Goal: Obtain resource: Download file/media

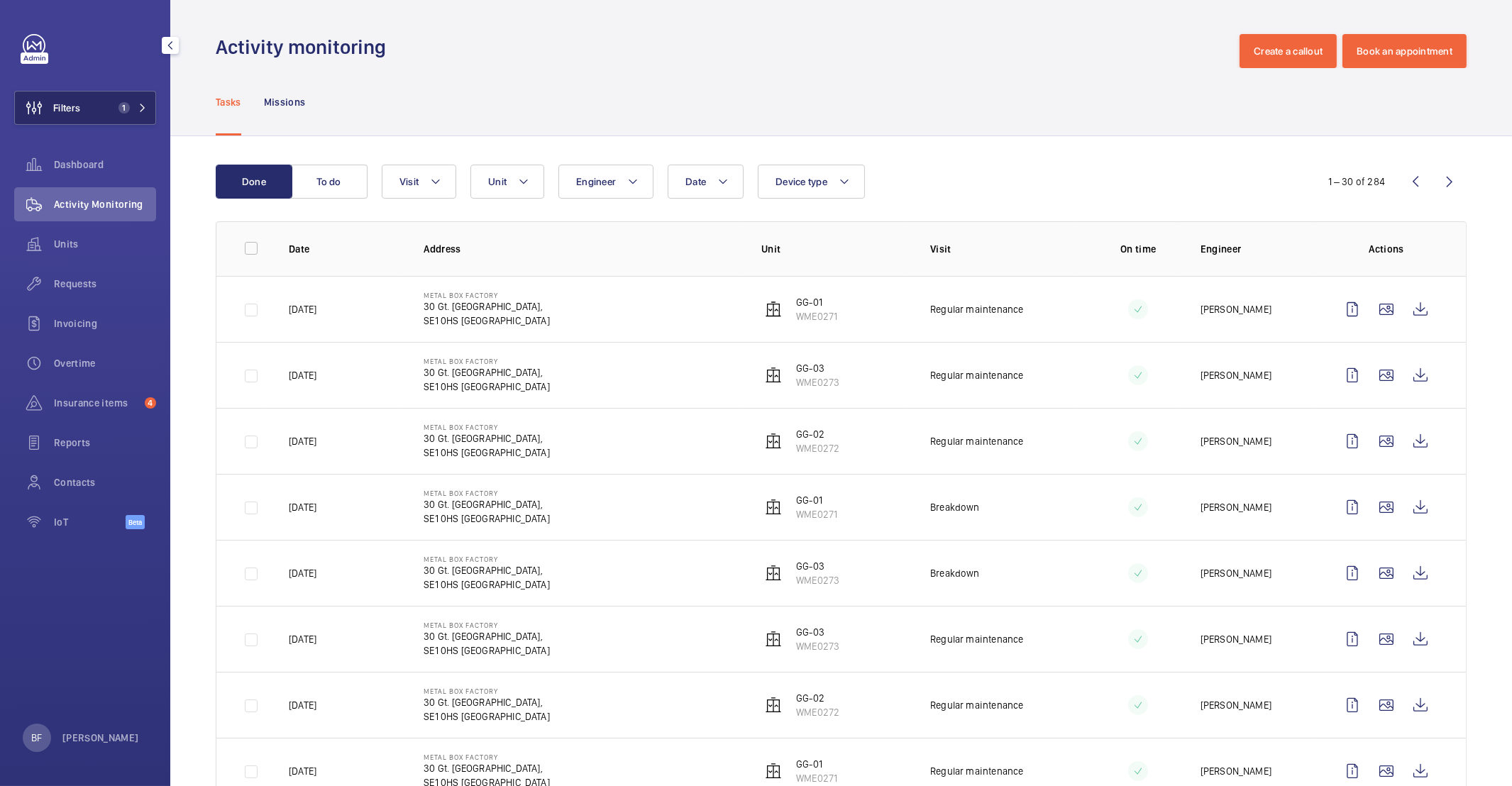
click at [127, 101] on button "Filters 1" at bounding box center [85, 107] width 142 height 34
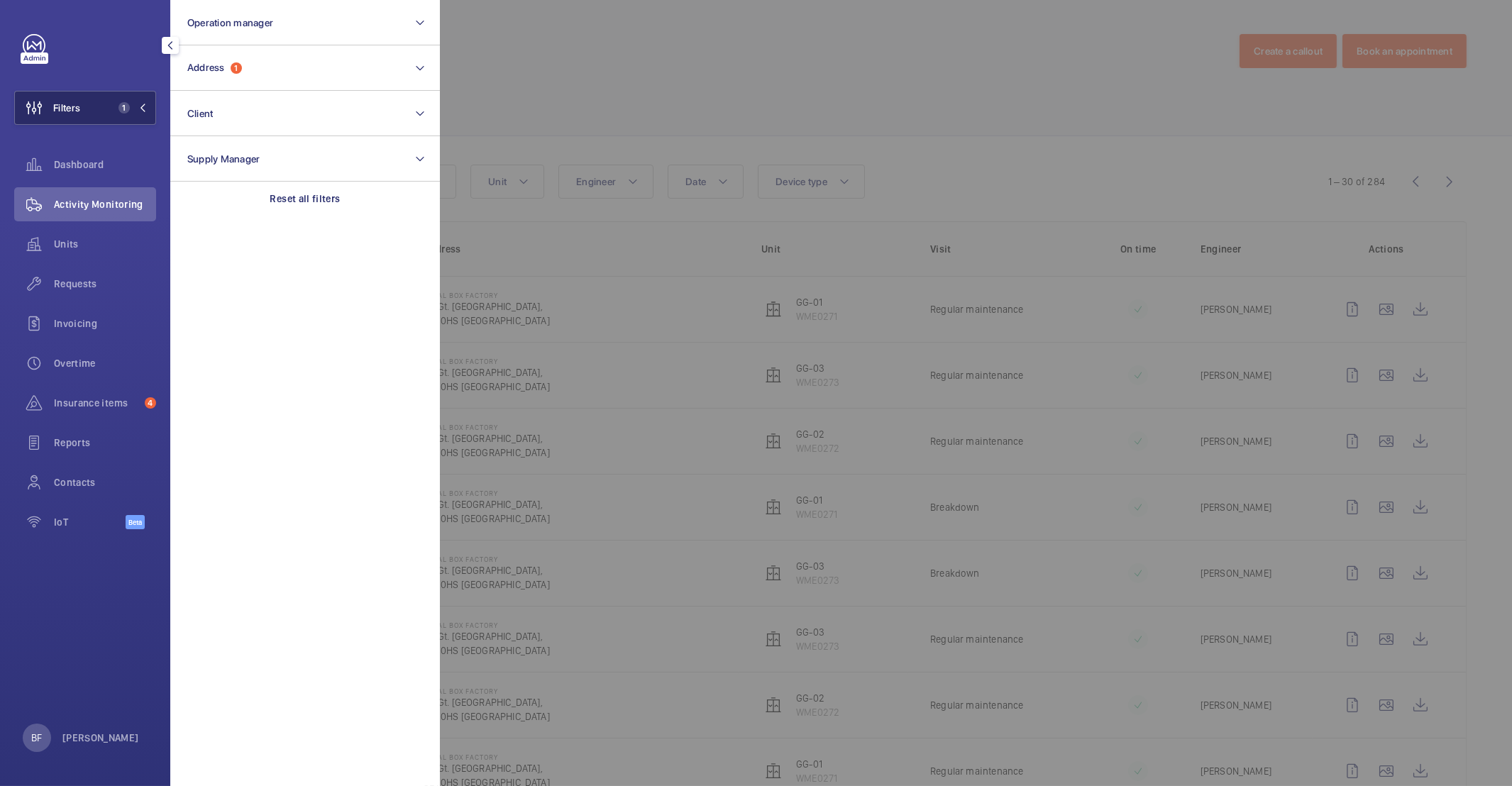
click at [149, 113] on button "Filters 1" at bounding box center [85, 107] width 142 height 34
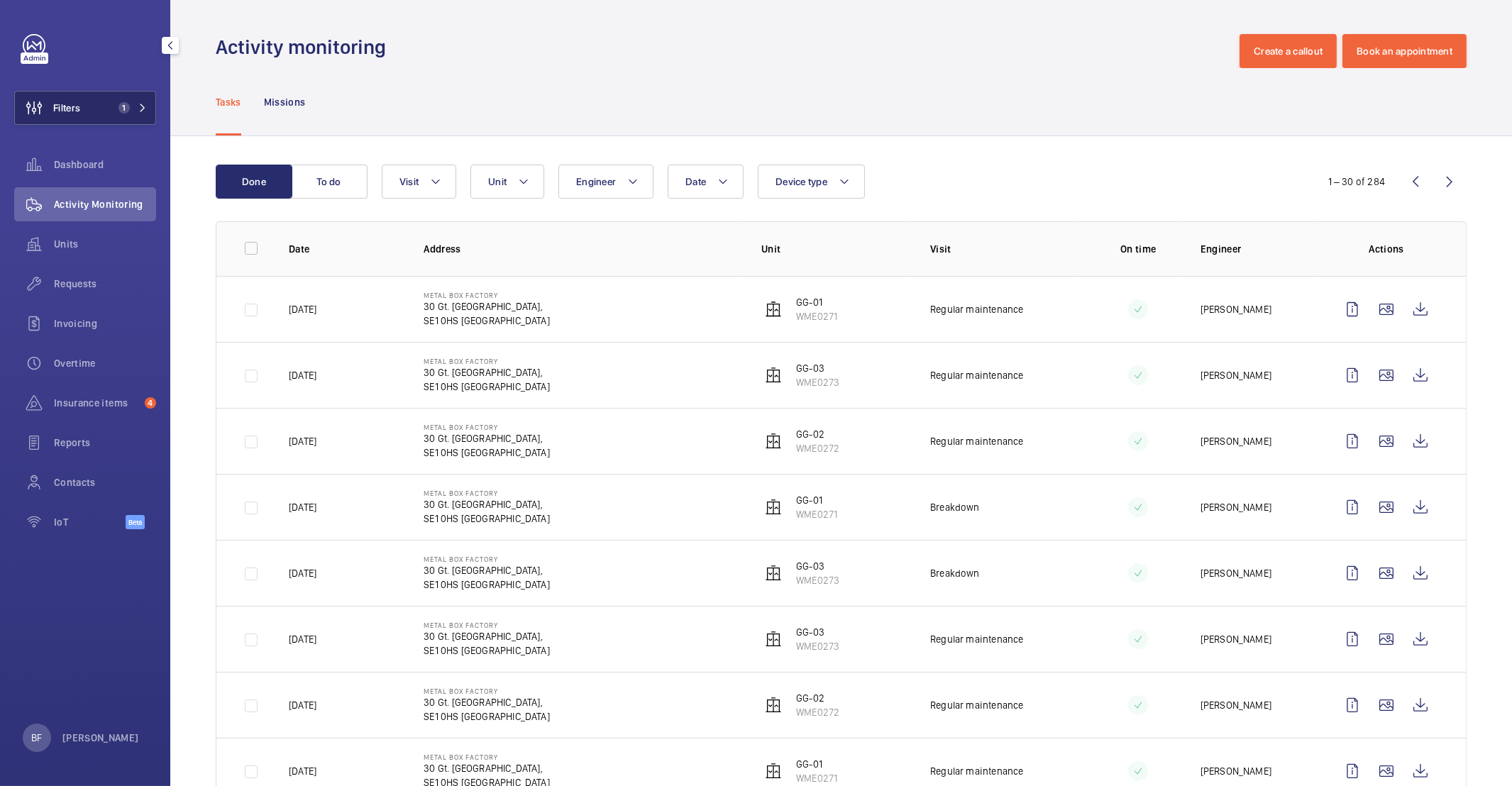
click at [141, 114] on button "Filters 1" at bounding box center [85, 107] width 142 height 34
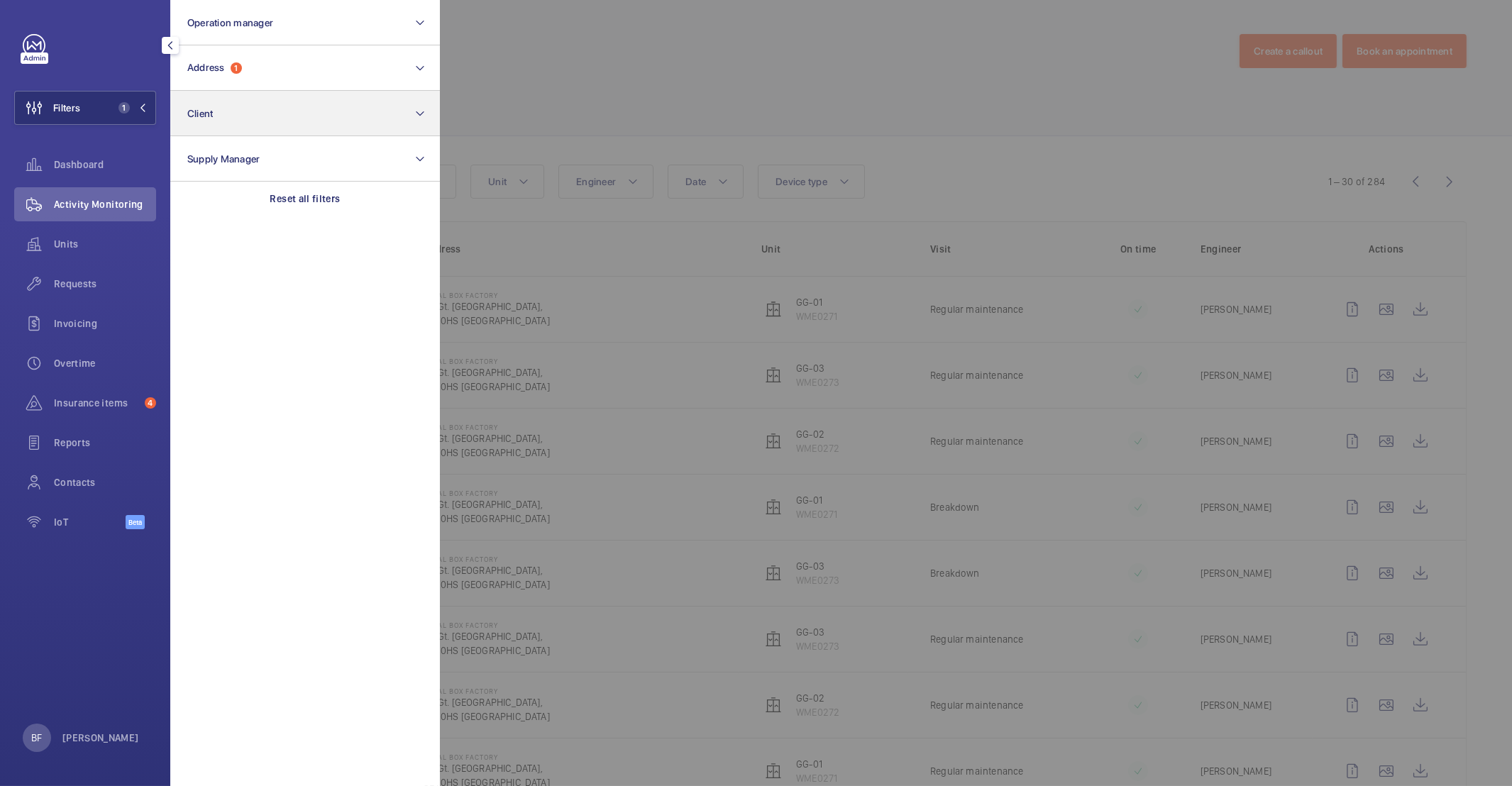
click at [306, 199] on p "Reset all filters" at bounding box center [305, 198] width 70 height 14
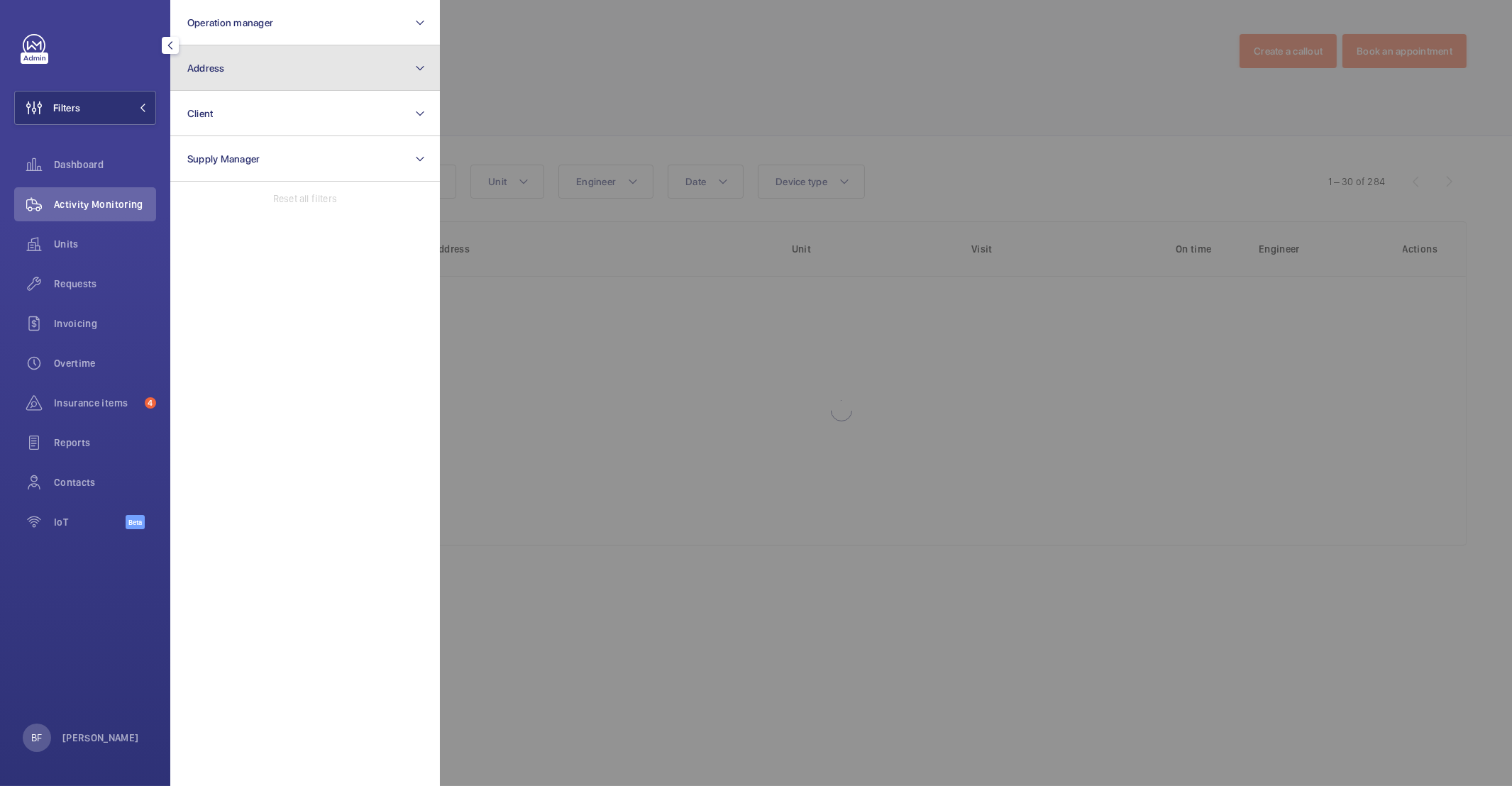
click at [275, 73] on button "Address" at bounding box center [305, 68] width 269 height 45
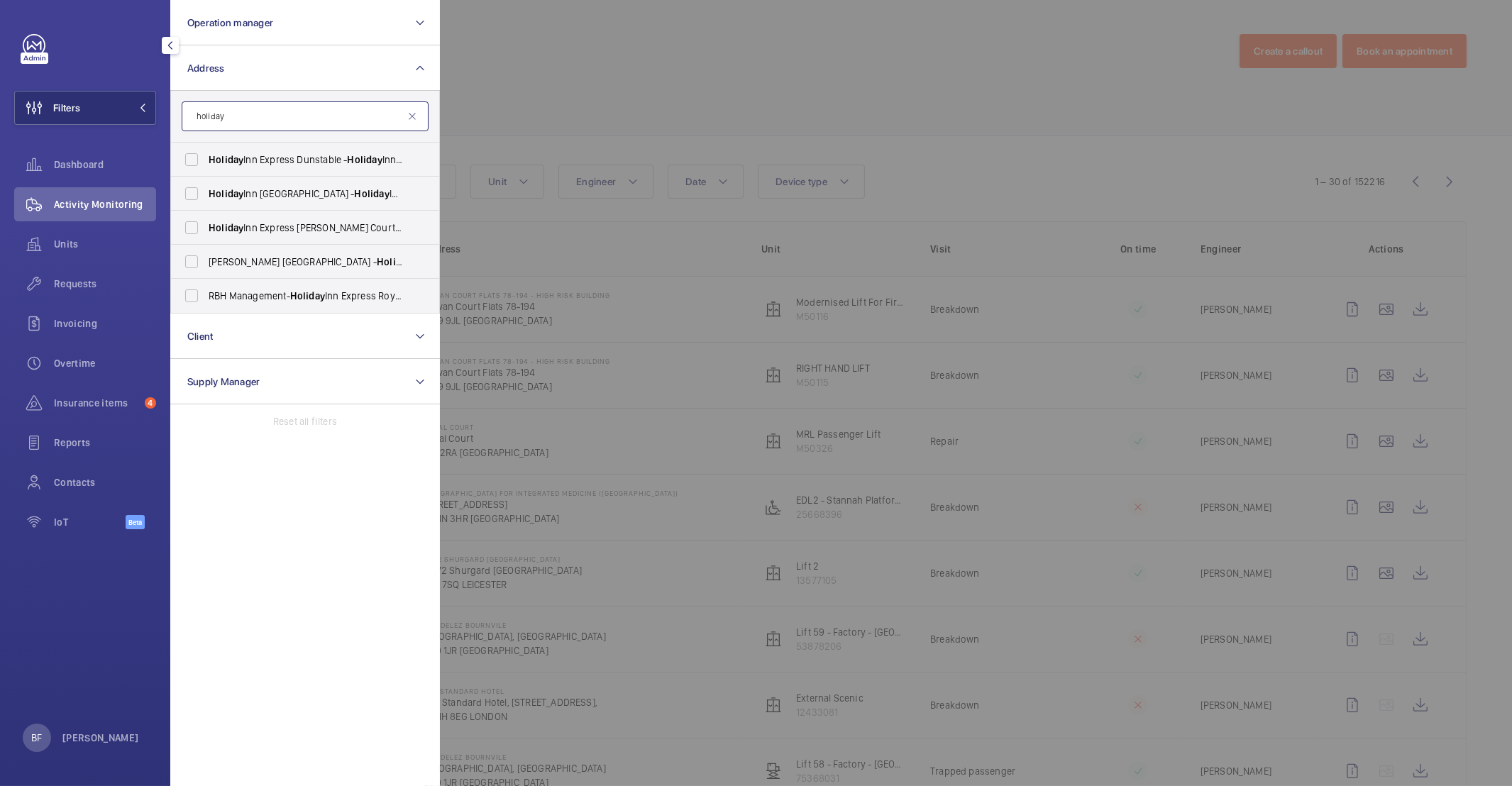
click at [276, 112] on input "holiday" at bounding box center [305, 117] width 247 height 30
paste input "GL5 0 4AP"
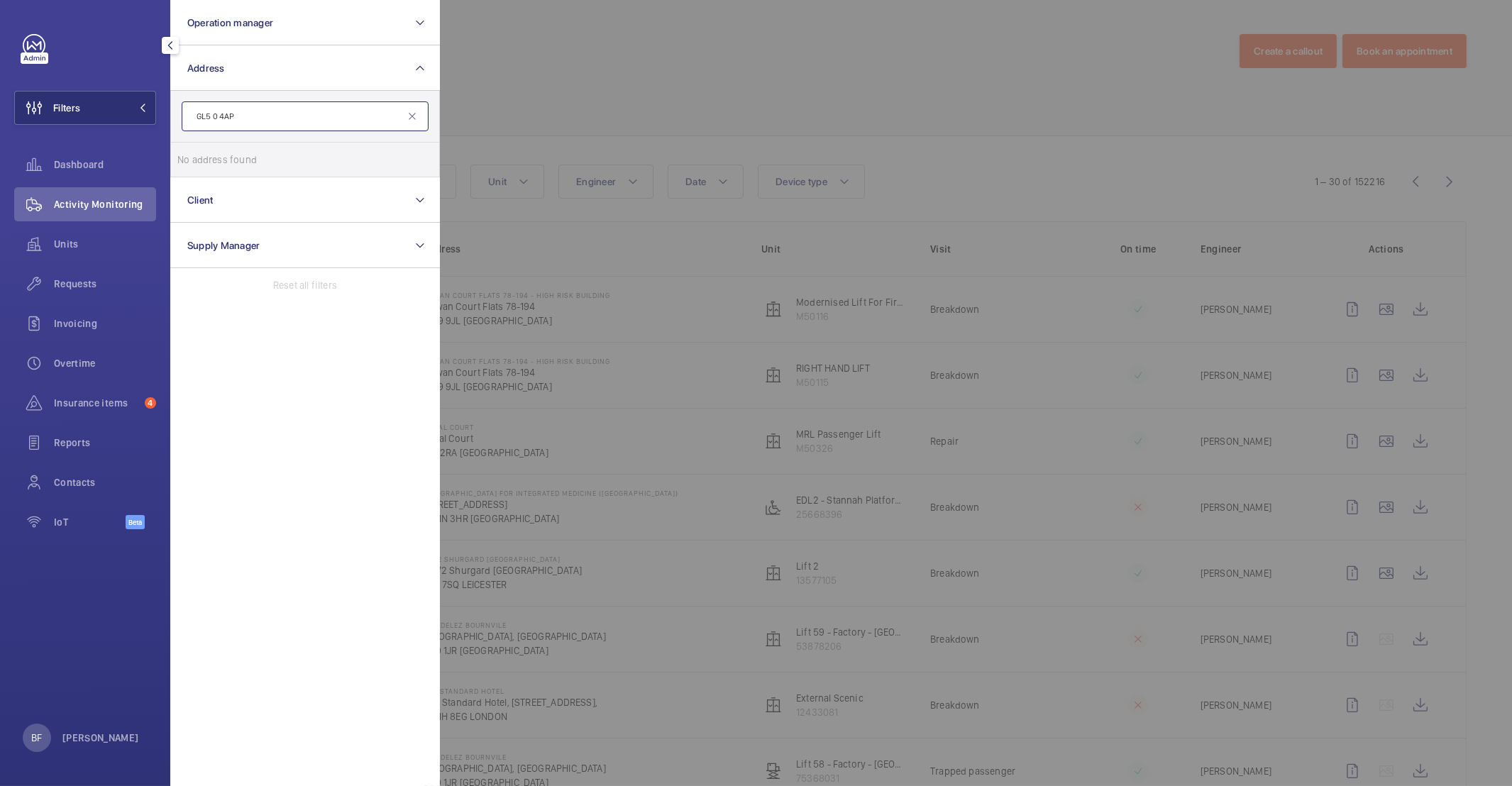
click at [213, 118] on input "GL5 0 4AP" at bounding box center [305, 117] width 247 height 30
type input "GL50 4AP"
click at [267, 153] on span "HIX Cheltenham - Holiday Inn Express Cheltenham Town Centre, an IHG Hotel, CHEL…" at bounding box center [306, 159] width 195 height 14
click at [206, 153] on input "HIX Cheltenham - Holiday Inn Express Cheltenham Town Centre, an IHG Hotel, CHEL…" at bounding box center [192, 160] width 29 height 29
checkbox input "true"
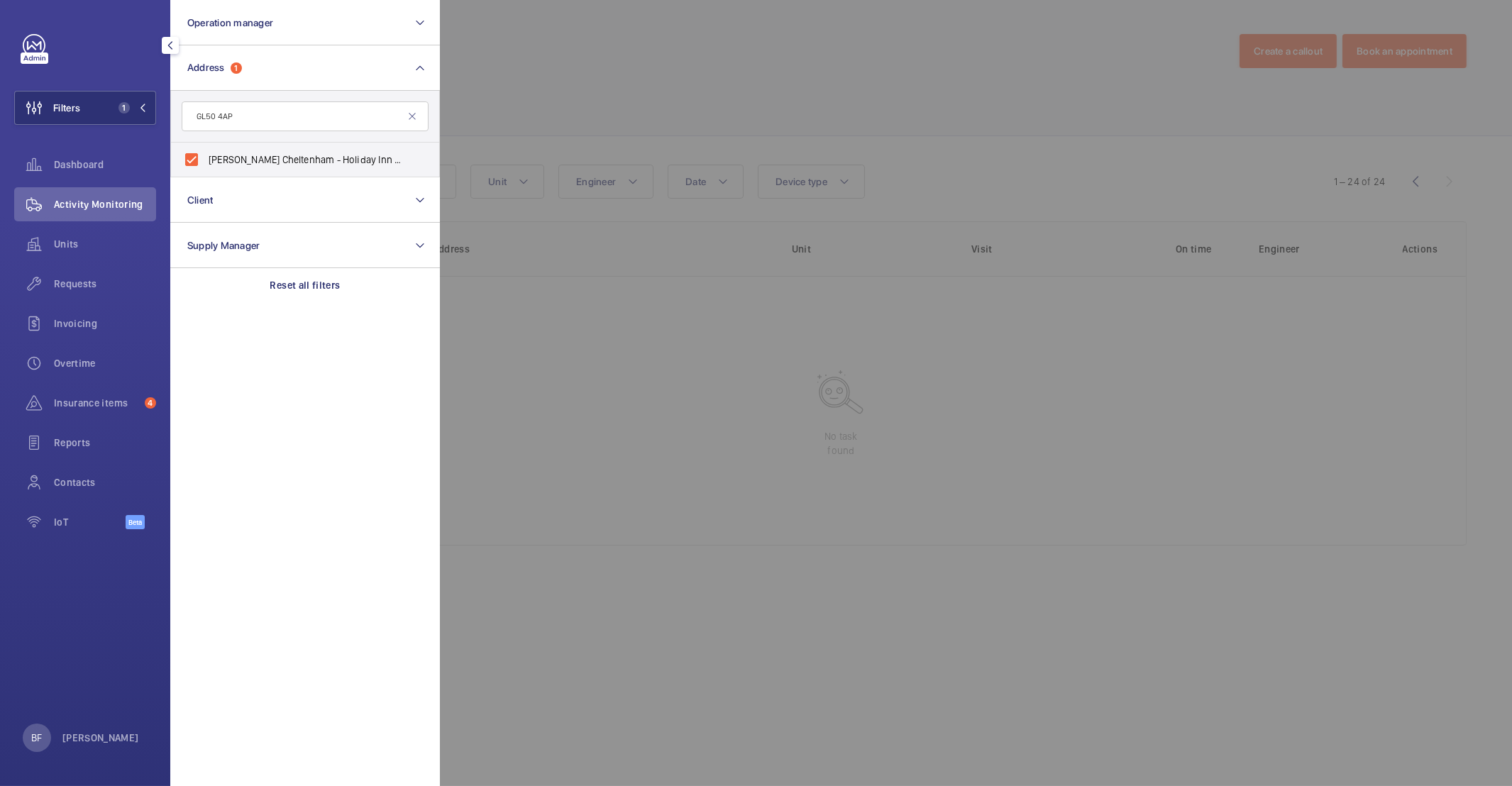
click at [728, 114] on div at bounding box center [1195, 393] width 1512 height 786
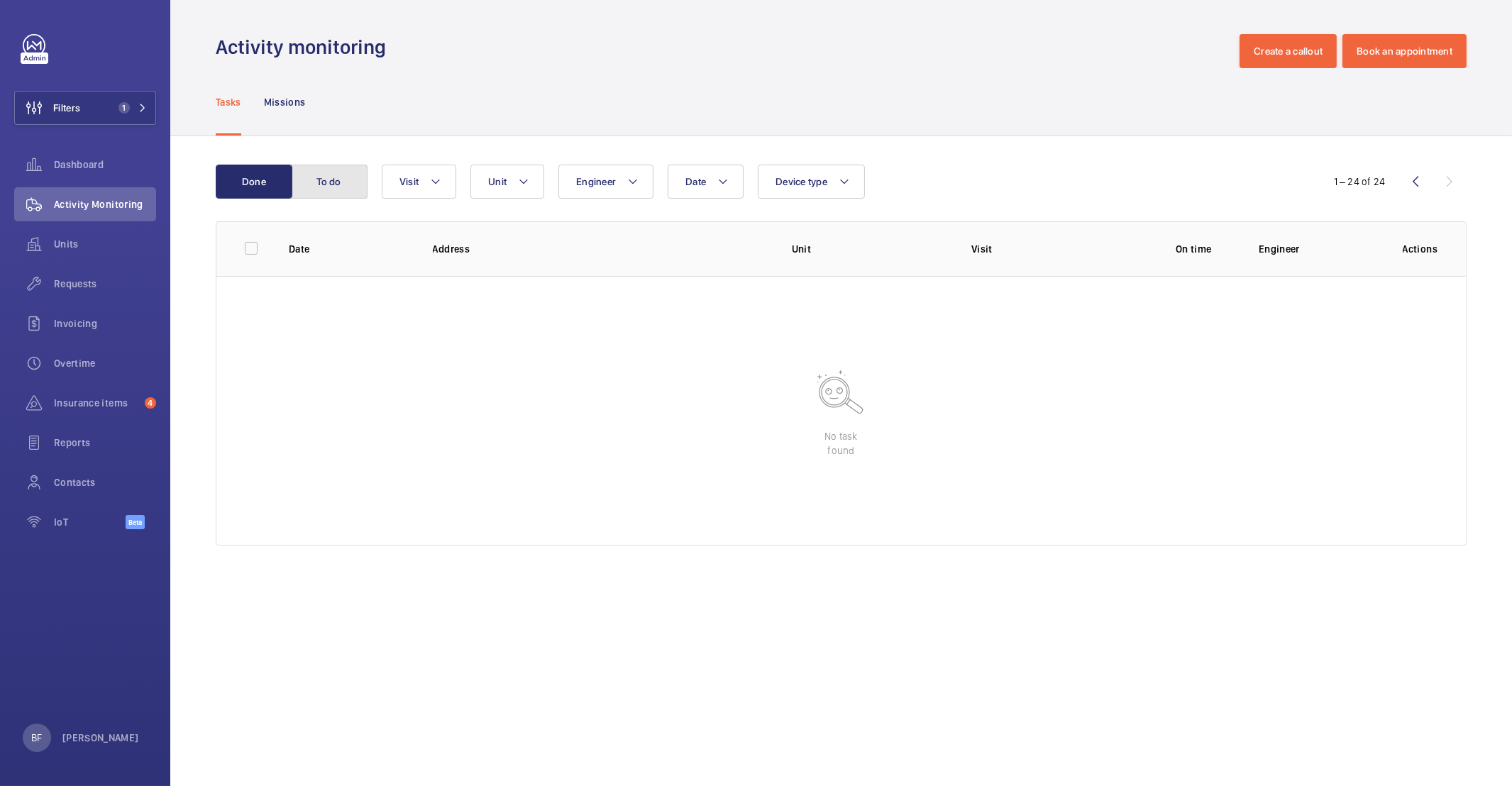
click at [330, 190] on button "To do" at bounding box center [330, 181] width 77 height 34
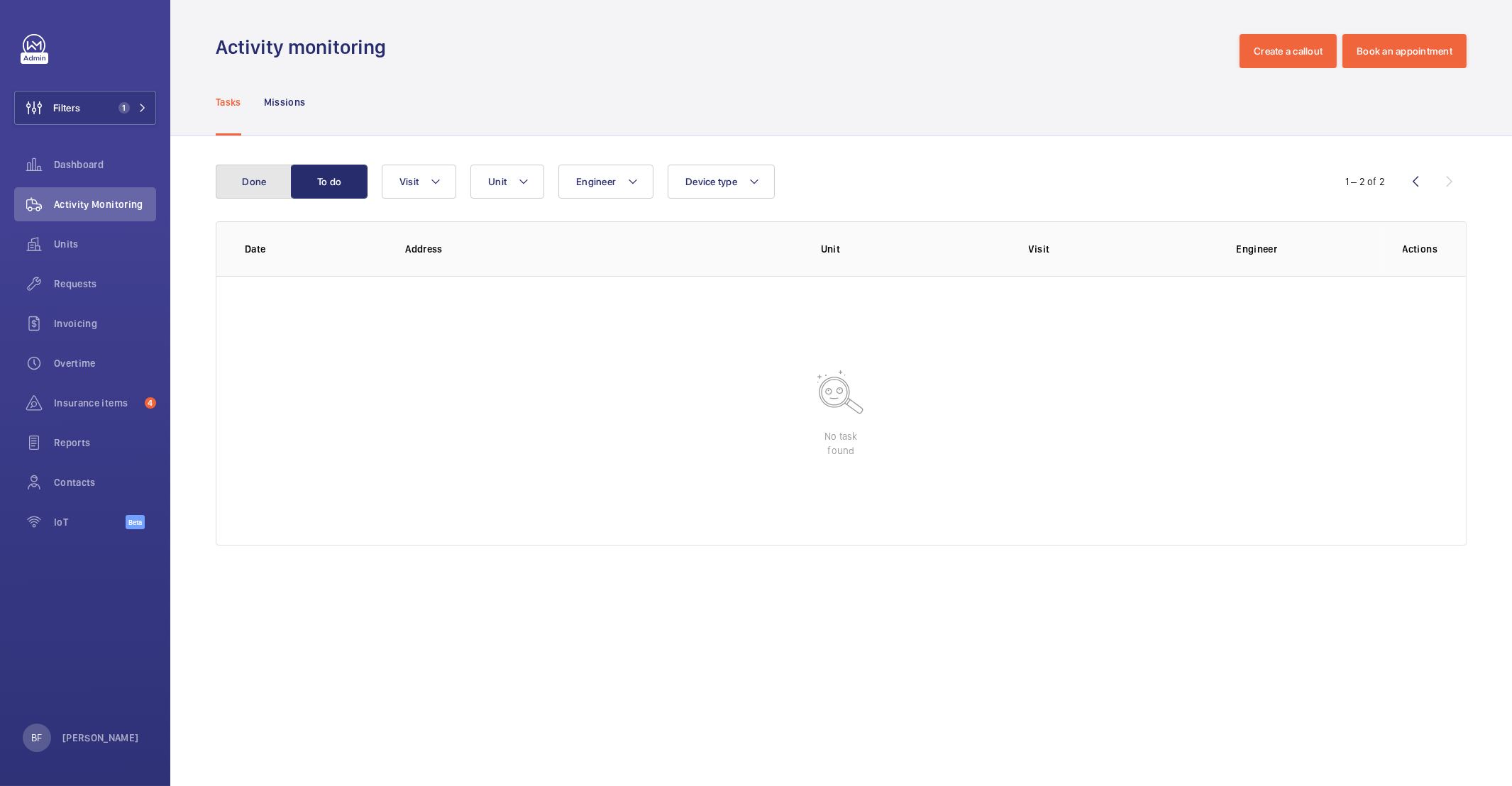
click at [257, 189] on button "Done" at bounding box center [254, 181] width 77 height 34
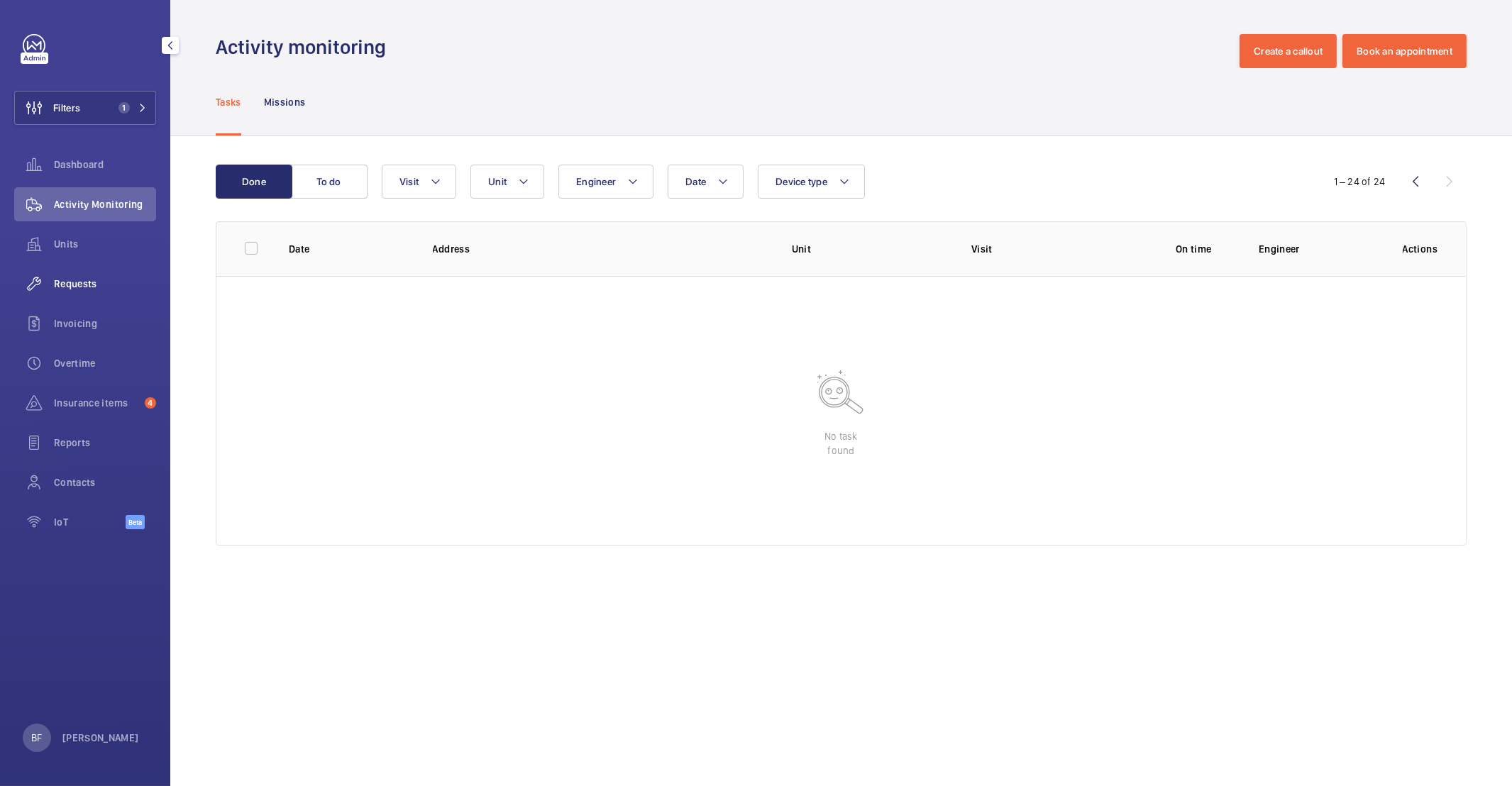
click at [112, 290] on span "Requests" at bounding box center [104, 284] width 102 height 14
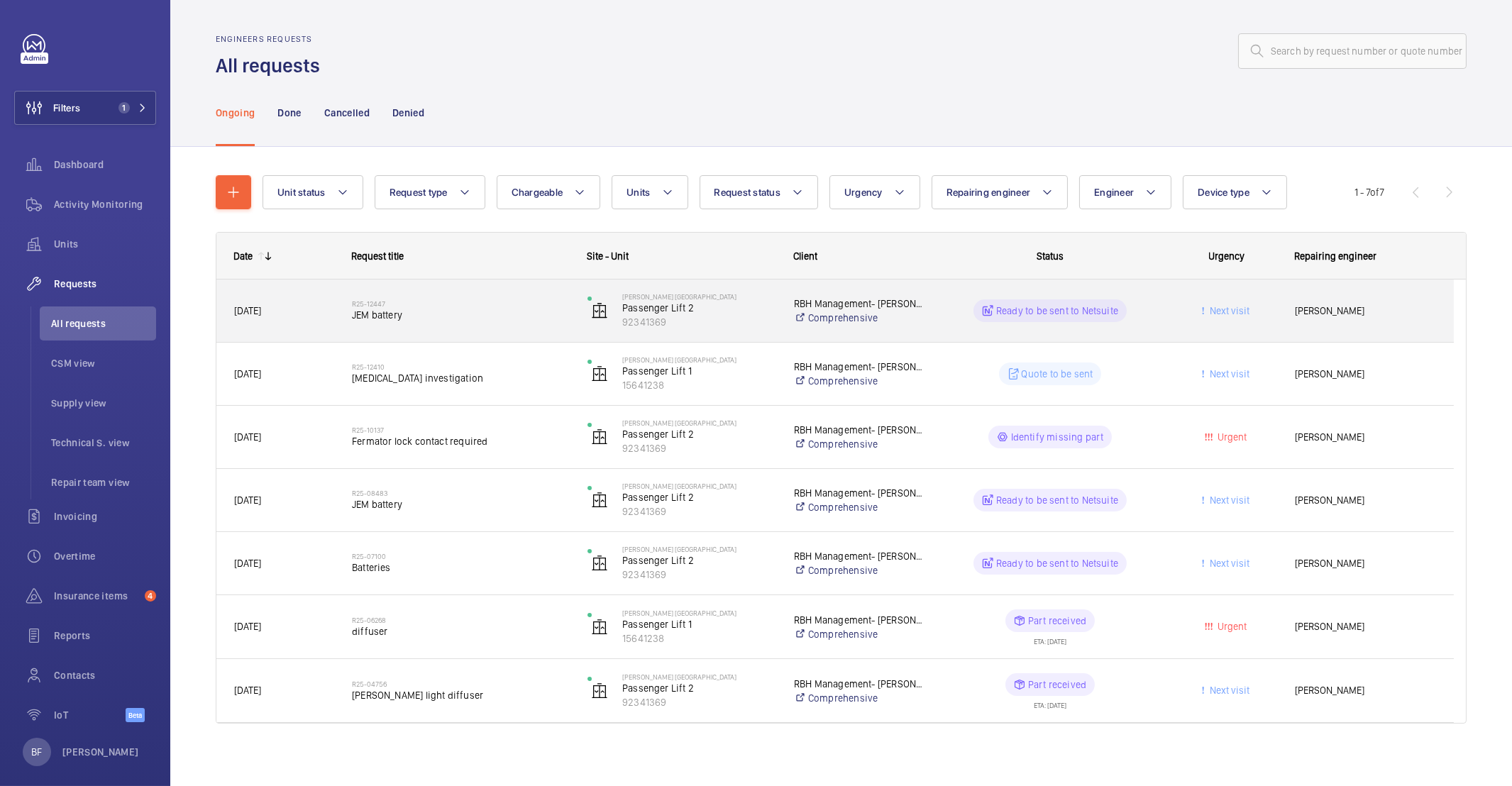
click at [1360, 331] on div "Andrew Hayes" at bounding box center [1365, 311] width 175 height 45
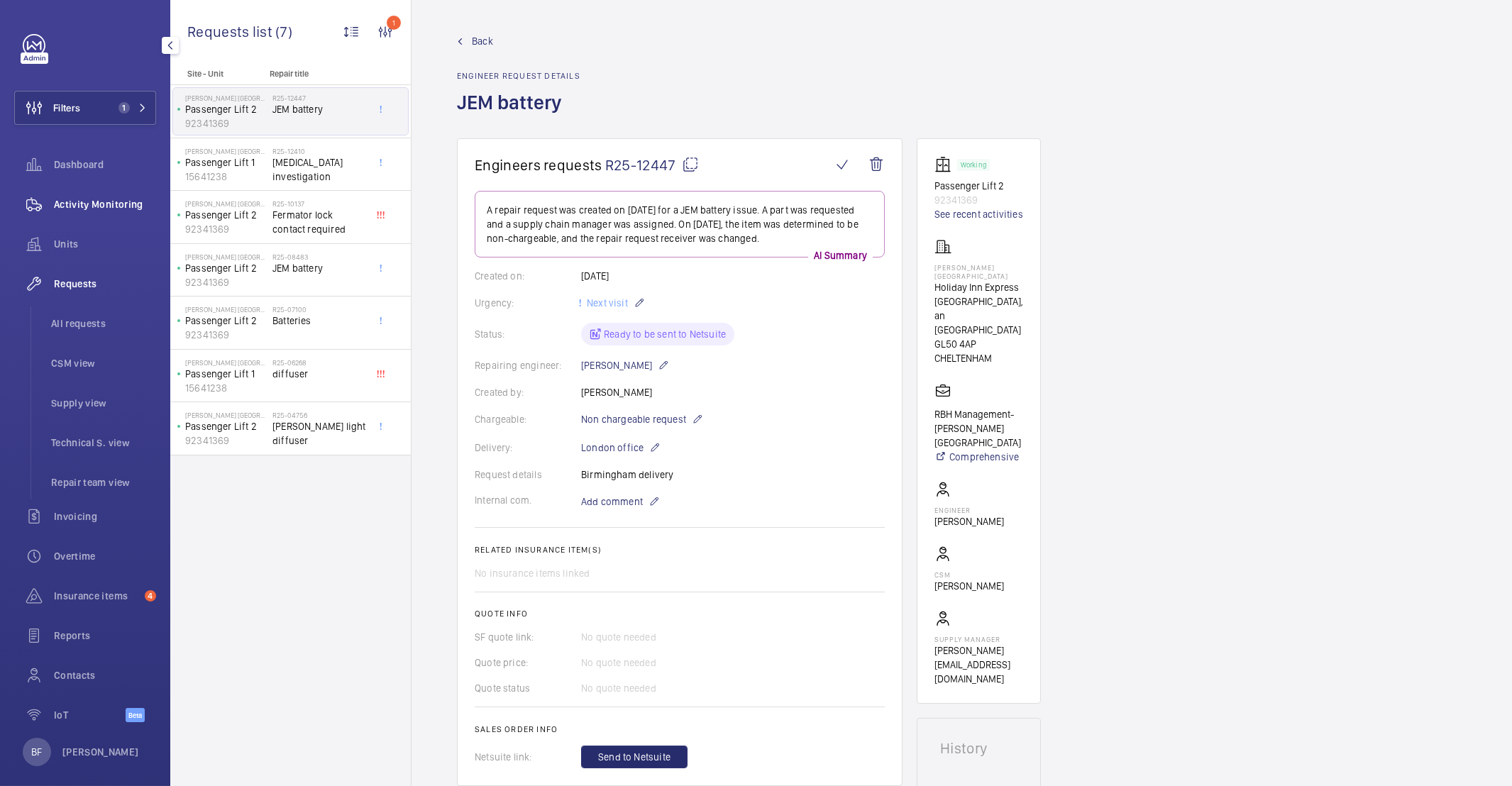
click at [103, 204] on span "Activity Monitoring" at bounding box center [104, 204] width 102 height 14
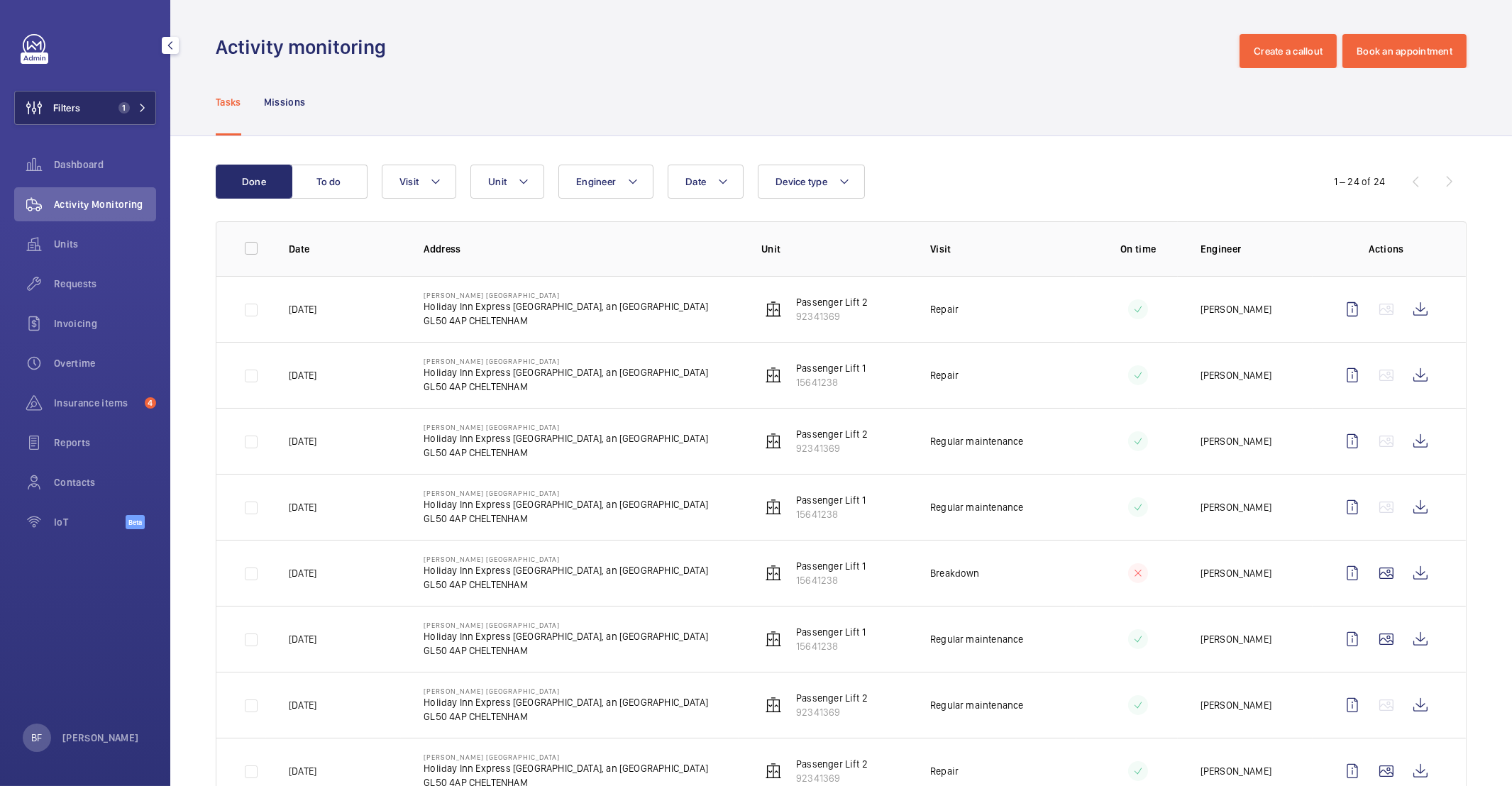
click at [115, 115] on button "Filters 1" at bounding box center [85, 107] width 142 height 34
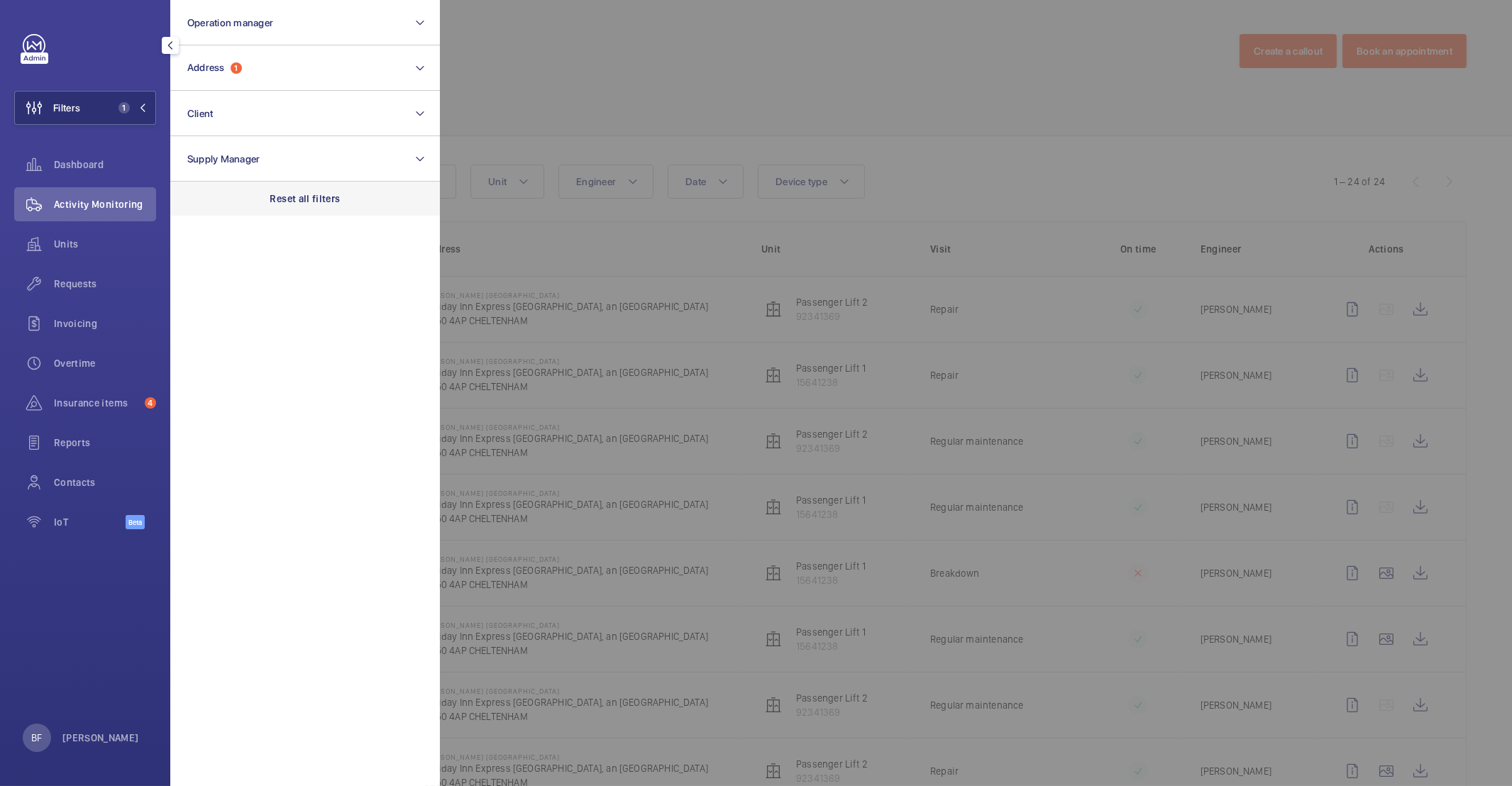
drag, startPoint x: 318, startPoint y: 199, endPoint x: 295, endPoint y: 192, distance: 24.0
click at [317, 199] on p "Reset all filters" at bounding box center [305, 198] width 70 height 14
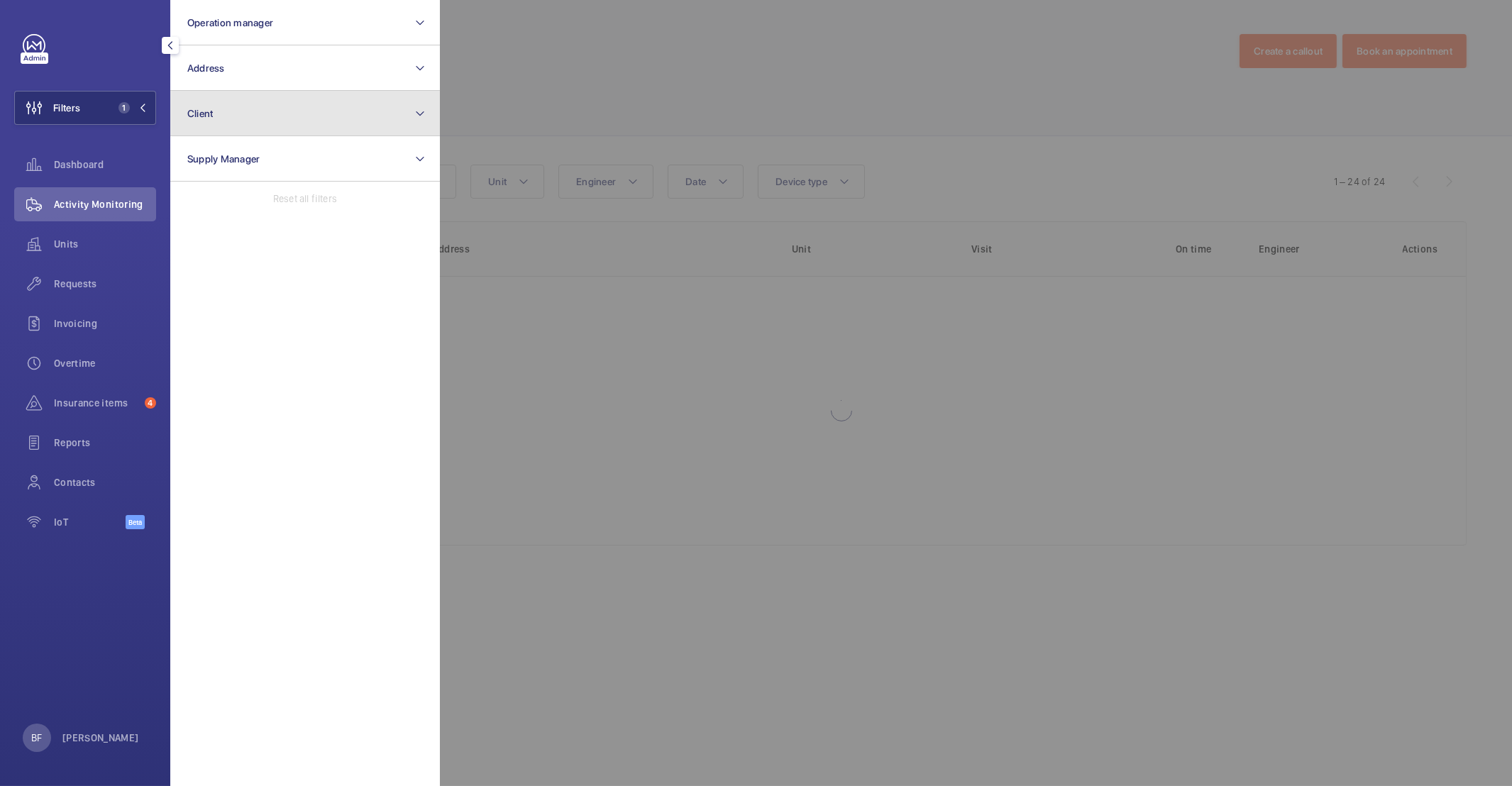
click at [290, 97] on button "Client" at bounding box center [305, 113] width 269 height 45
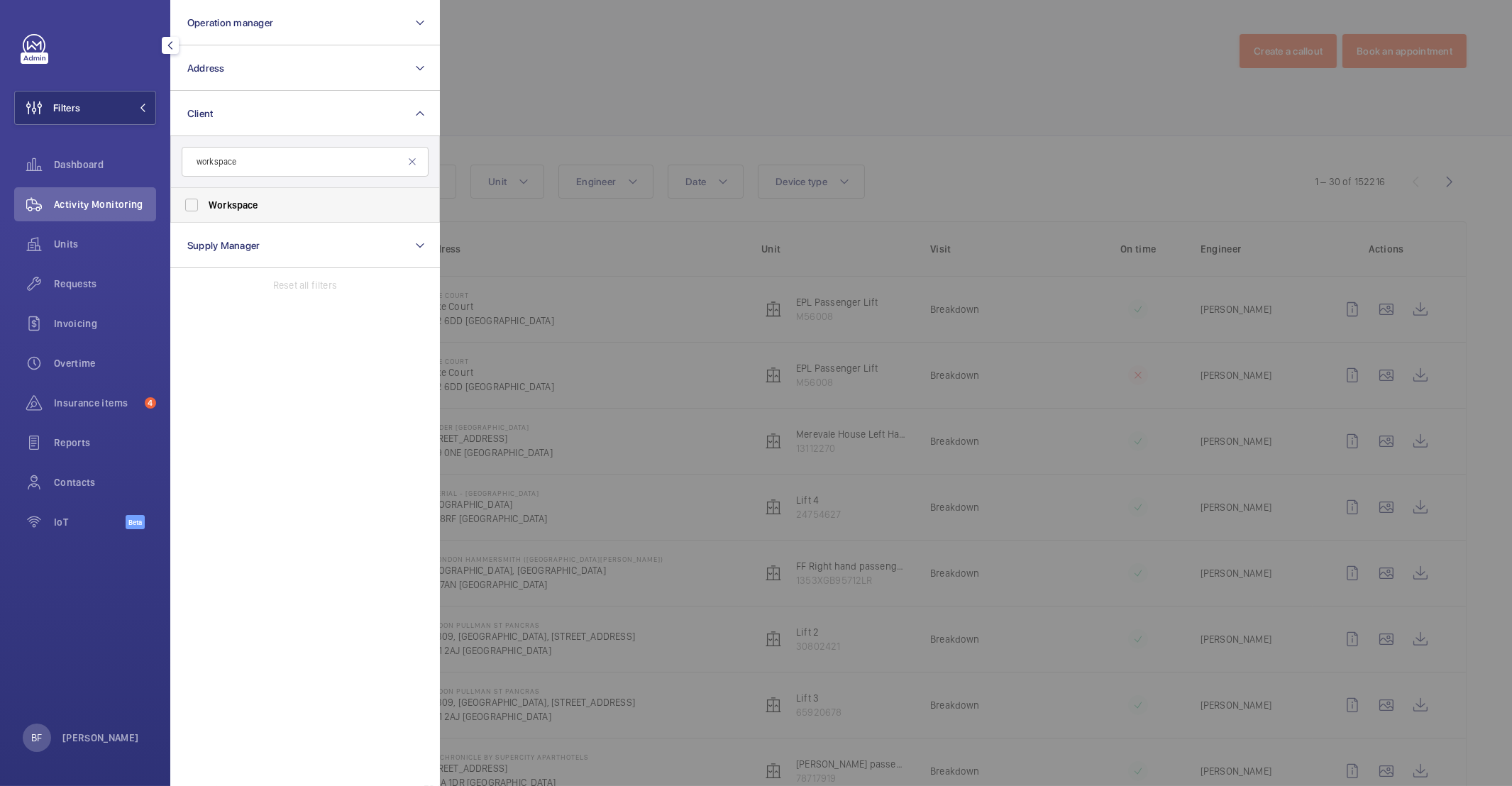
type input "workspace"
click at [264, 202] on span "Workspace" at bounding box center [306, 204] width 195 height 14
click at [206, 202] on input "Workspace" at bounding box center [192, 205] width 29 height 29
checkbox input "true"
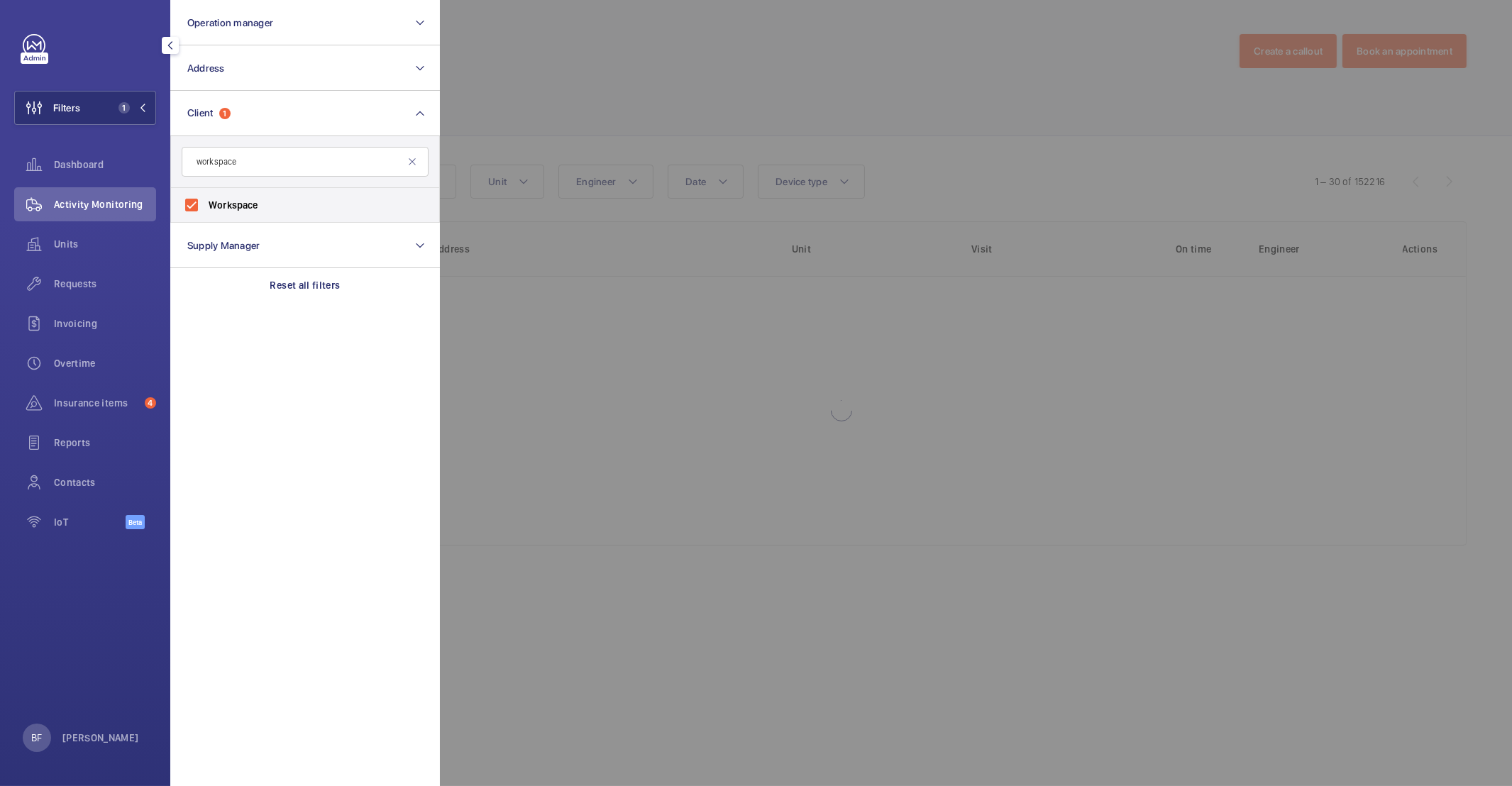
click at [738, 145] on div at bounding box center [1195, 393] width 1512 height 786
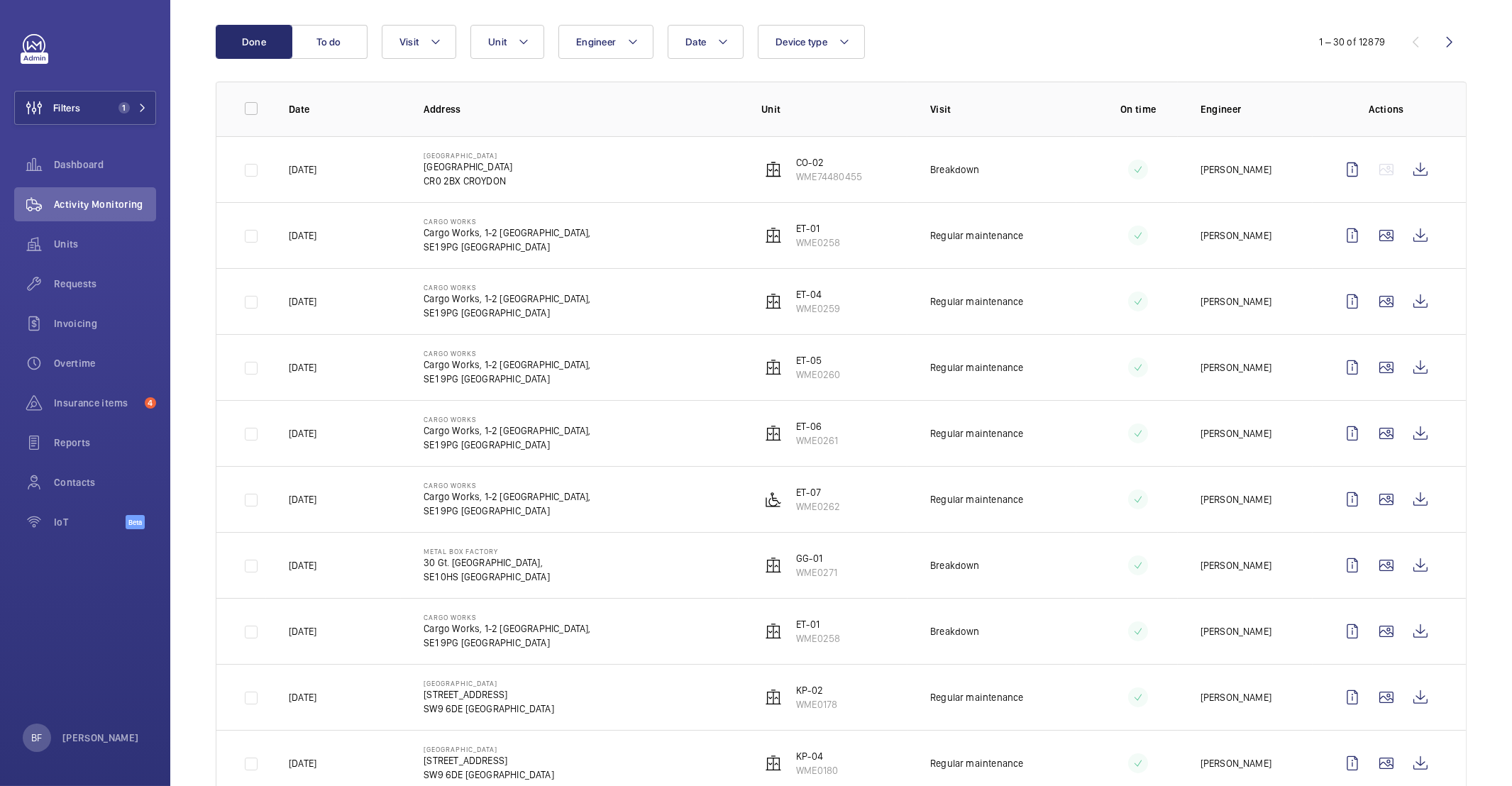
scroll to position [143, 0]
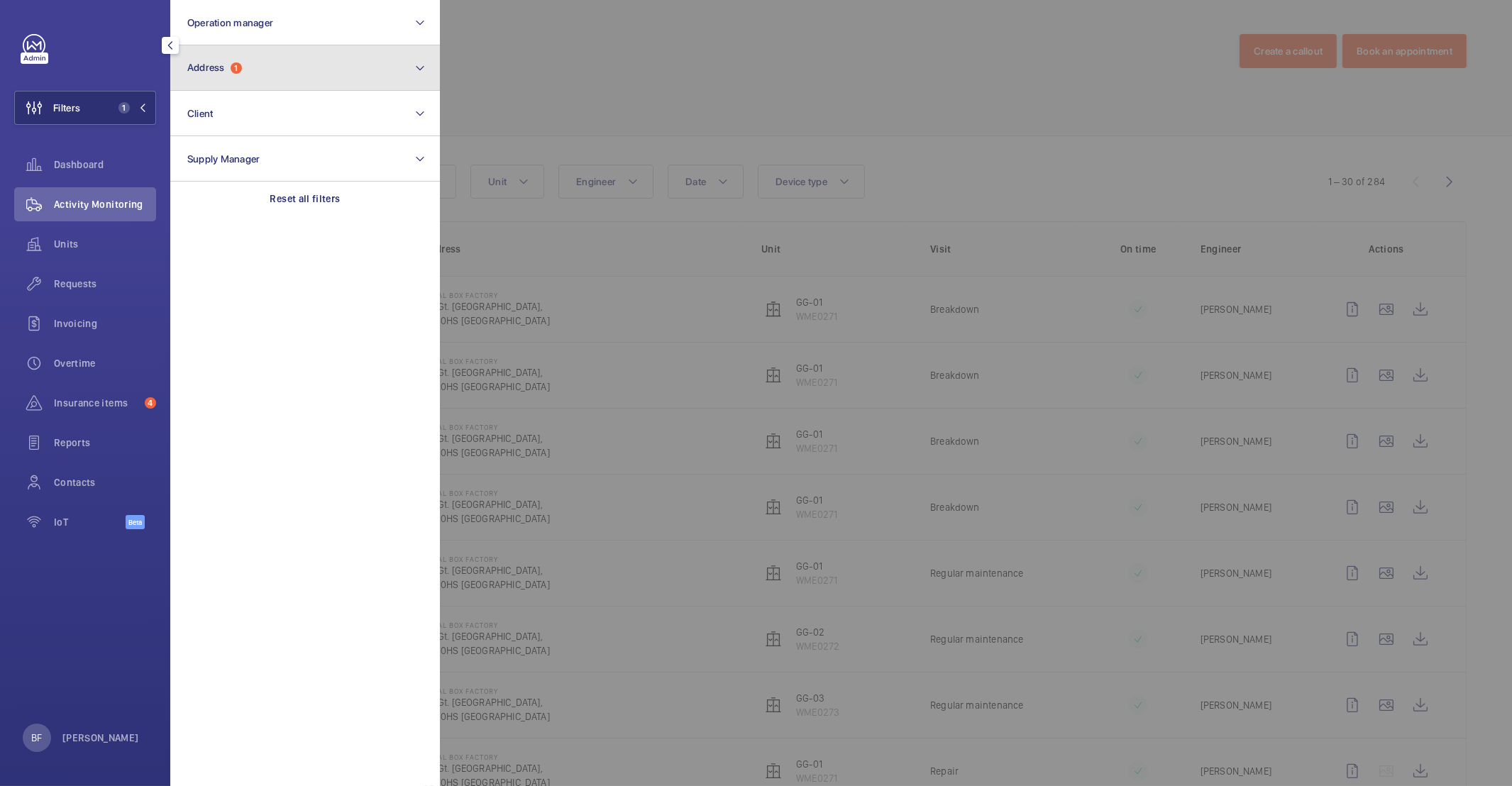
click at [281, 78] on button "Address 1" at bounding box center [305, 68] width 269 height 45
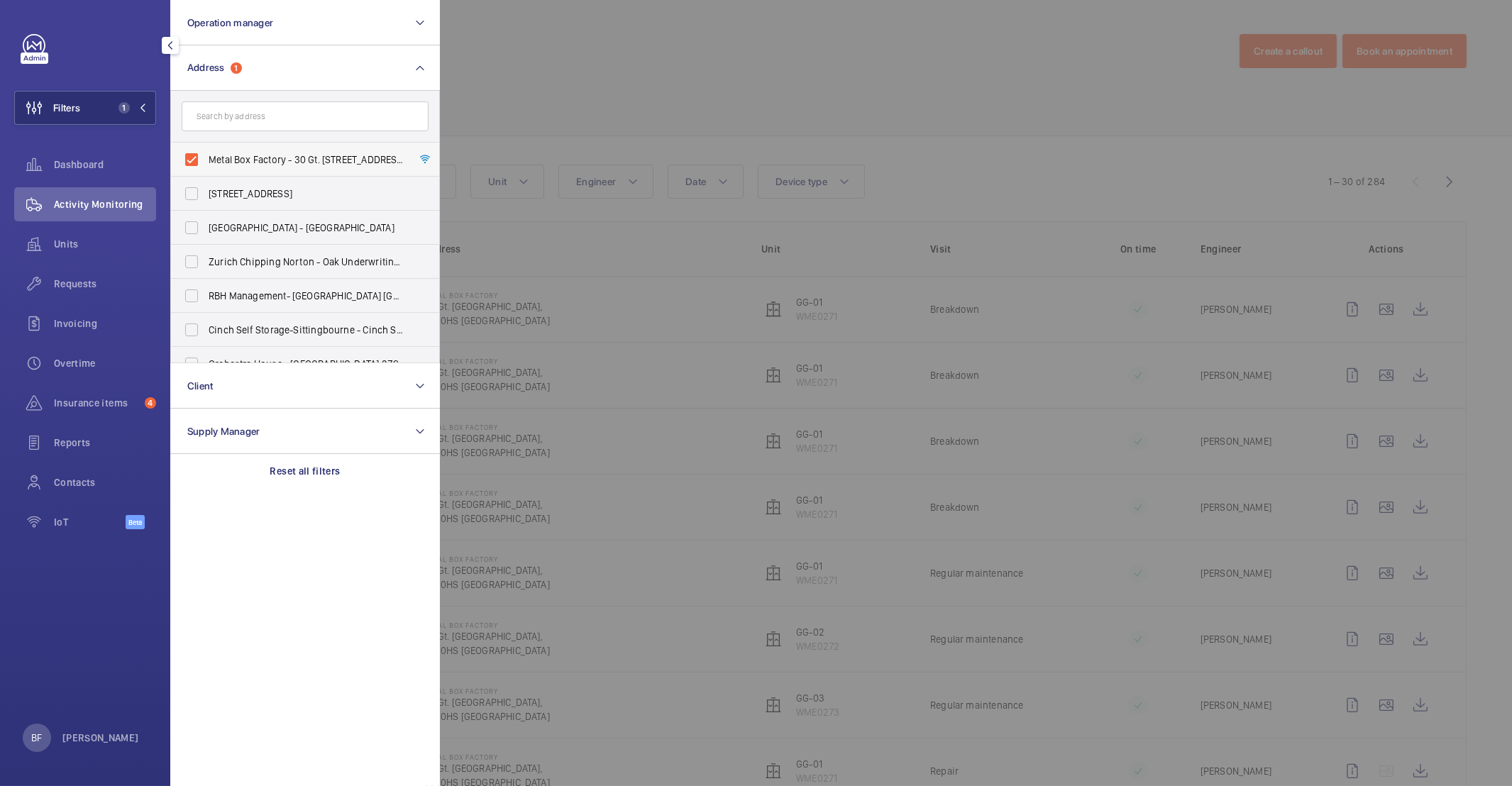
click at [284, 156] on span "Metal Box Factory - 30 Gt. Guildford Street,, LONDON SE1 0HS" at bounding box center [306, 159] width 195 height 14
click at [206, 156] on input "Metal Box Factory - 30 Gt. Guildford Street,, LONDON SE1 0HS" at bounding box center [192, 160] width 29 height 29
checkbox input "false"
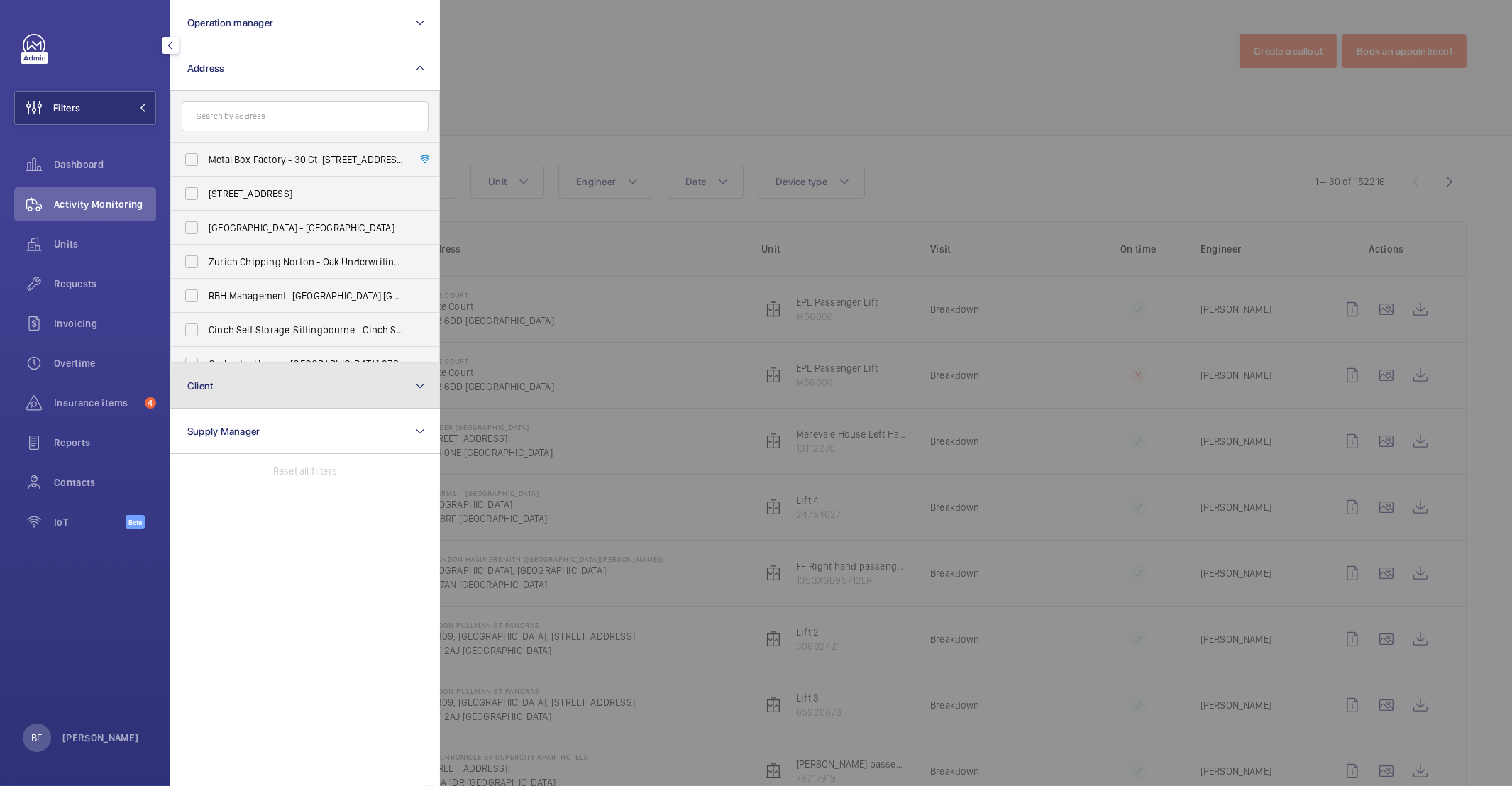
click at [259, 385] on button "Client" at bounding box center [305, 386] width 269 height 45
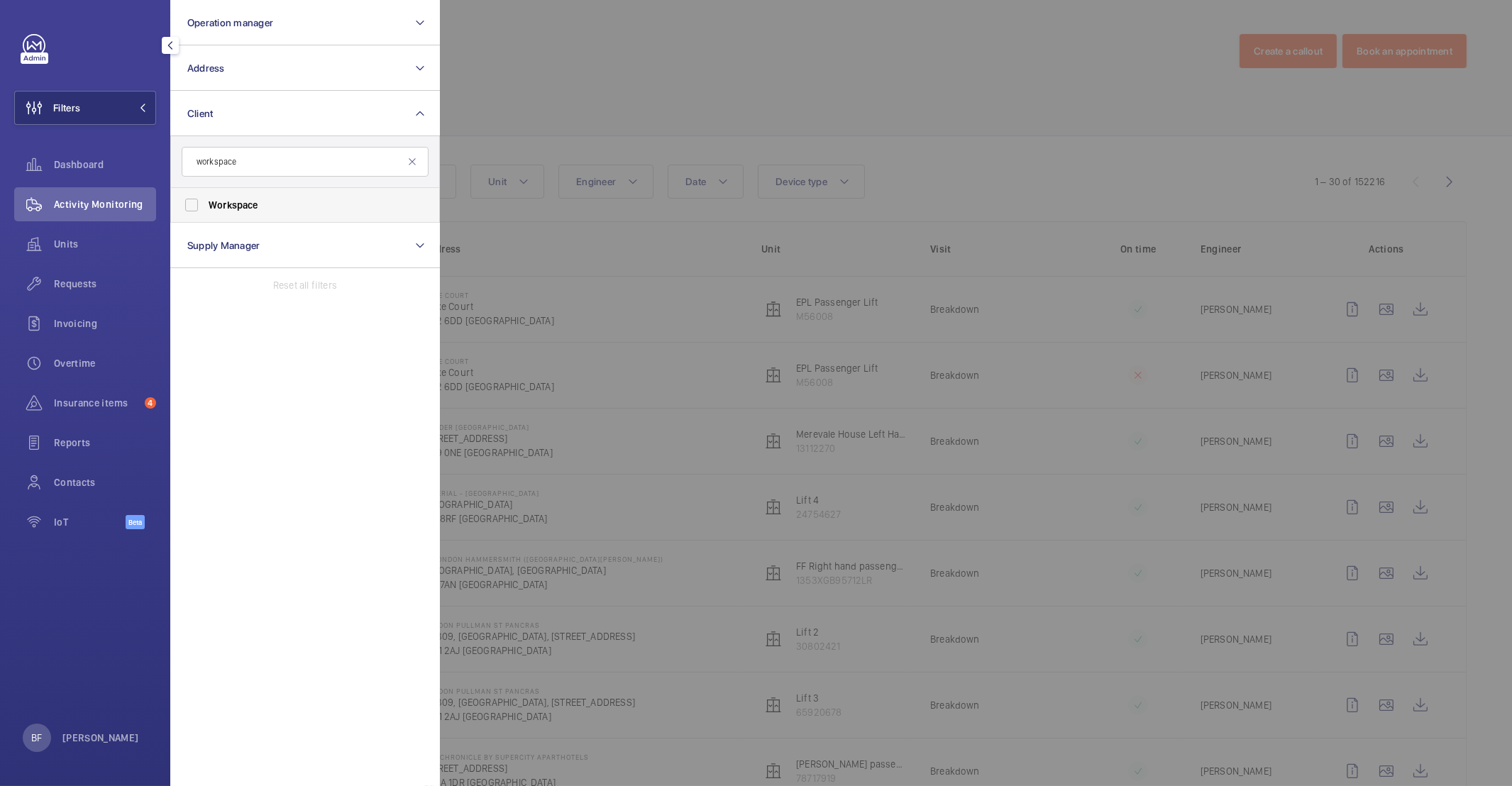
type input "workspace"
click at [263, 212] on label "Workspace" at bounding box center [294, 204] width 247 height 34
click at [206, 212] on input "Workspace" at bounding box center [192, 205] width 29 height 29
checkbox input "true"
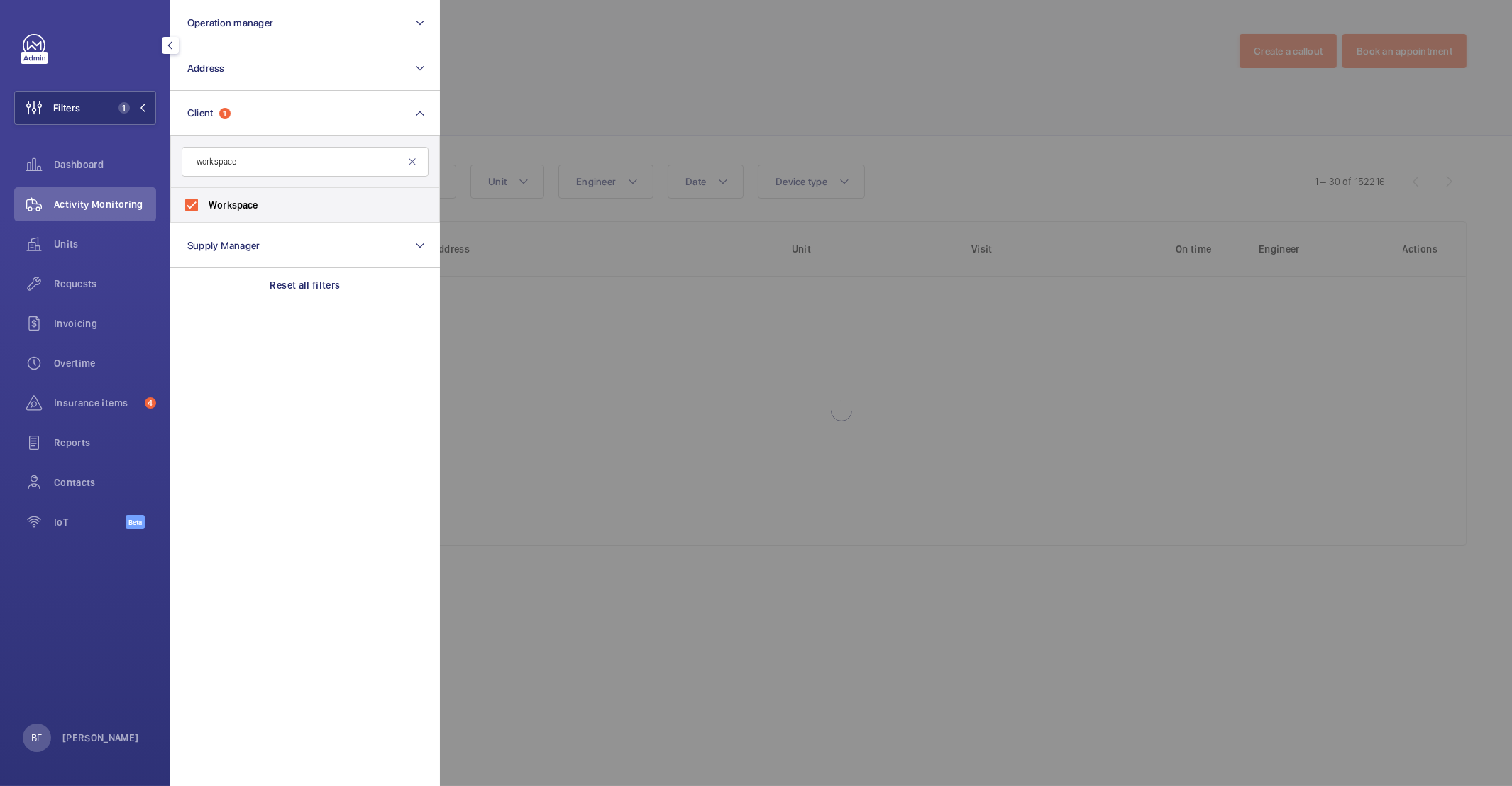
click at [826, 27] on div at bounding box center [1195, 393] width 1512 height 786
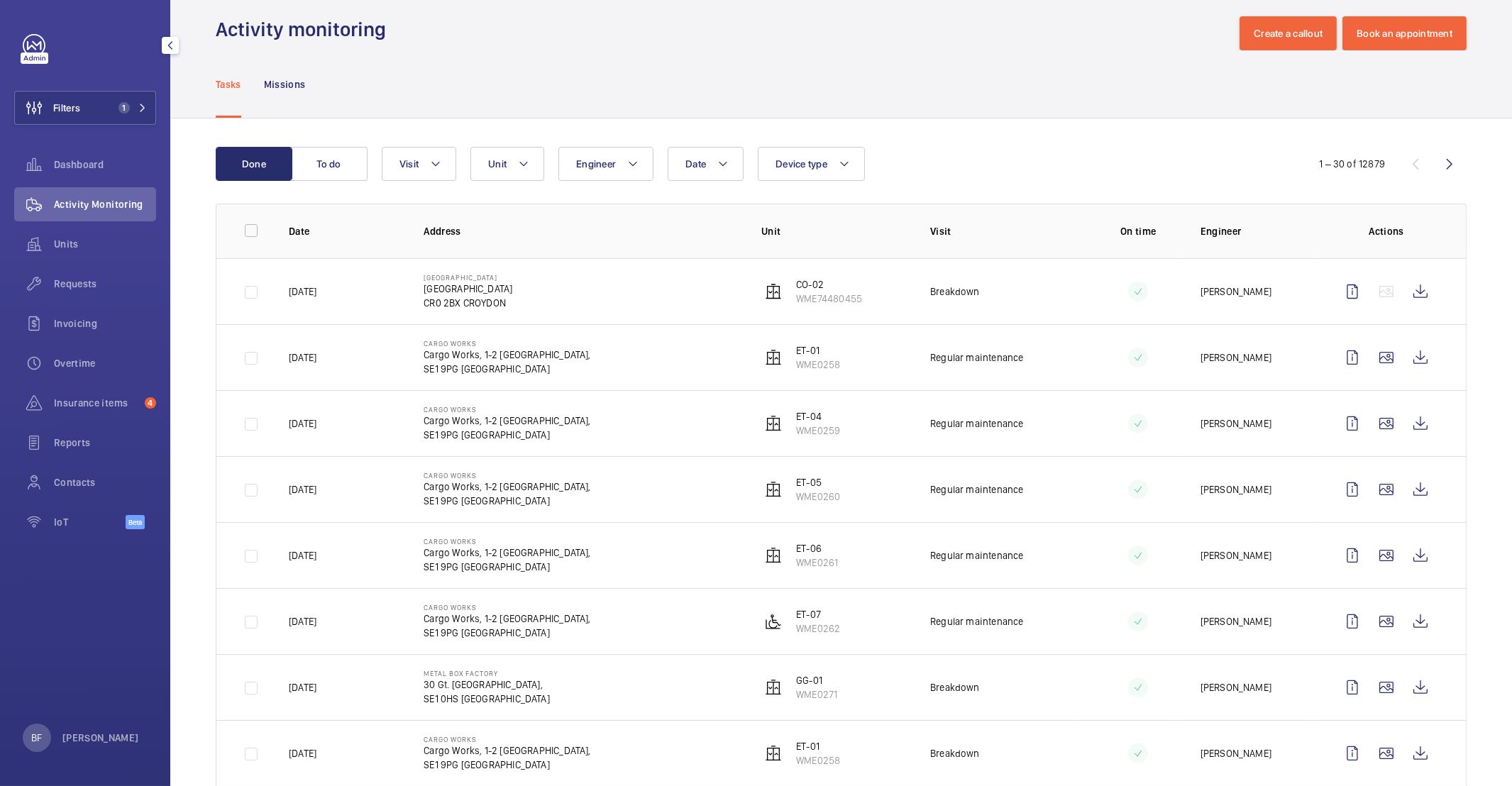
scroll to position [22, 0]
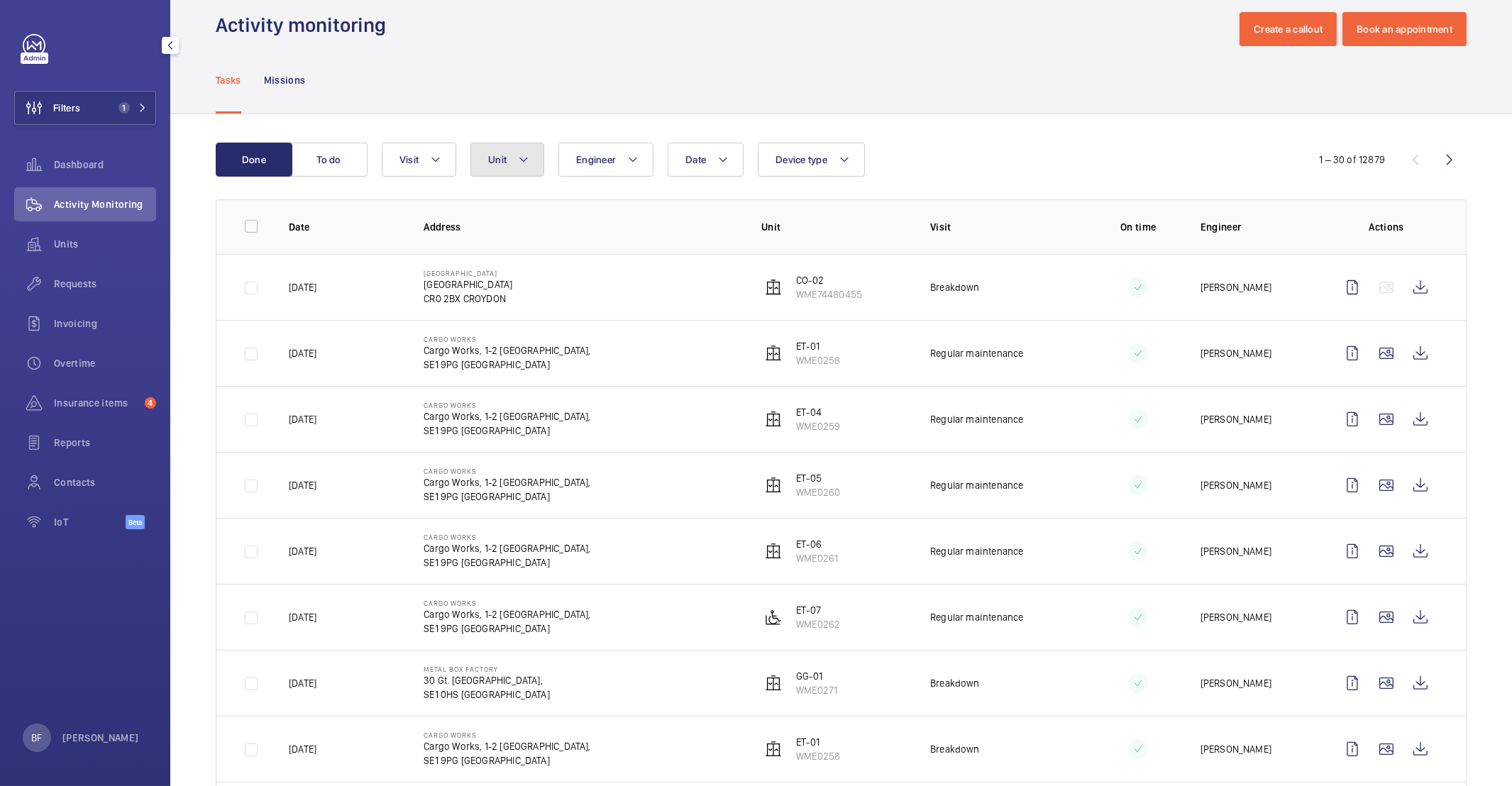
click at [509, 164] on button "Unit" at bounding box center [508, 159] width 74 height 34
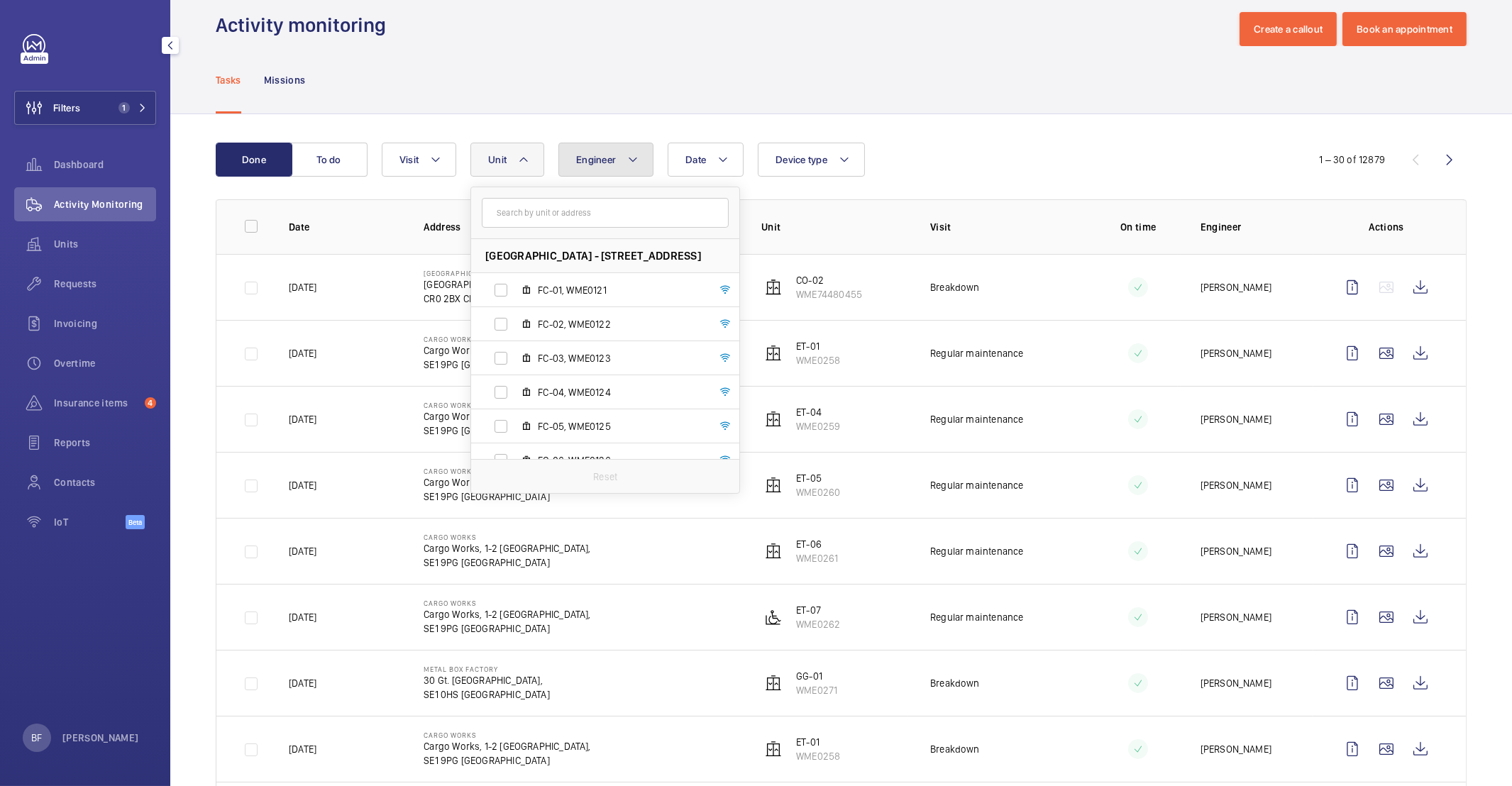
click at [616, 165] on button "Engineer" at bounding box center [606, 159] width 95 height 34
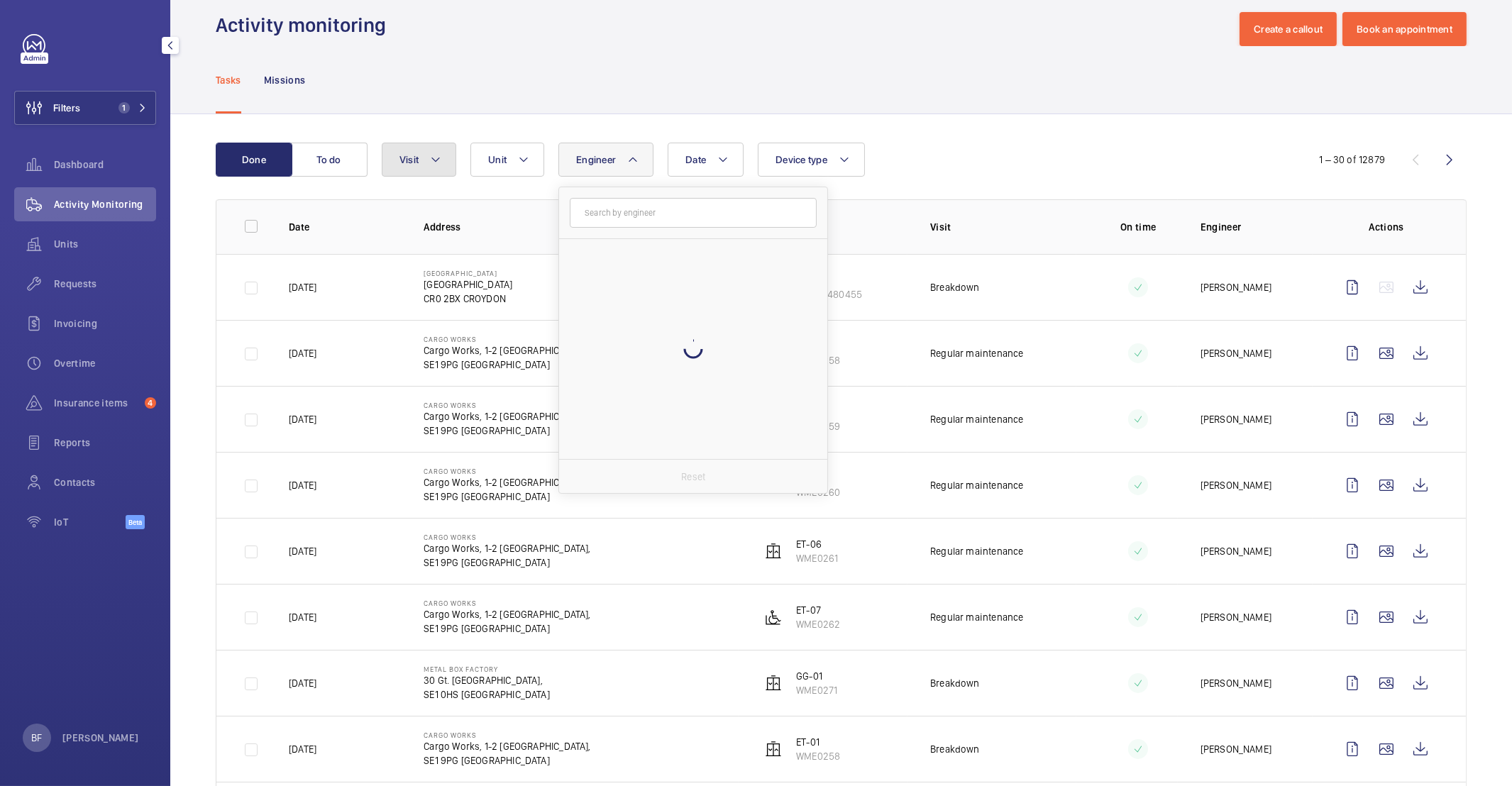
click at [430, 164] on mat-icon at bounding box center [435, 159] width 11 height 17
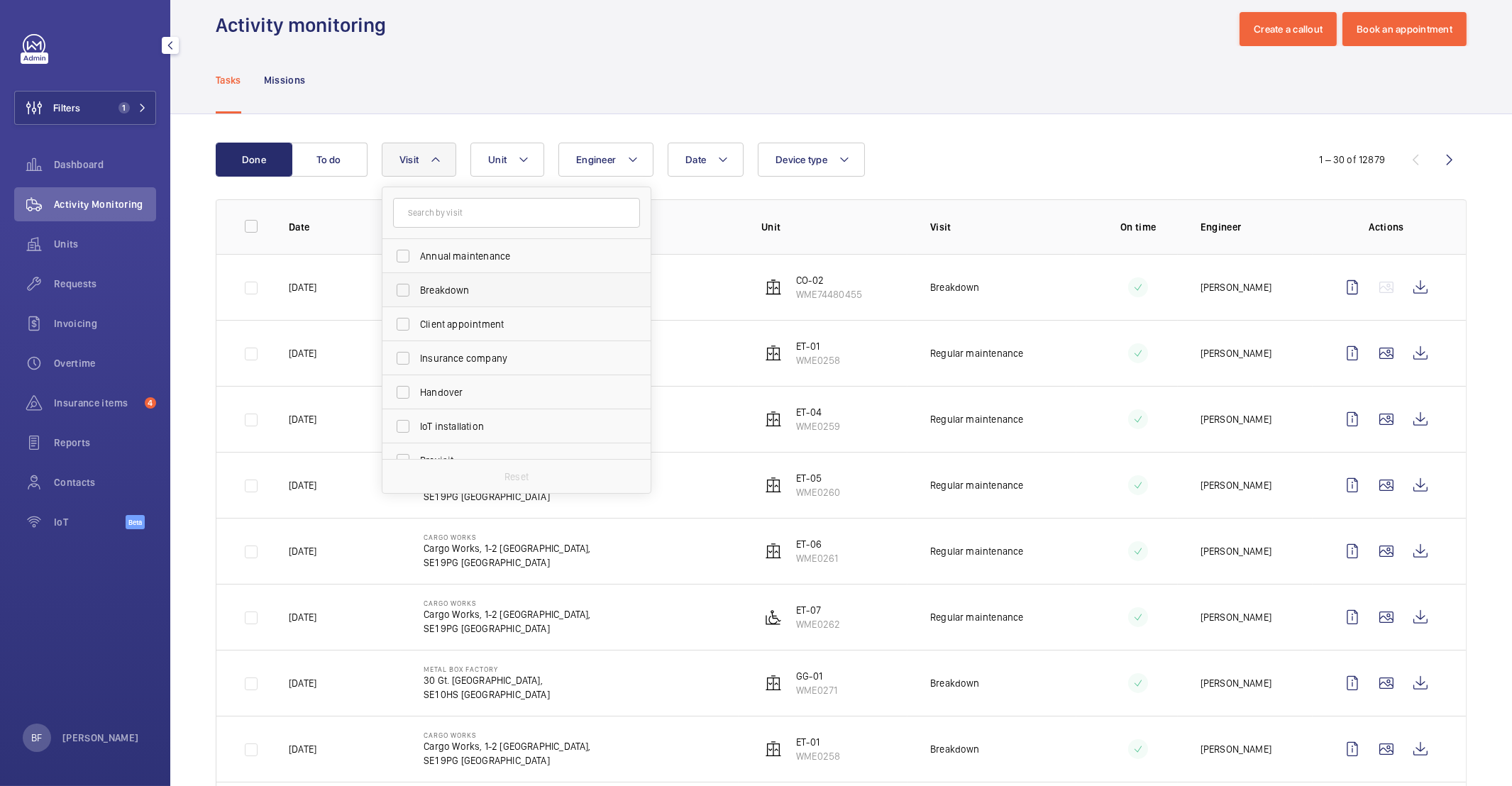
click at [467, 293] on span "Breakdown" at bounding box center [517, 290] width 195 height 14
click at [417, 293] on input "Breakdown" at bounding box center [403, 290] width 29 height 29
checkbox input "true"
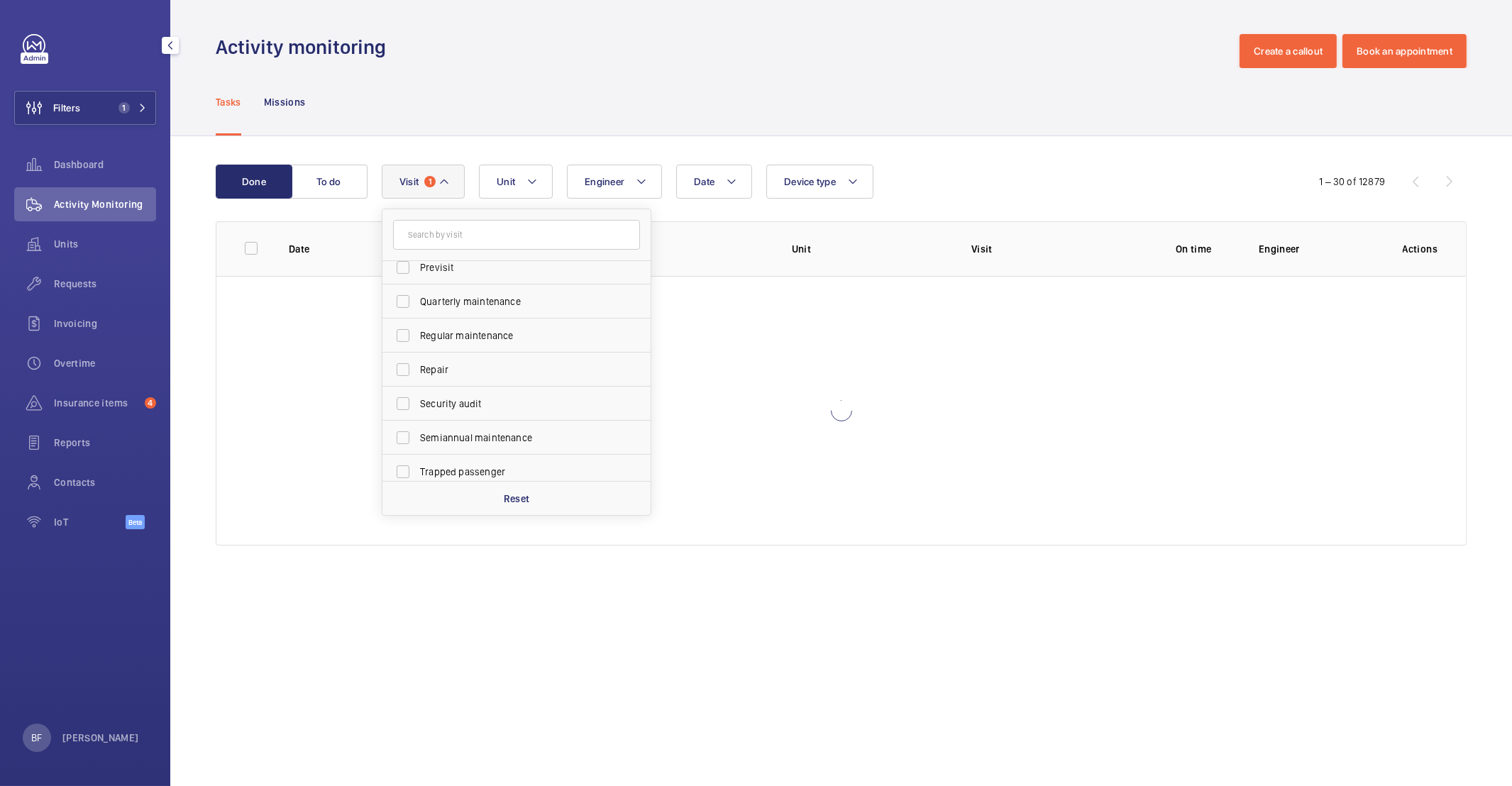
scroll to position [222, 0]
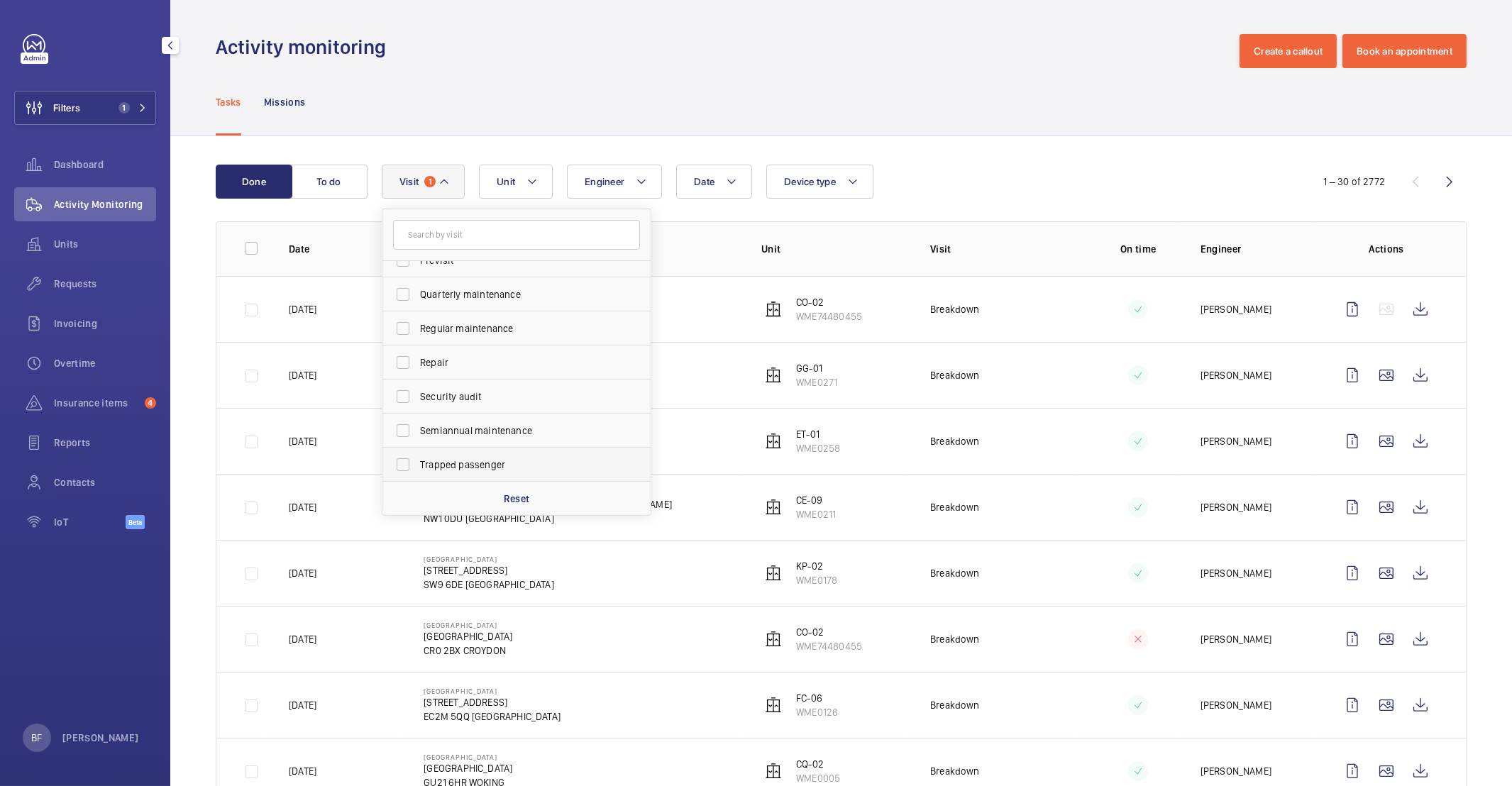
click at [442, 454] on label "Trapped passenger" at bounding box center [505, 465] width 247 height 34
click at [417, 454] on input "Trapped passenger" at bounding box center [403, 465] width 29 height 29
checkbox input "true"
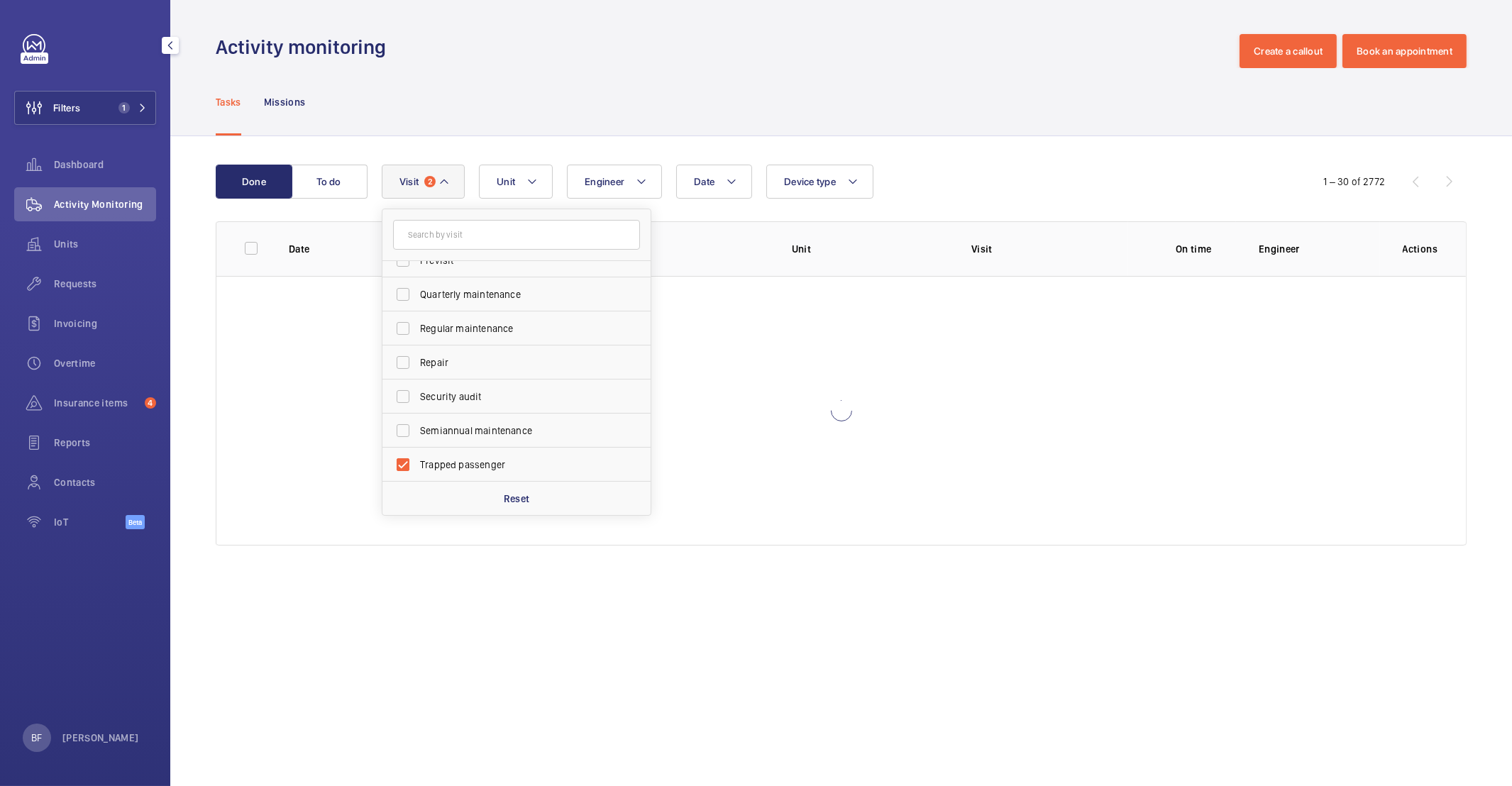
click at [586, 63] on div "Activity monitoring Create a callout Book an appointment" at bounding box center [841, 51] width 1251 height 34
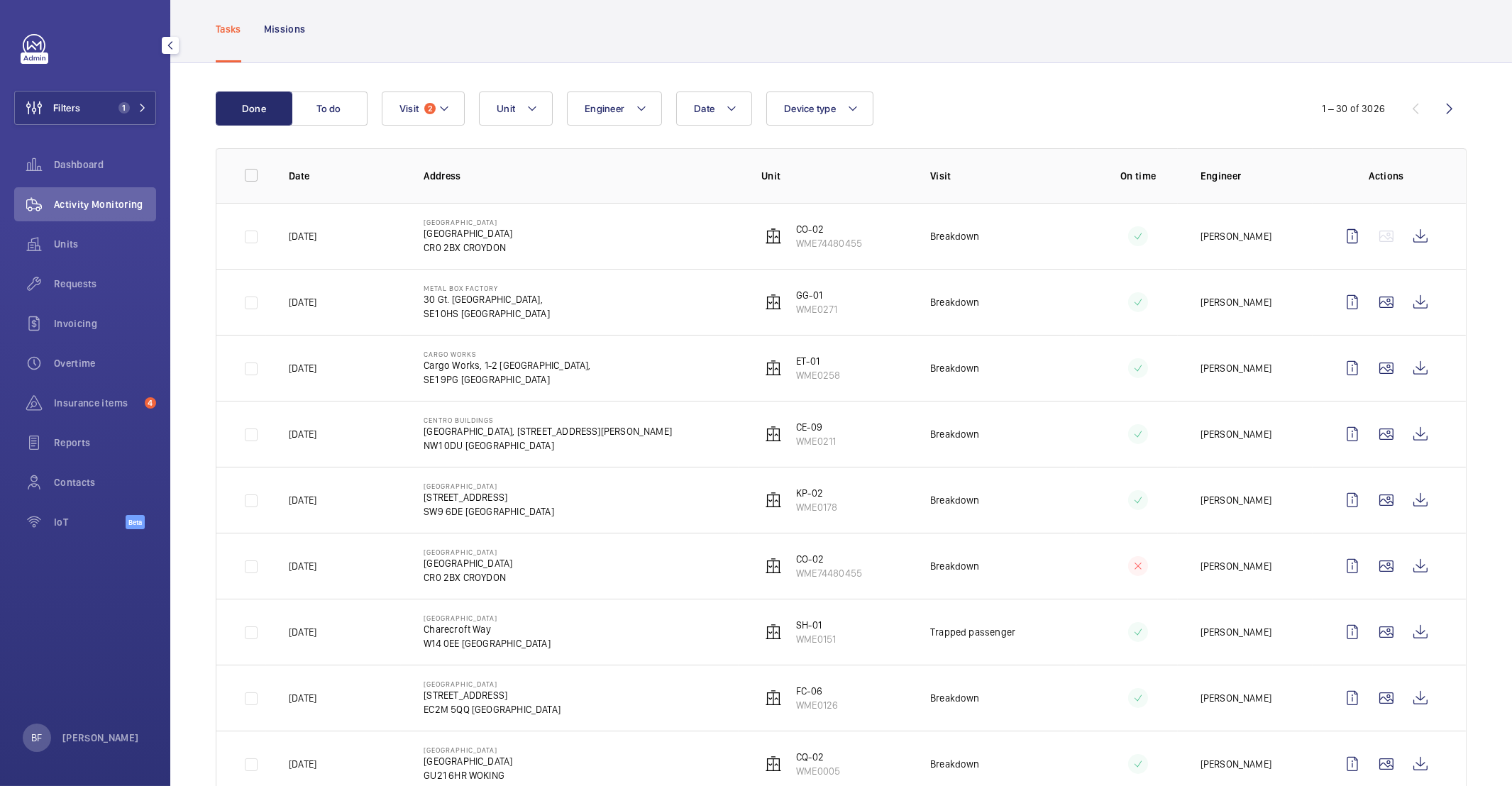
scroll to position [78, 0]
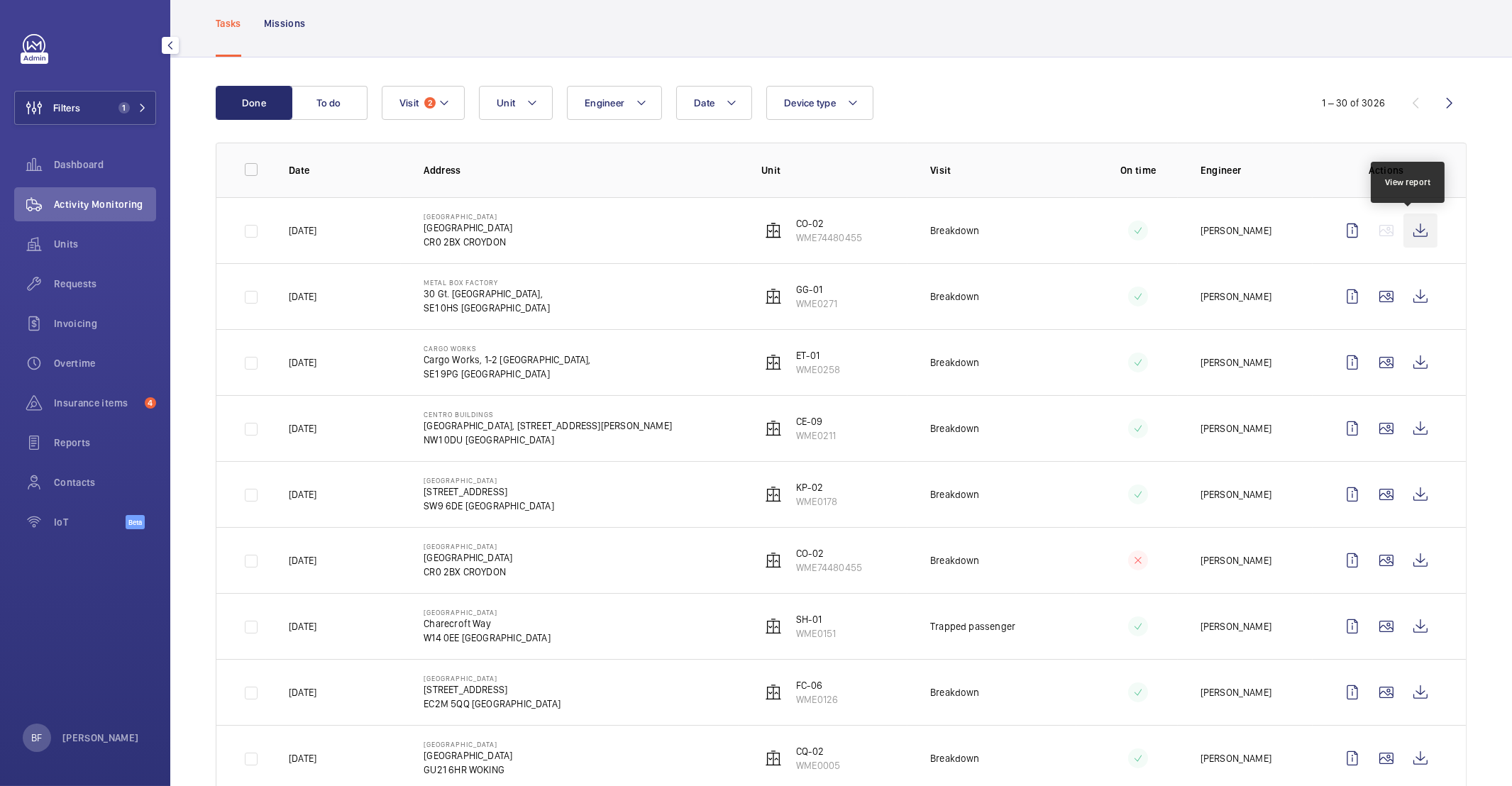
click at [1413, 230] on wm-front-icon-button at bounding box center [1420, 230] width 34 height 34
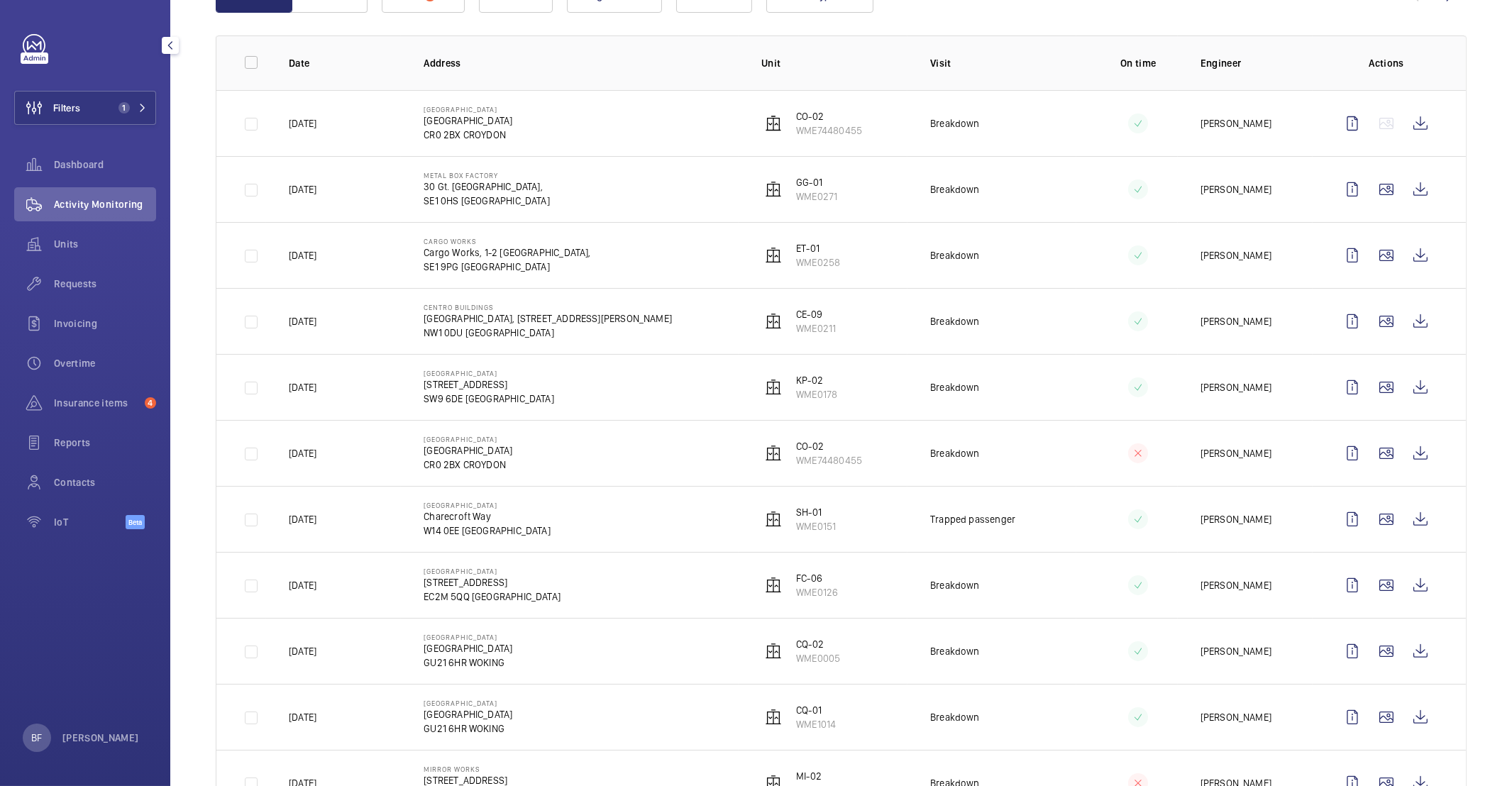
scroll to position [176, 0]
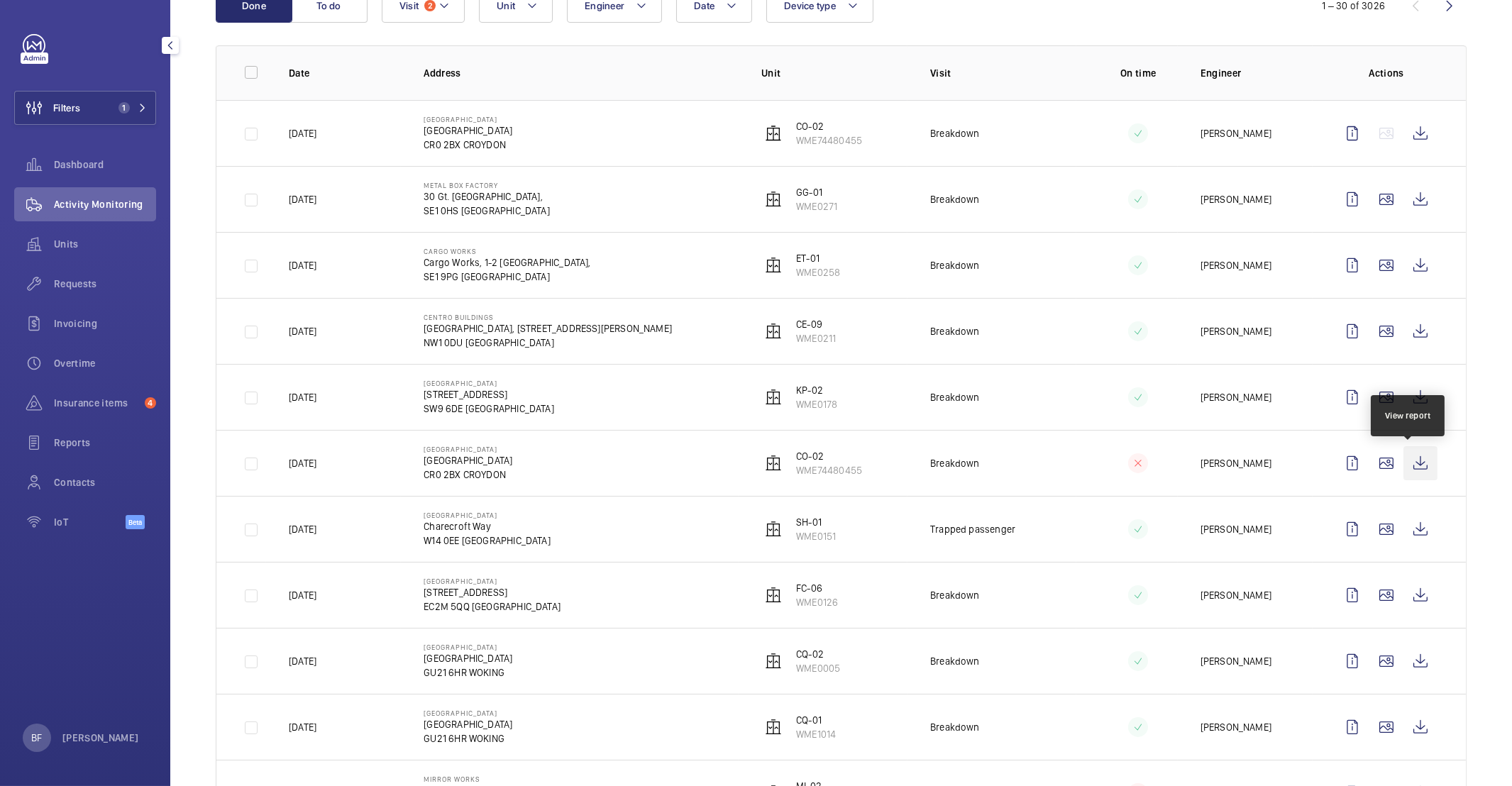
click at [1412, 459] on wm-front-icon-button at bounding box center [1420, 463] width 34 height 34
click at [1410, 201] on wm-front-icon-button at bounding box center [1420, 199] width 34 height 34
click at [1408, 259] on wm-front-icon-button at bounding box center [1420, 265] width 34 height 34
click at [1418, 402] on wm-front-icon-button at bounding box center [1420, 397] width 34 height 34
click at [1412, 266] on wm-front-icon-button at bounding box center [1420, 265] width 34 height 34
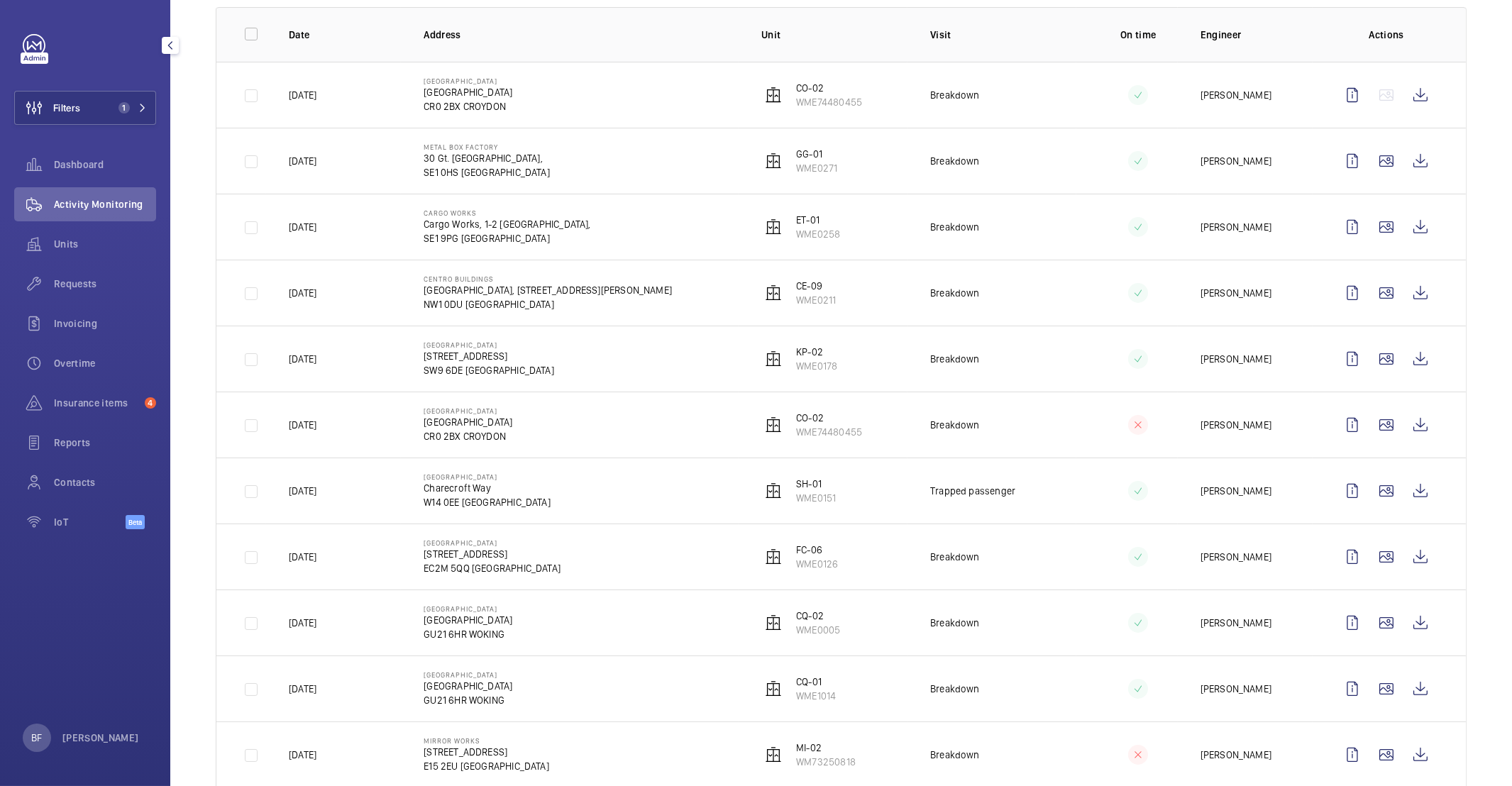
scroll to position [345, 0]
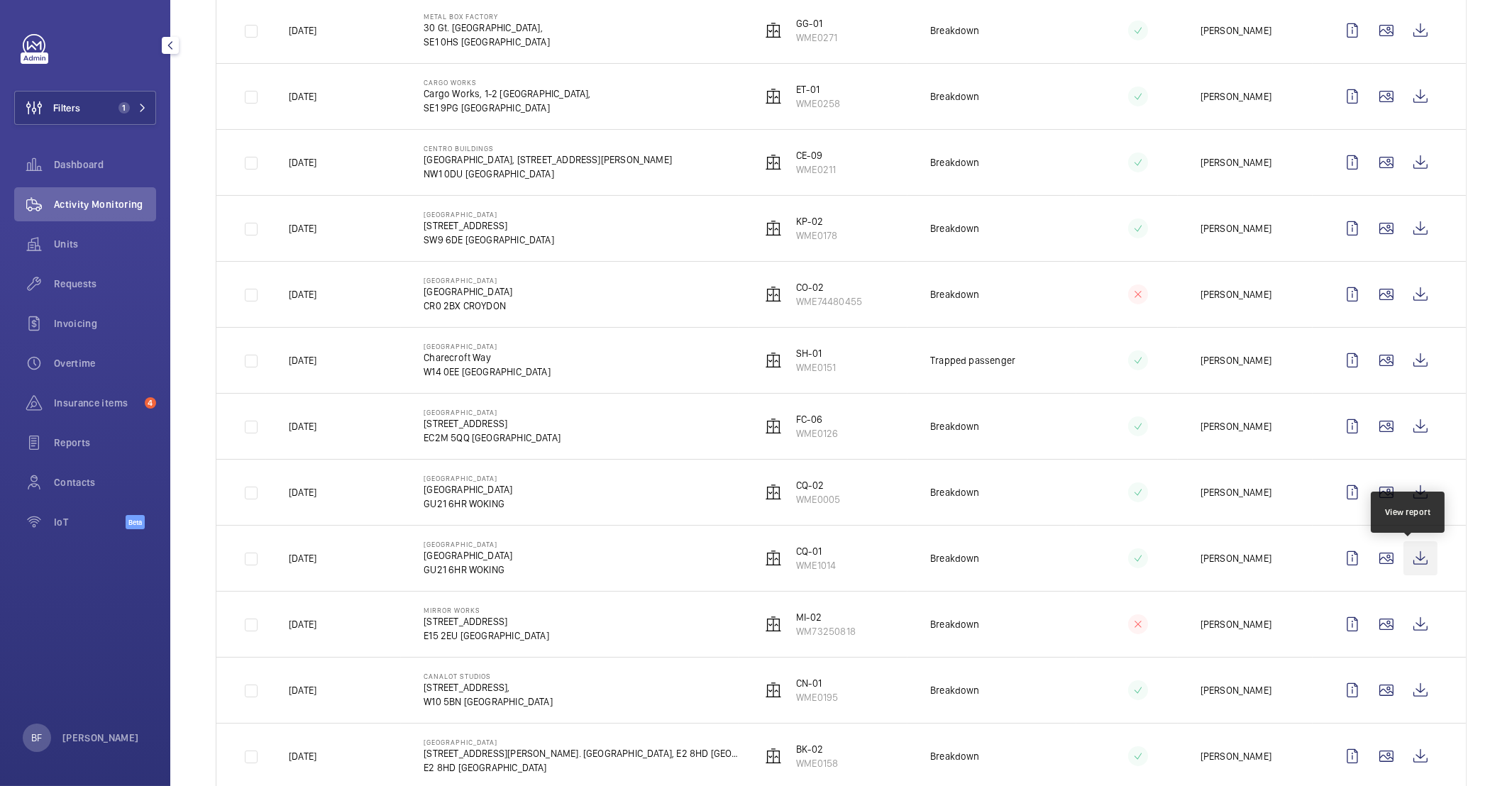
click at [1408, 559] on wm-front-icon-button at bounding box center [1420, 558] width 34 height 34
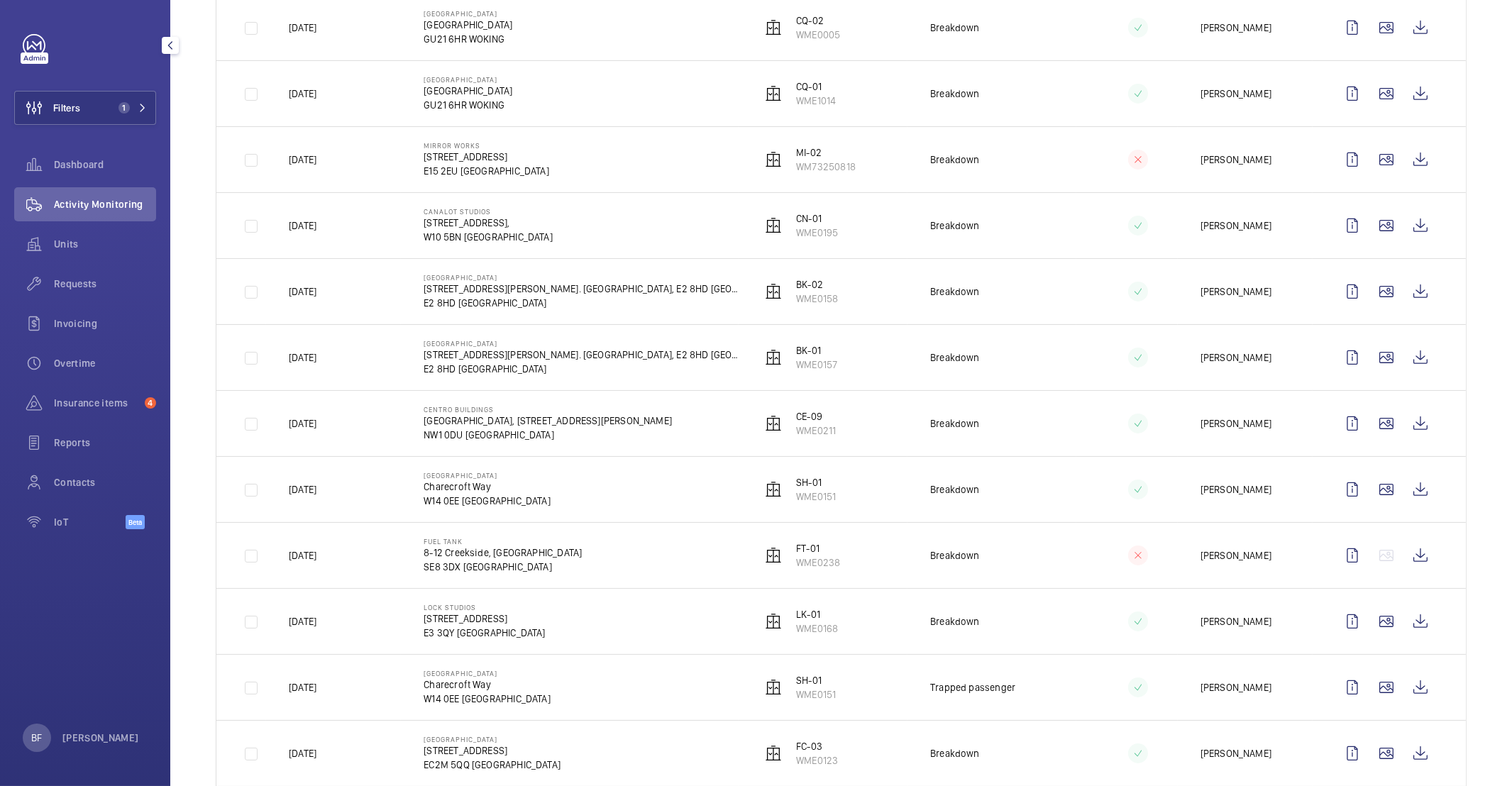
scroll to position [715, 0]
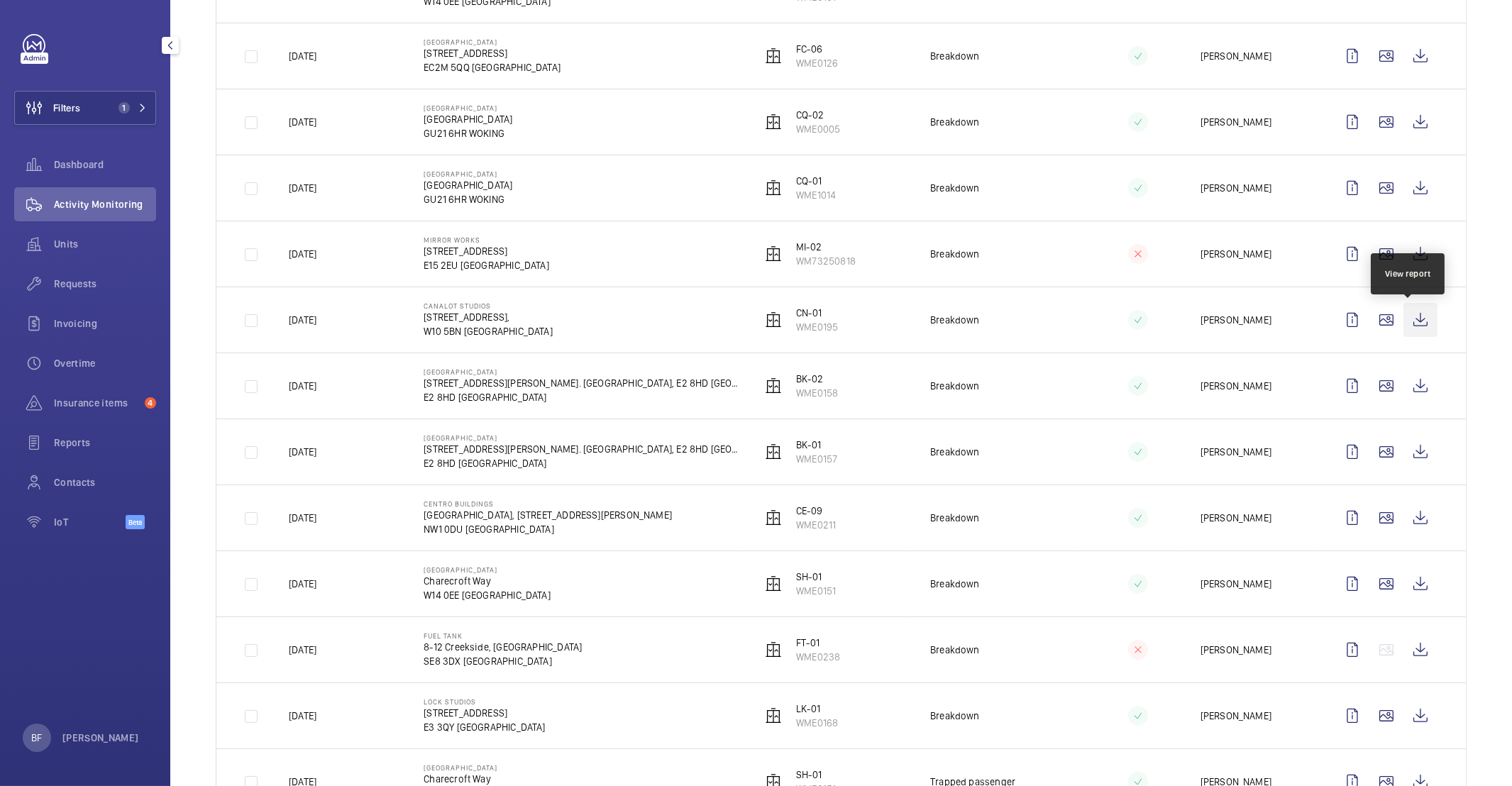
click at [1403, 324] on wm-front-icon-button at bounding box center [1420, 320] width 34 height 34
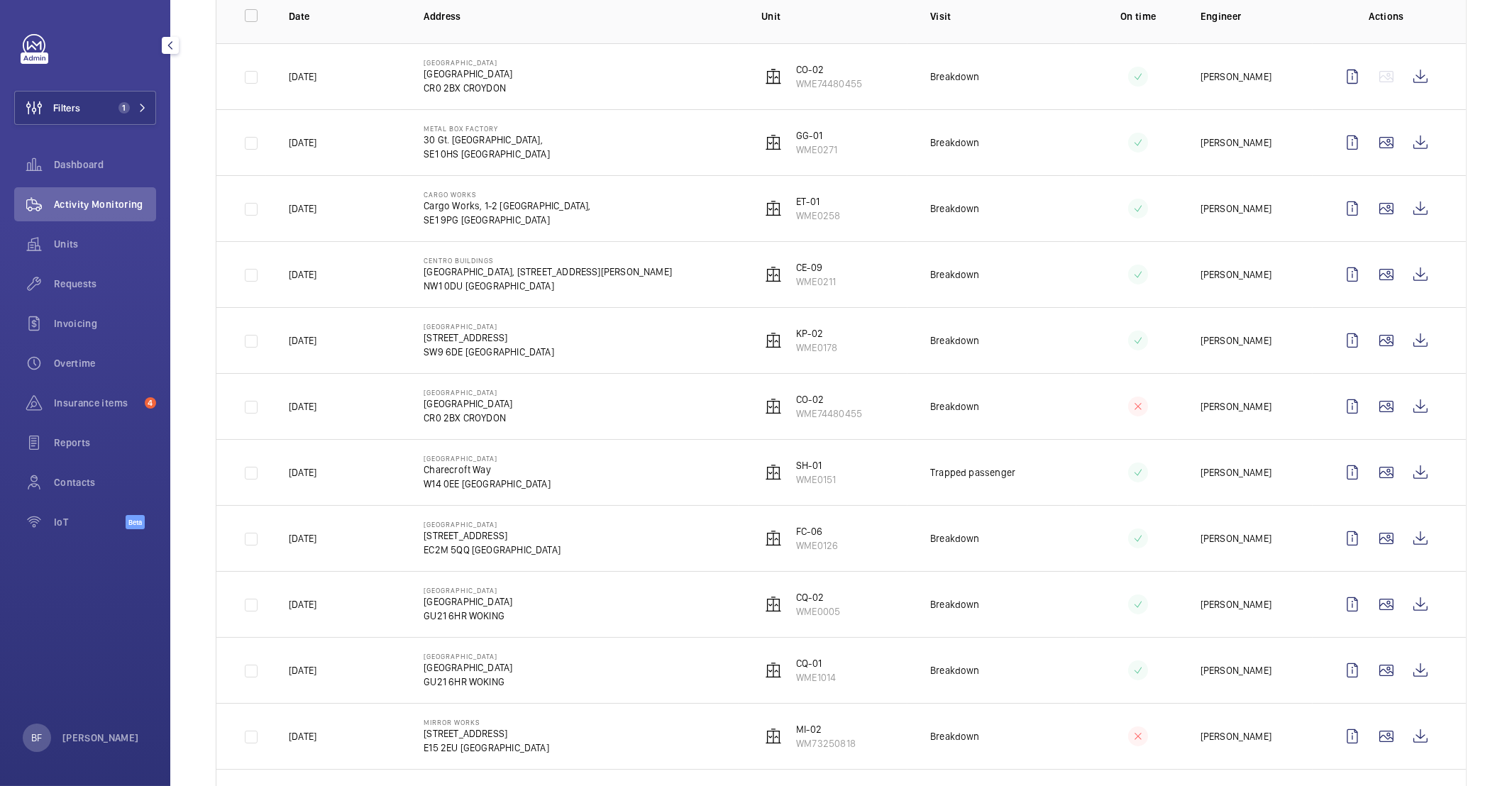
scroll to position [0, 0]
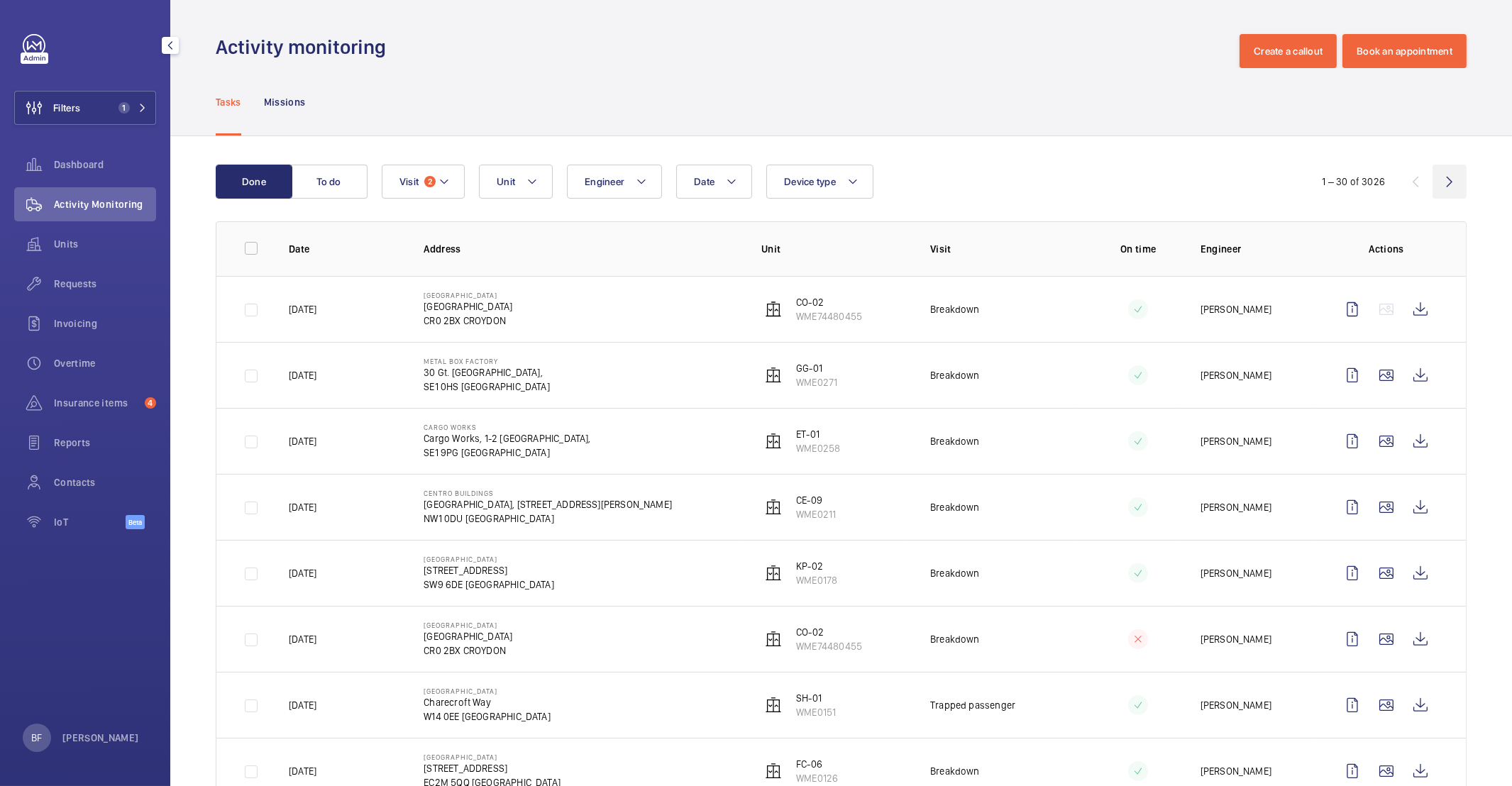
click at [1434, 183] on wm-front-icon-button at bounding box center [1449, 181] width 34 height 34
click at [1433, 187] on wm-front-icon-button at bounding box center [1449, 181] width 34 height 34
click at [1445, 183] on wm-front-icon-button at bounding box center [1449, 181] width 34 height 34
click at [1398, 191] on wm-front-icon-button at bounding box center [1415, 181] width 34 height 34
click at [1415, 186] on wm-front-icon-button at bounding box center [1415, 181] width 34 height 34
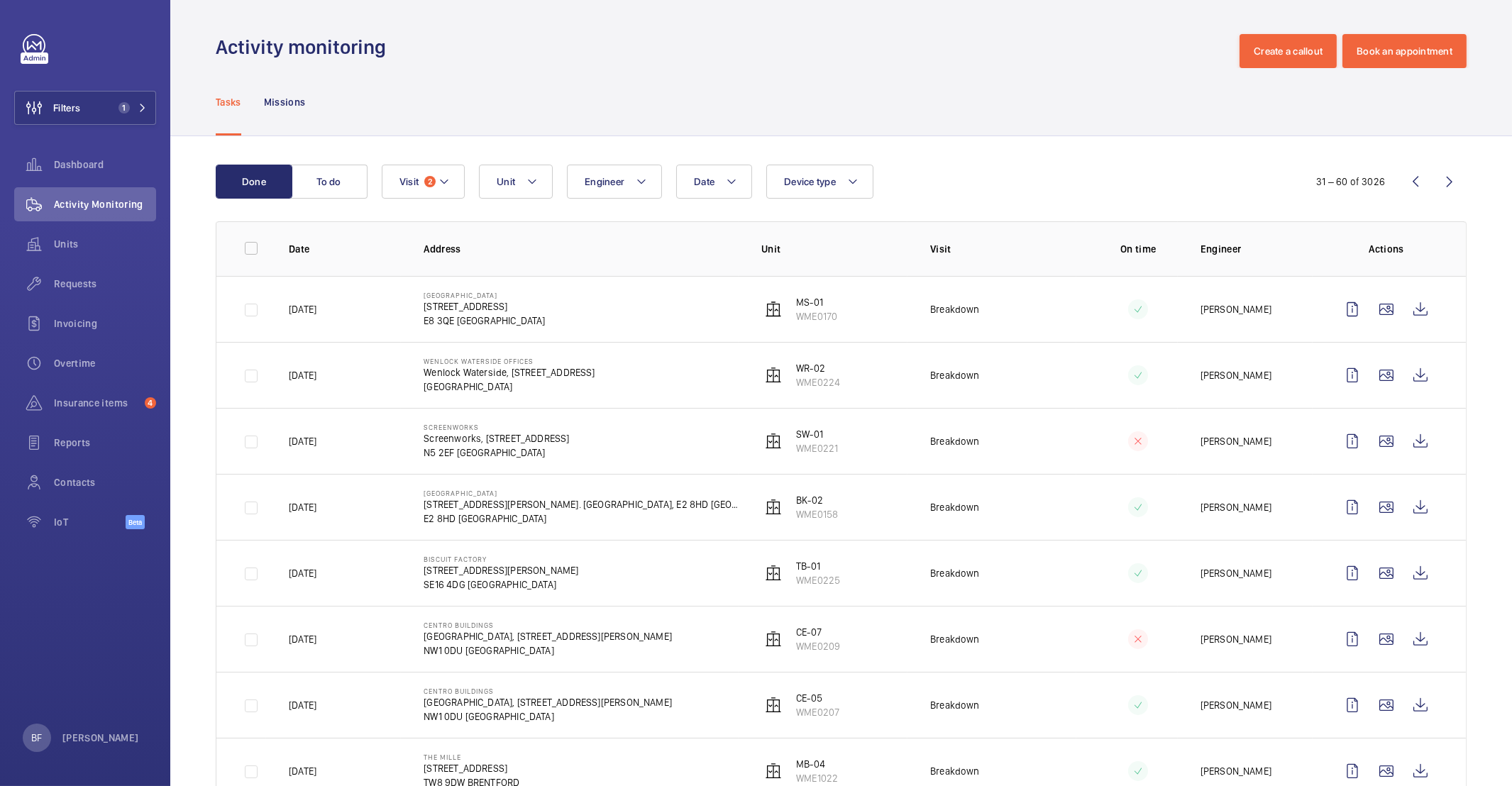
click at [1414, 186] on wm-front-icon-button at bounding box center [1415, 181] width 34 height 34
click at [1402, 184] on div "1 – 30 of 3026" at bounding box center [1382, 182] width 170 height 17
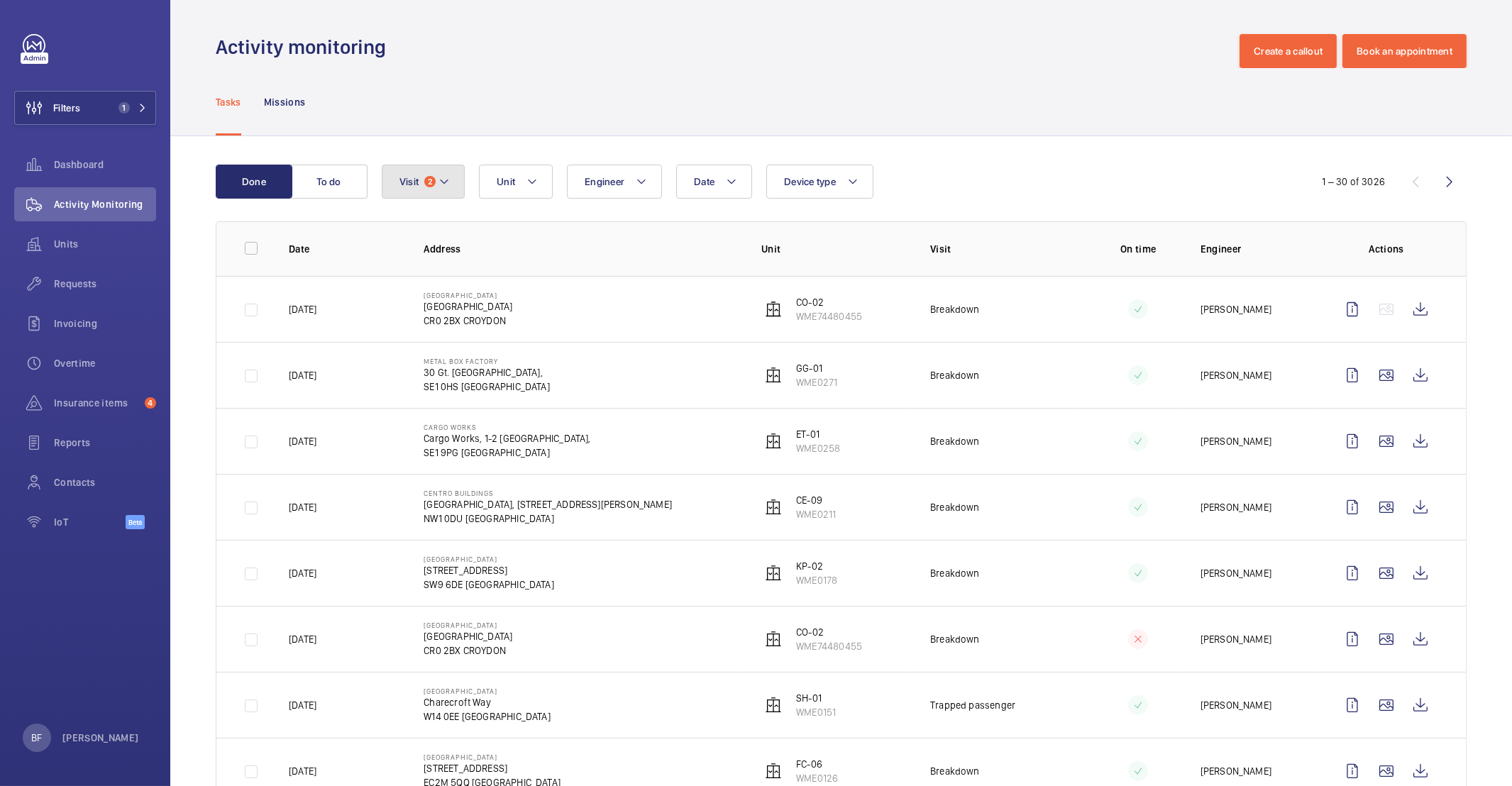
click at [414, 192] on button "Visit 2" at bounding box center [423, 181] width 83 height 34
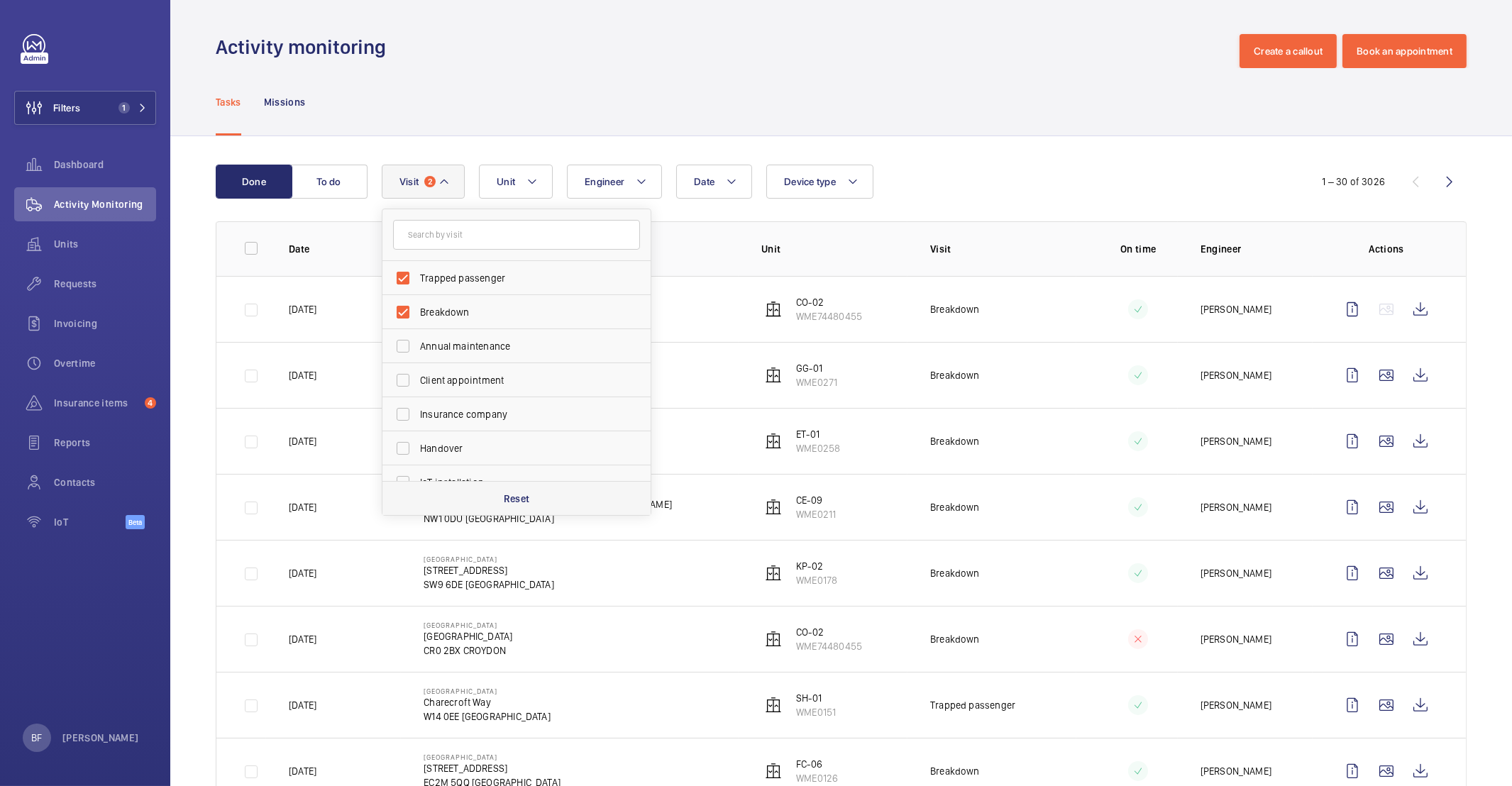
click at [527, 500] on p "Reset" at bounding box center [517, 499] width 26 height 14
checkbox input "false"
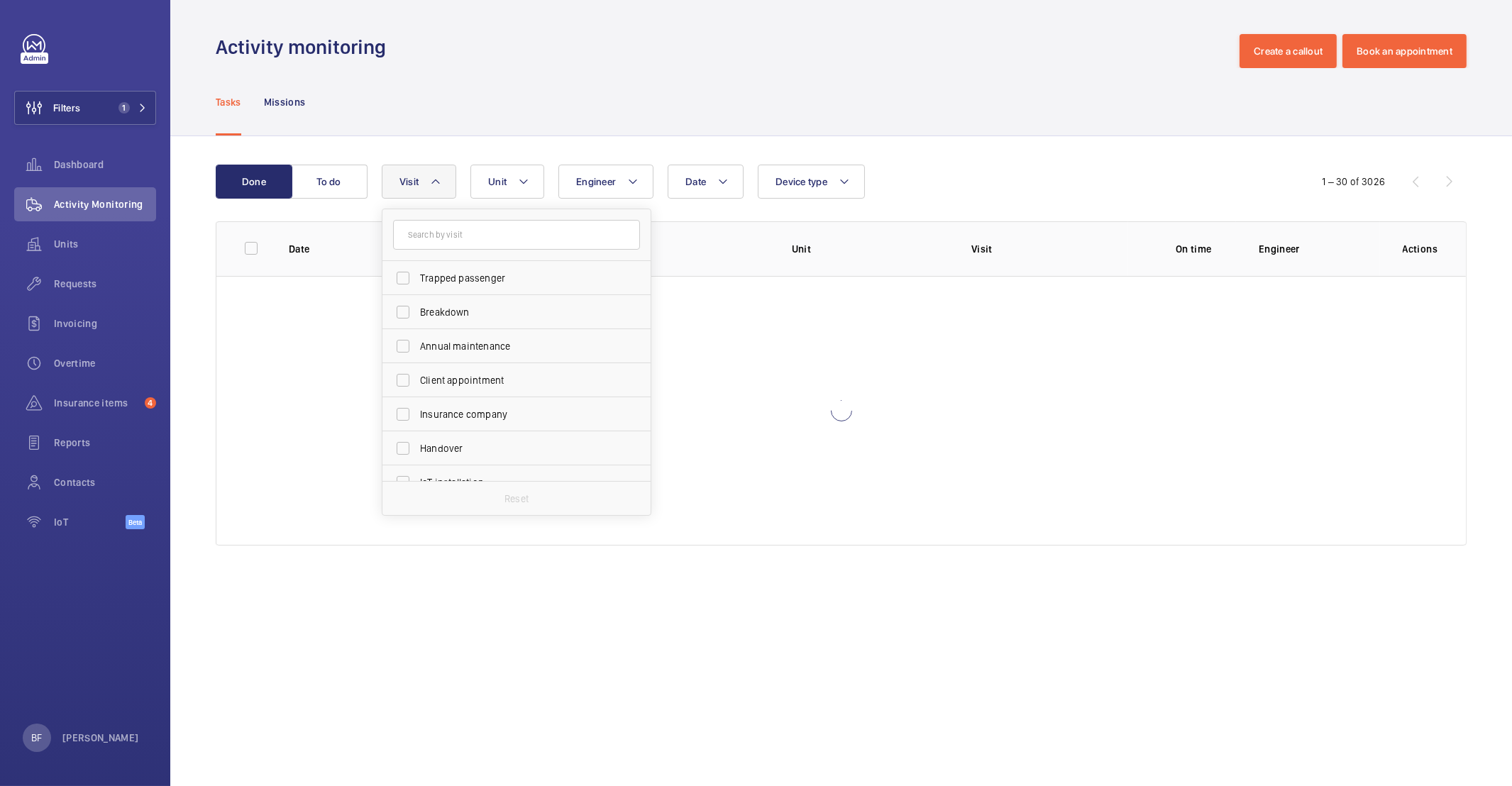
click at [449, 126] on div "Tasks Missions" at bounding box center [841, 101] width 1251 height 67
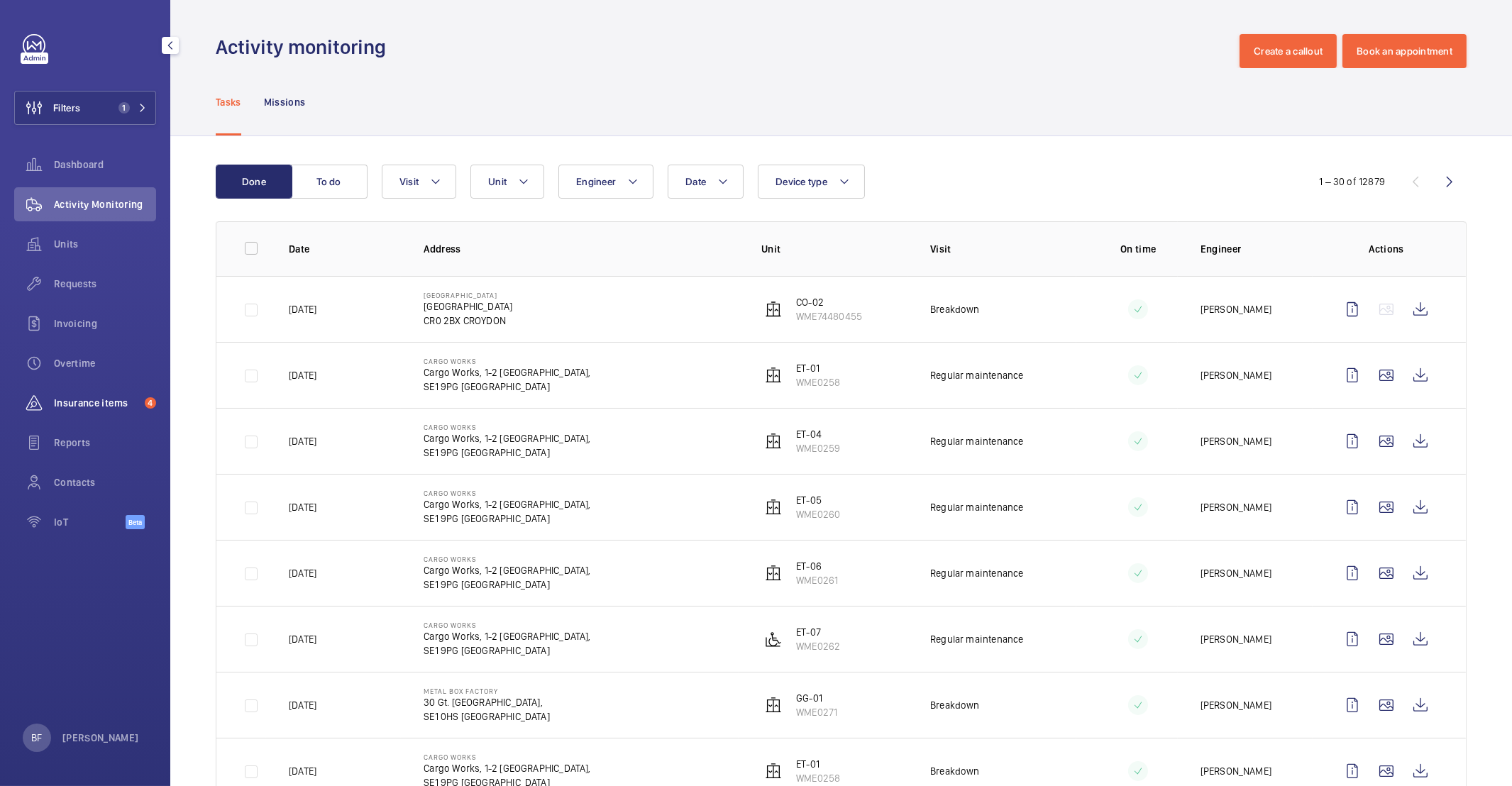
click at [84, 393] on div "Insurance items 4" at bounding box center [85, 403] width 142 height 34
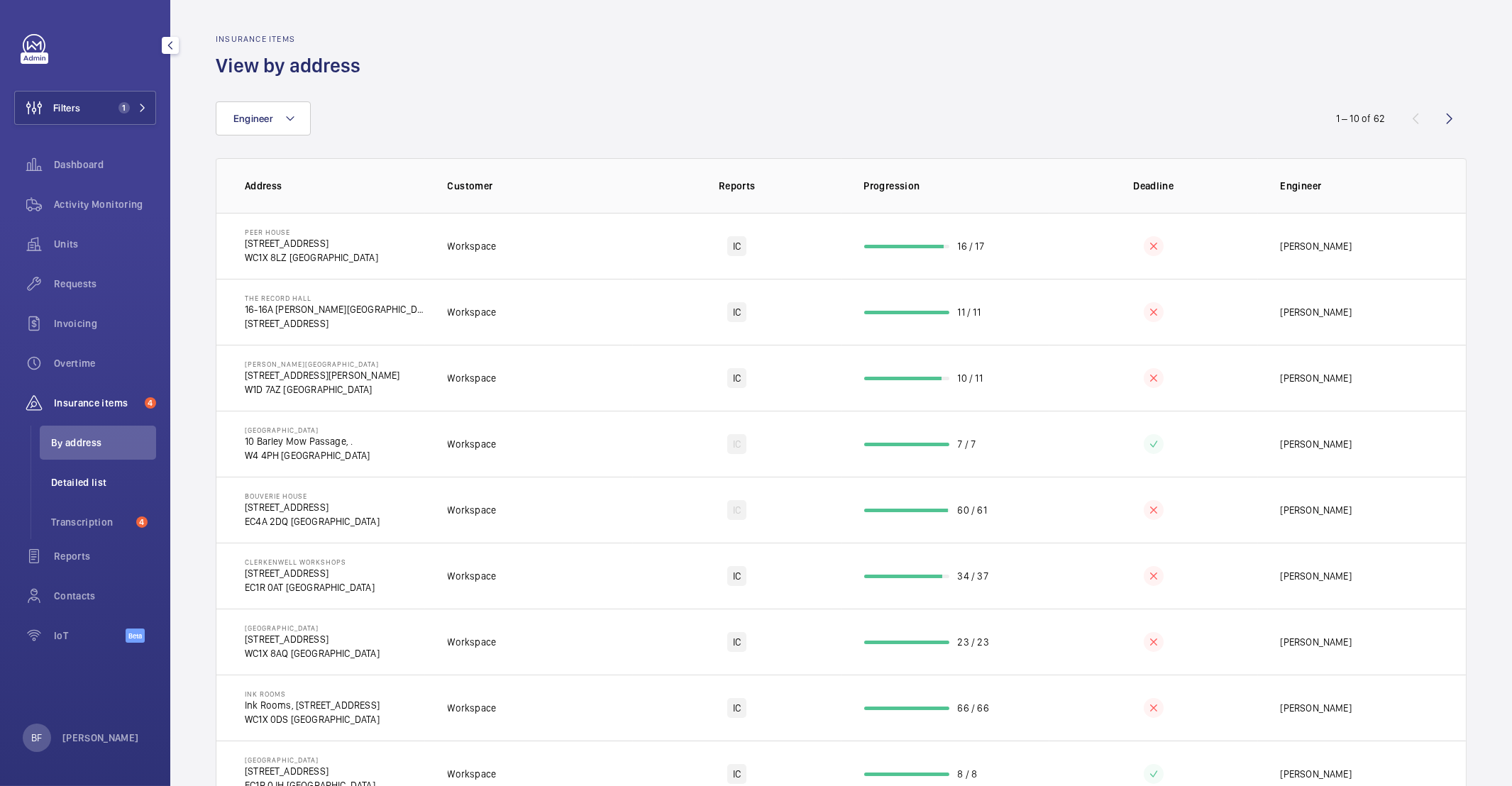
click at [87, 475] on span "Detailed list" at bounding box center [103, 482] width 105 height 14
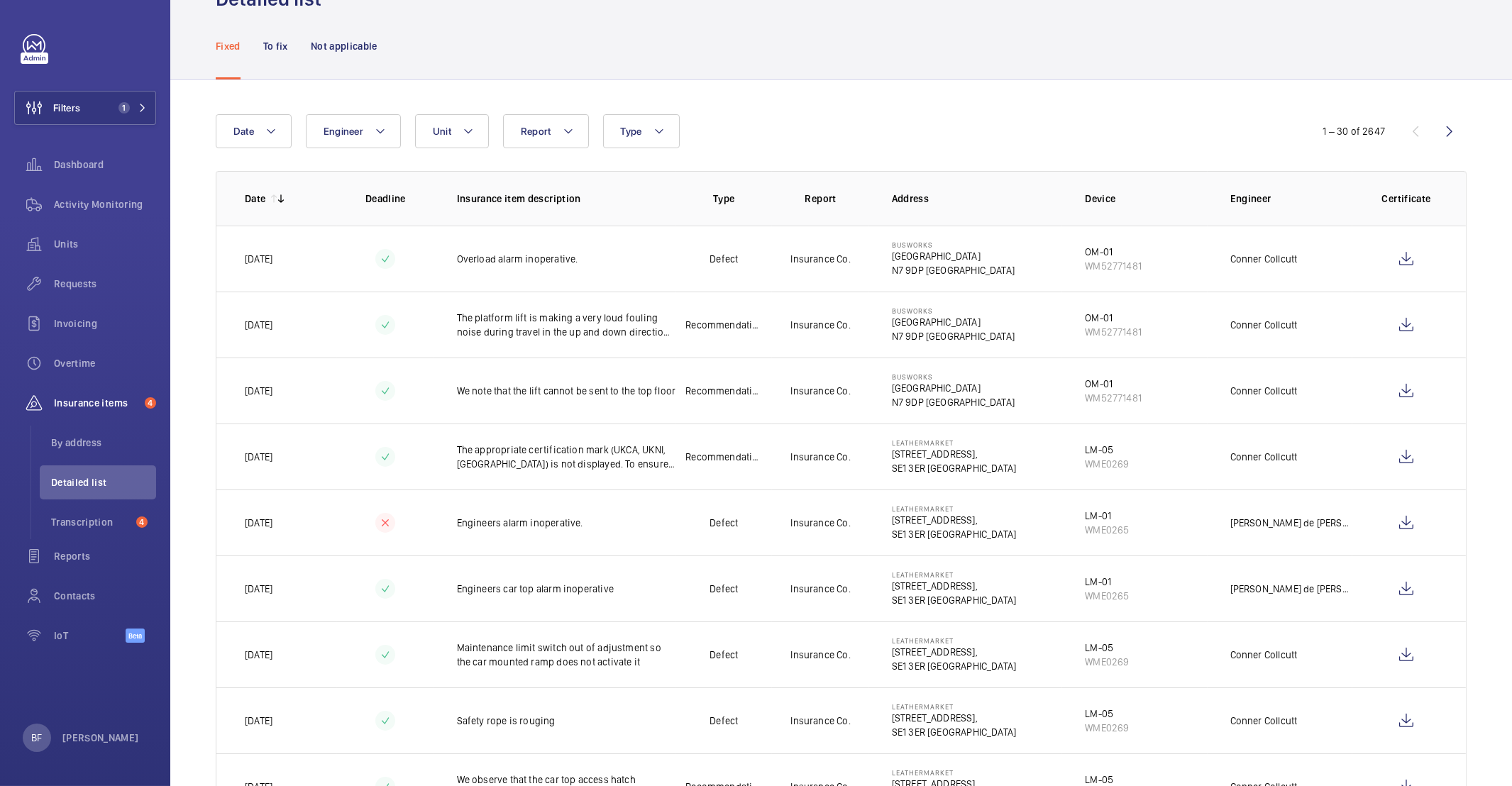
scroll to position [69, 0]
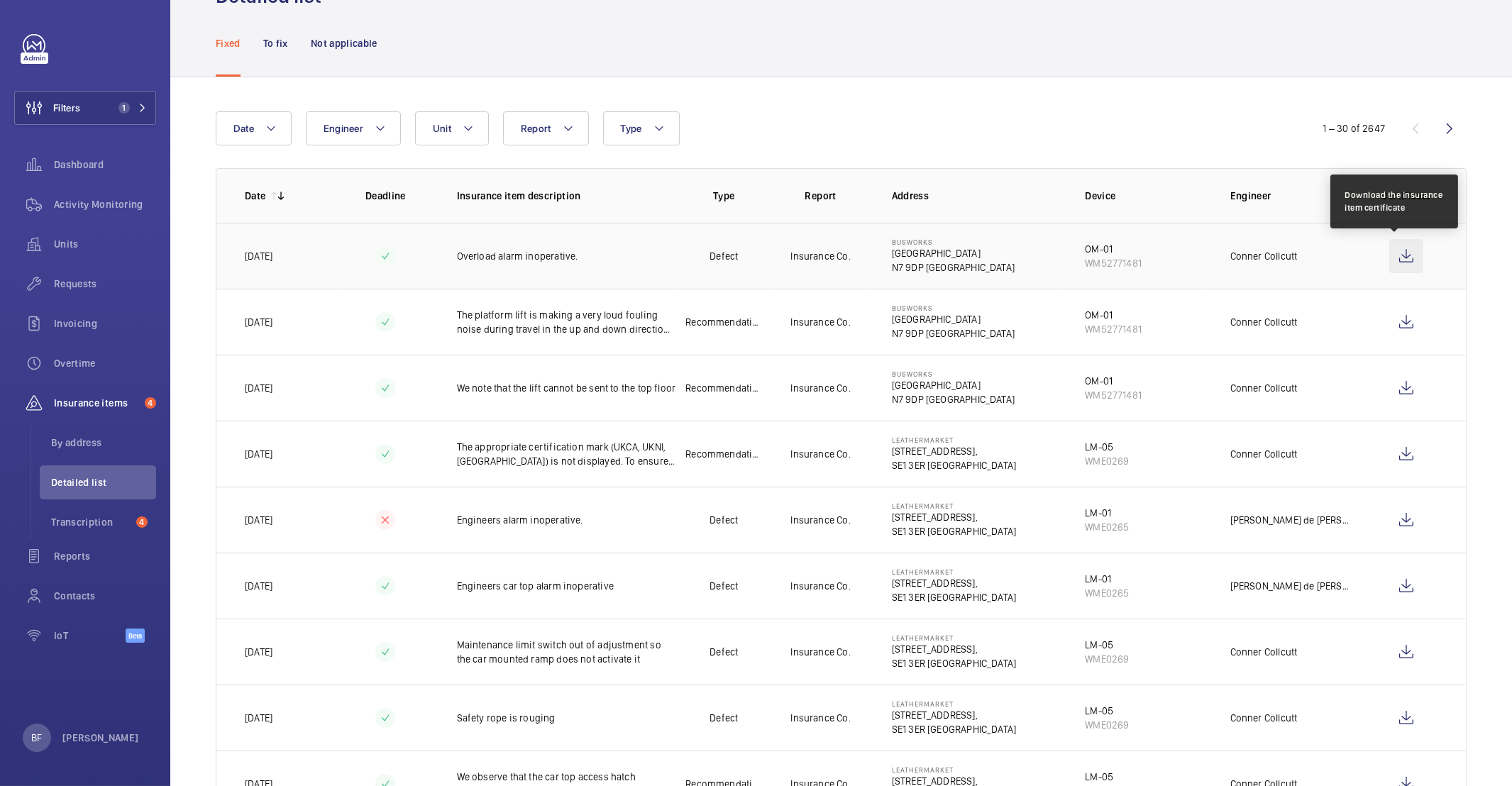
click at [1397, 263] on wm-front-icon-button at bounding box center [1406, 256] width 34 height 34
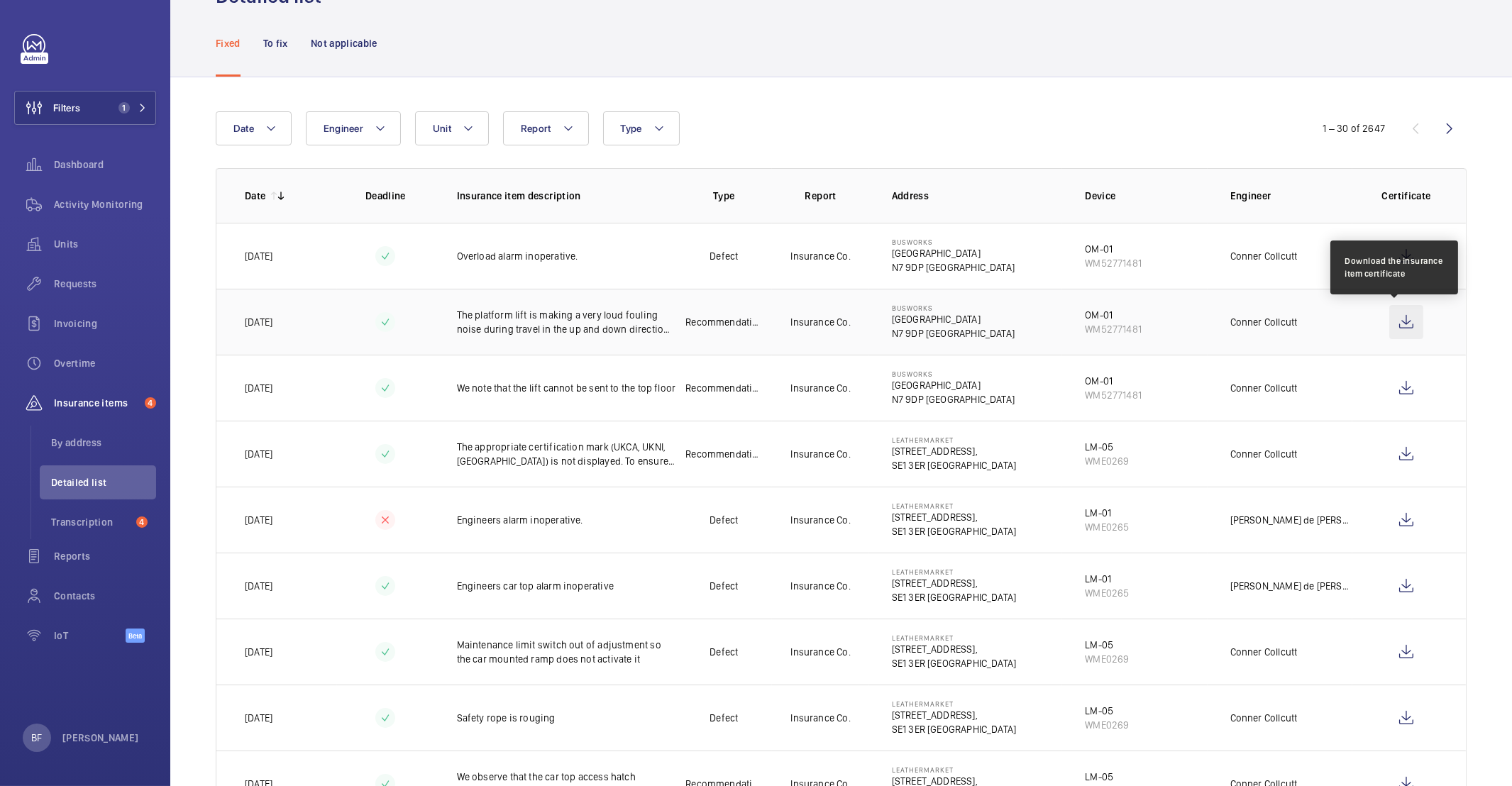
click at [1400, 321] on wm-front-icon-button at bounding box center [1406, 322] width 34 height 34
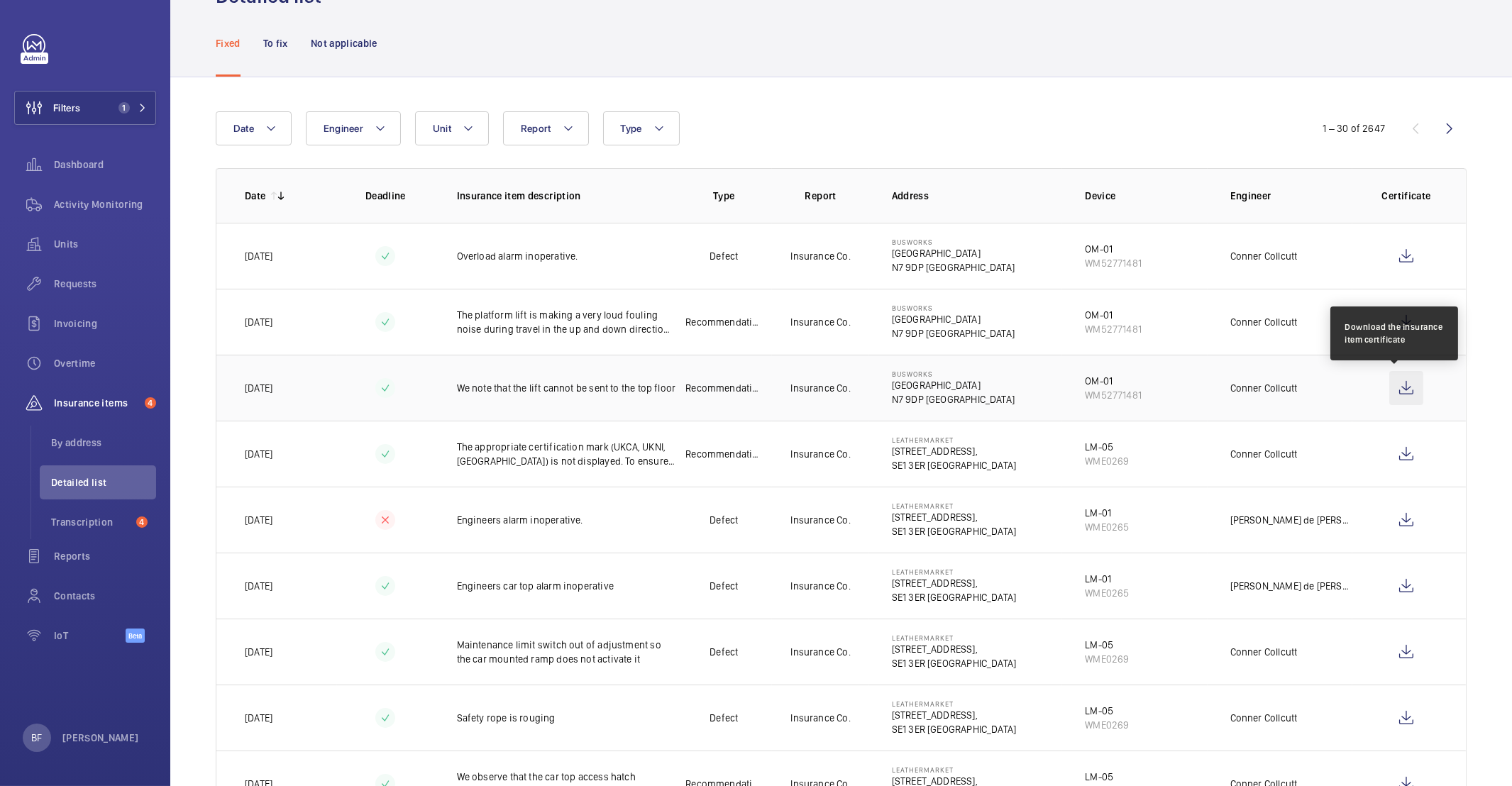
click at [1395, 393] on wm-front-icon-button at bounding box center [1406, 388] width 34 height 34
click at [105, 112] on button "Filters 1" at bounding box center [85, 107] width 142 height 34
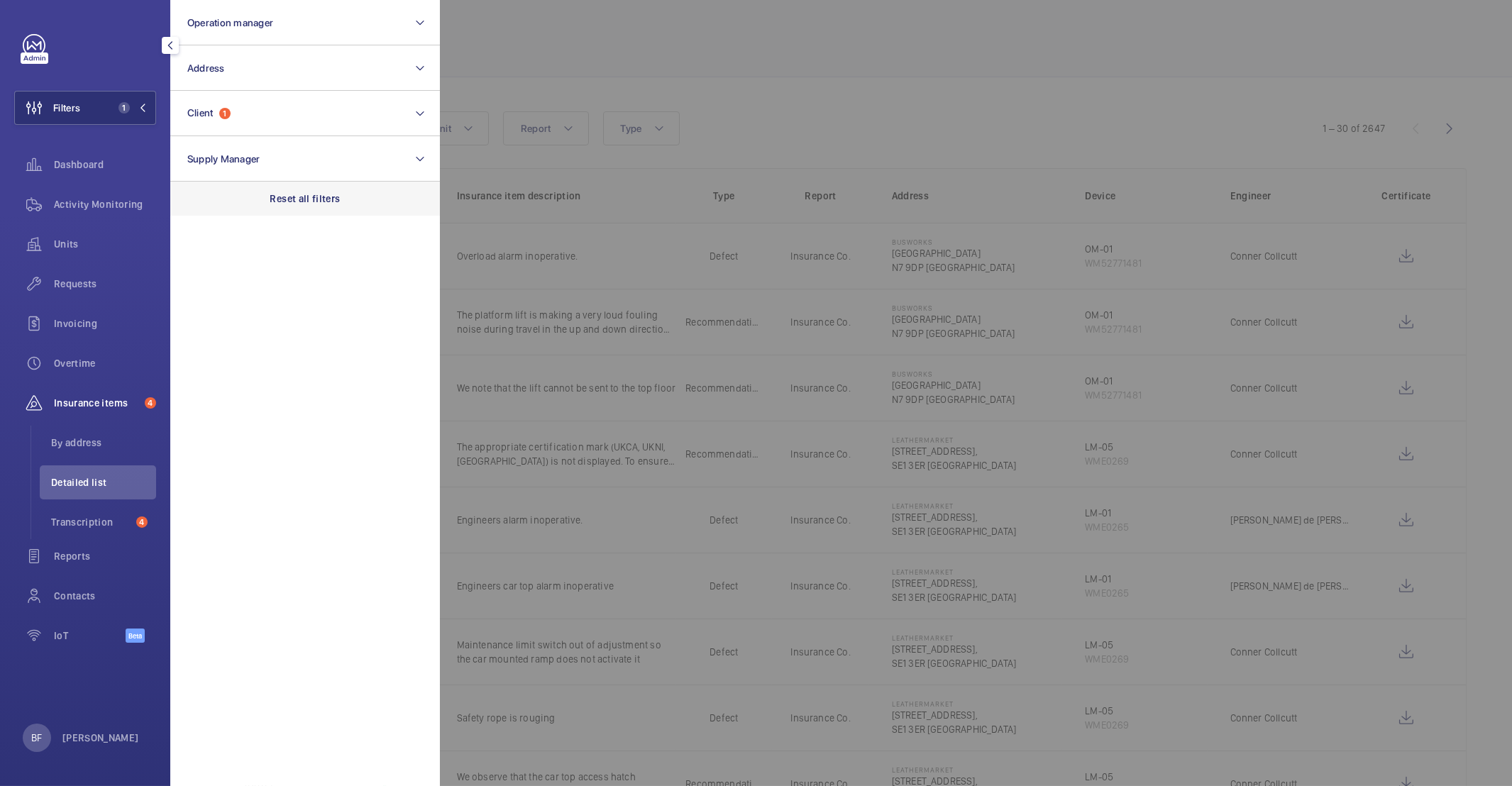
click at [302, 203] on p "Reset all filters" at bounding box center [305, 198] width 70 height 14
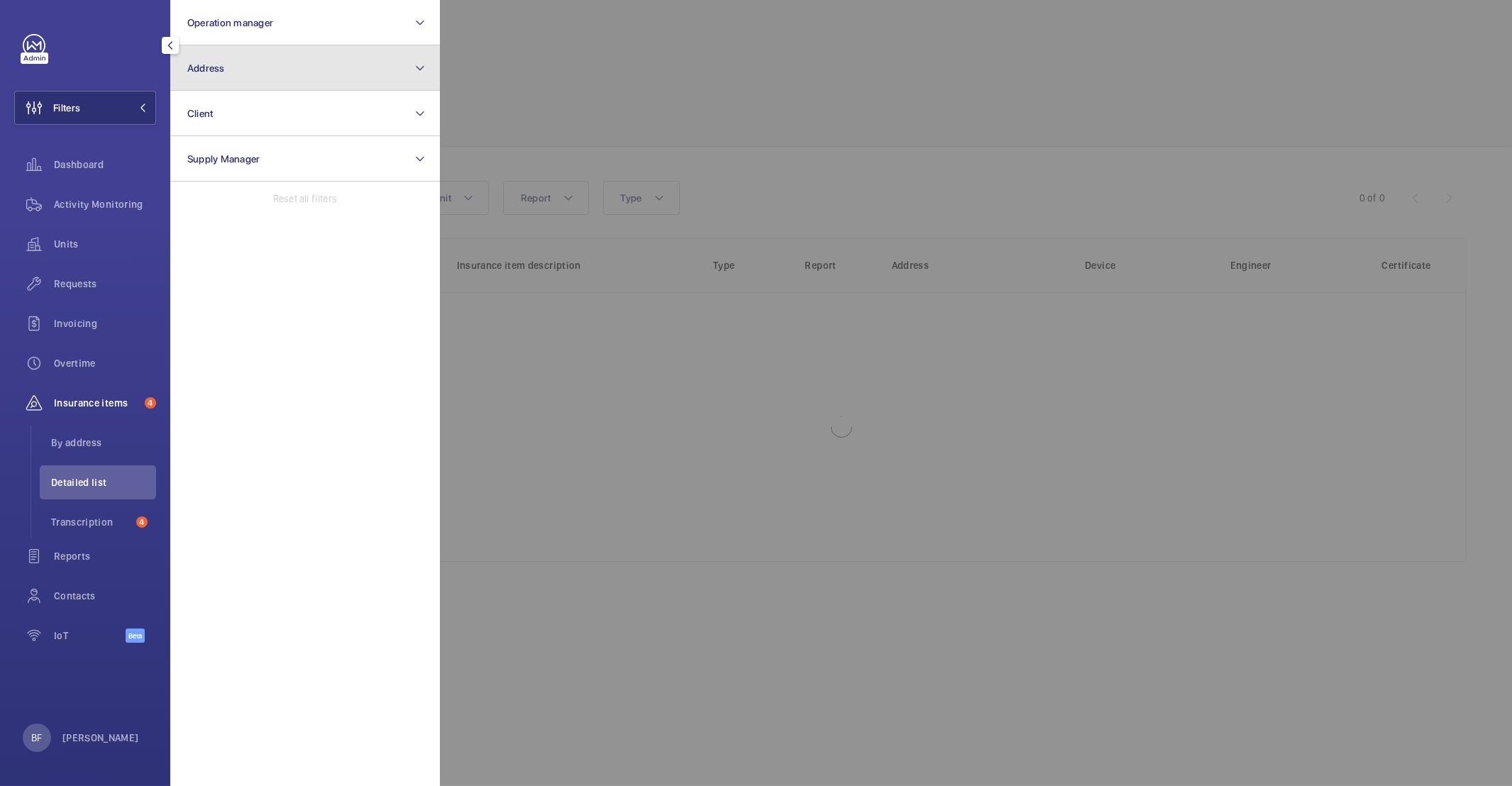
click at [305, 61] on button "Address" at bounding box center [305, 68] width 269 height 45
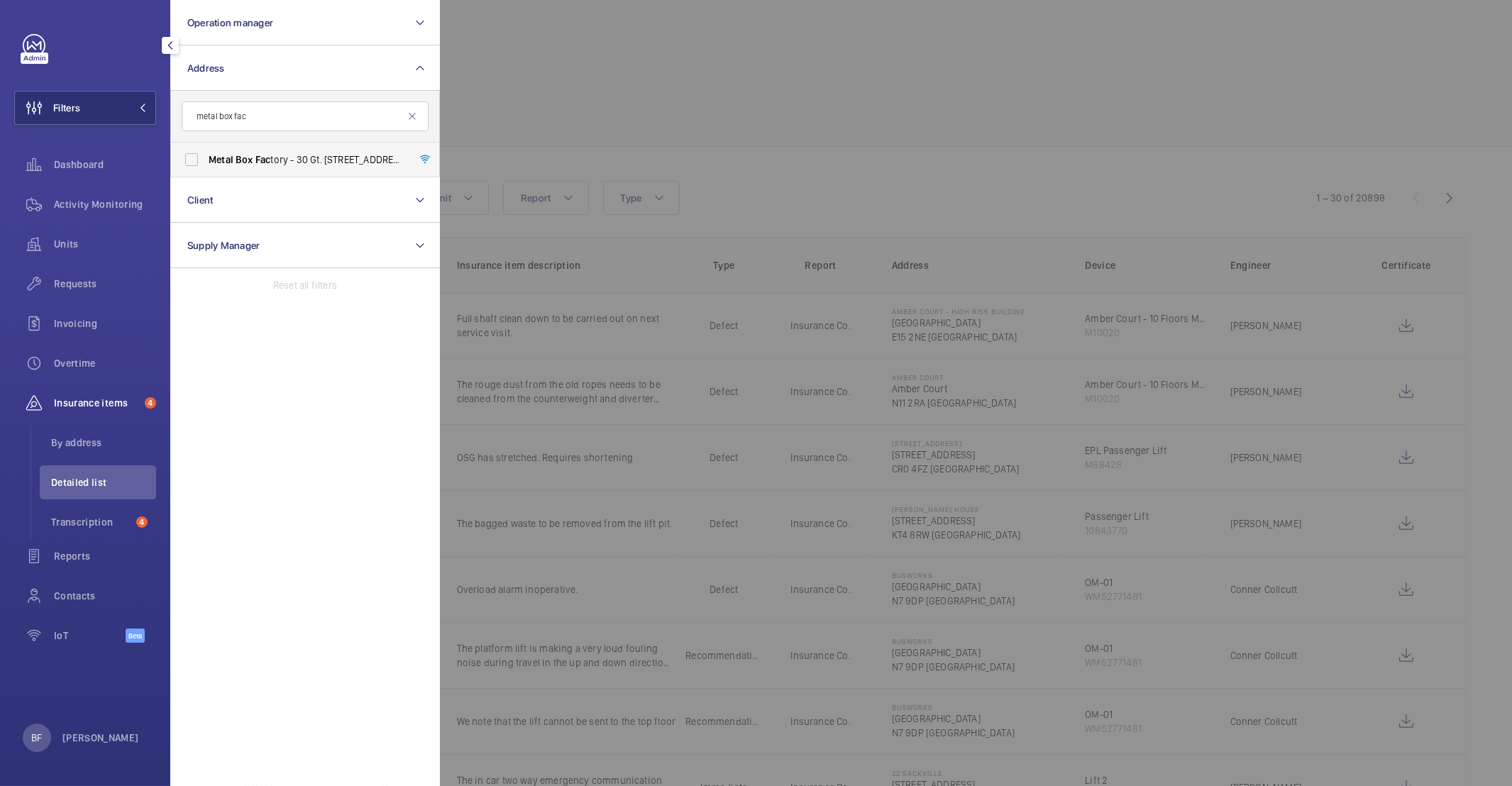
type input "metal box fac"
click at [371, 150] on label "Metal Box Fac tory - 30 Gt. Guildford Street,, LONDON SE1 0HS" at bounding box center [294, 159] width 247 height 34
click at [206, 150] on input "Metal Box Fac tory - 30 Gt. Guildford Street,, LONDON SE1 0HS" at bounding box center [192, 160] width 29 height 29
checkbox input "true"
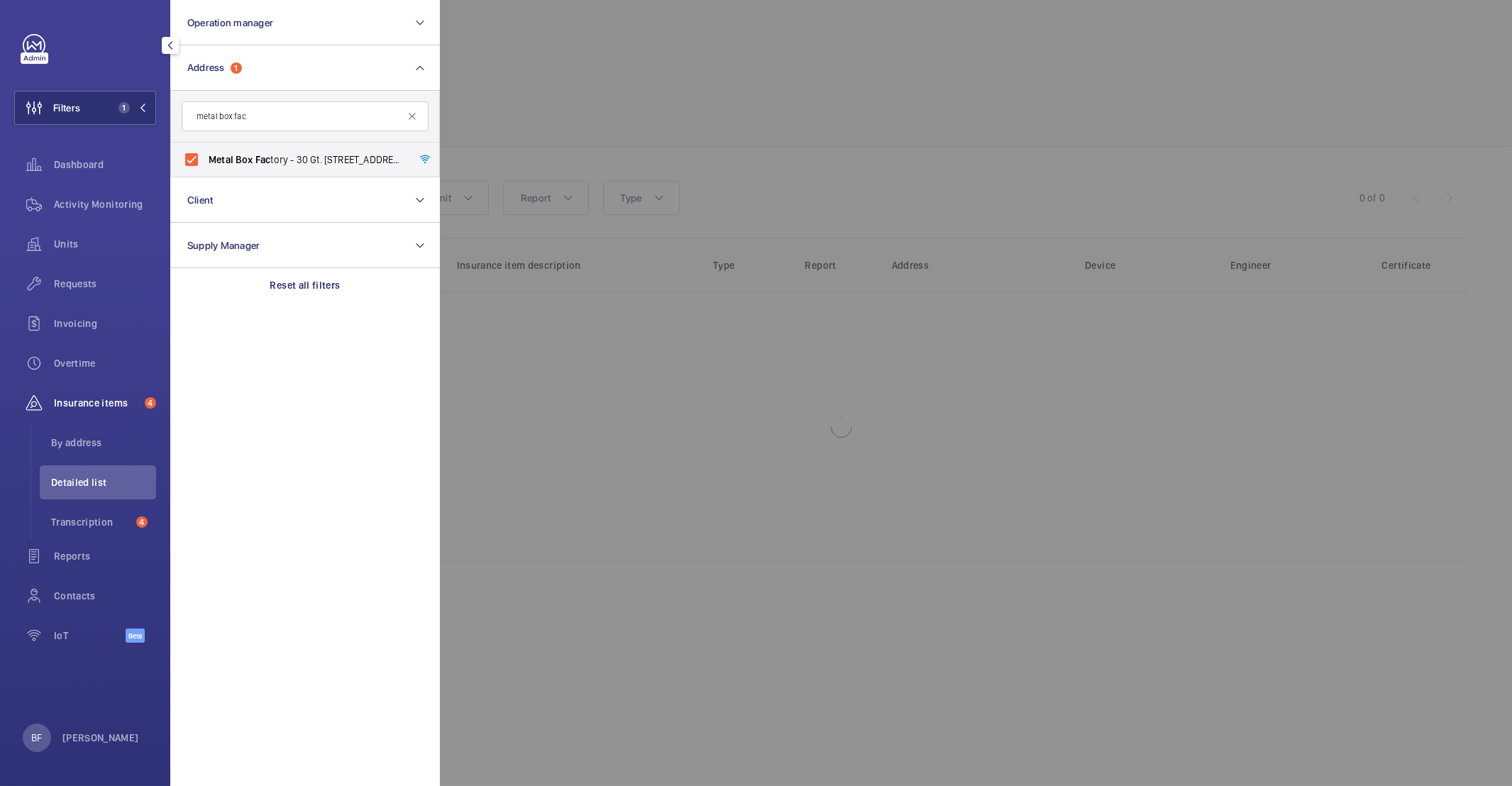
click at [652, 149] on div at bounding box center [1195, 393] width 1512 height 786
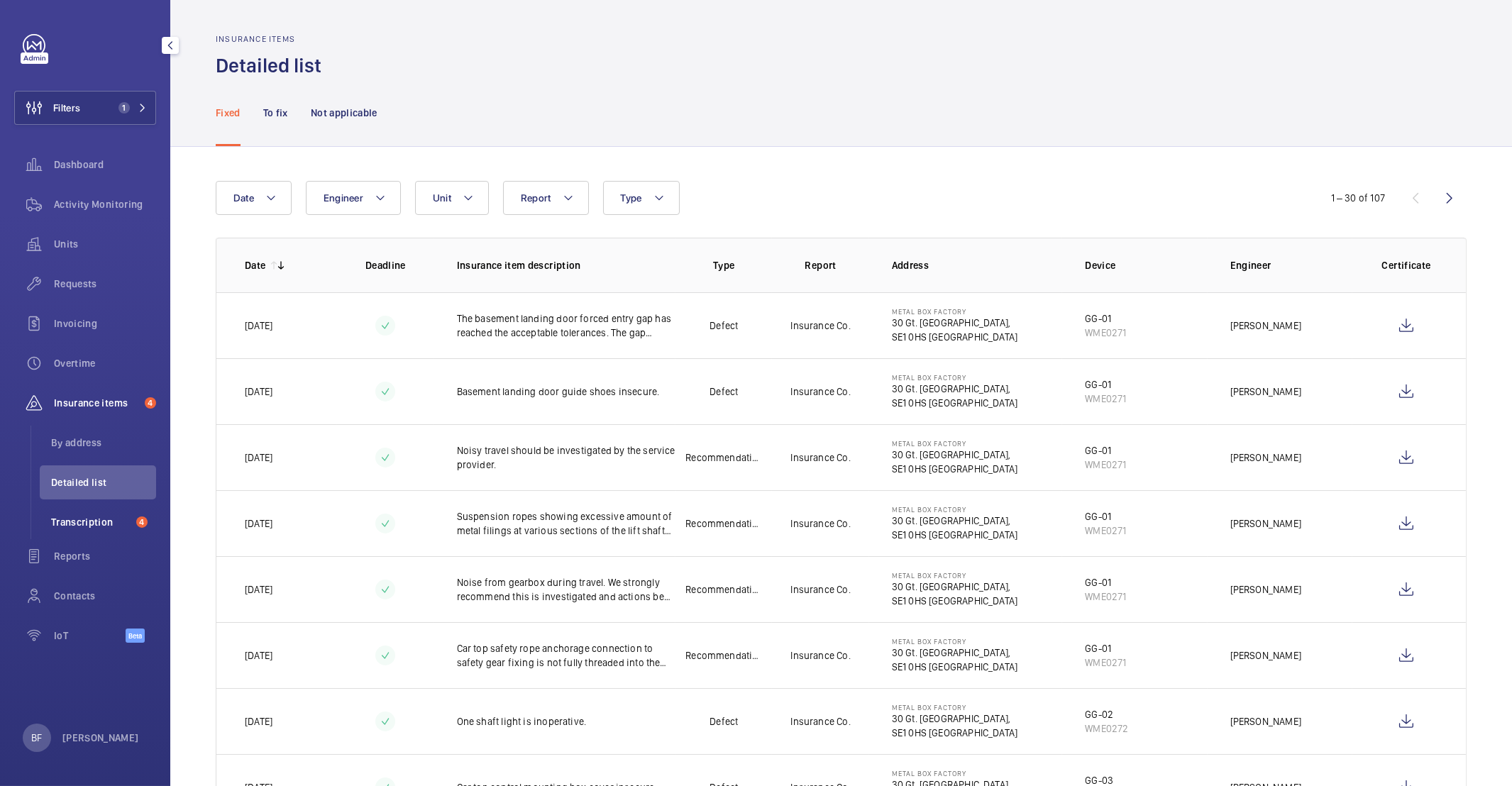
click at [96, 517] on span "Transcription" at bounding box center [90, 522] width 79 height 14
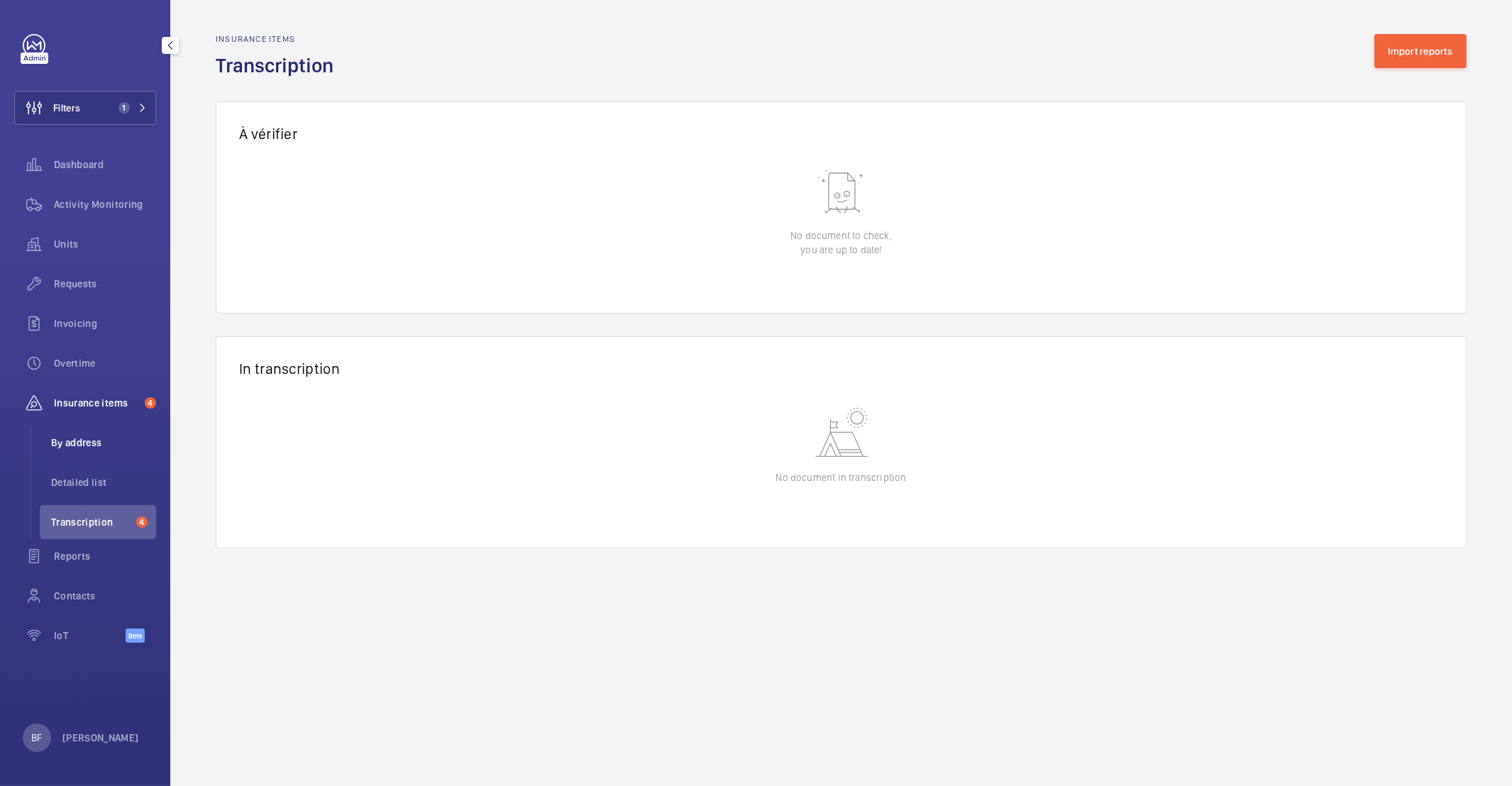
click at [94, 452] on li "By address" at bounding box center [98, 442] width 116 height 34
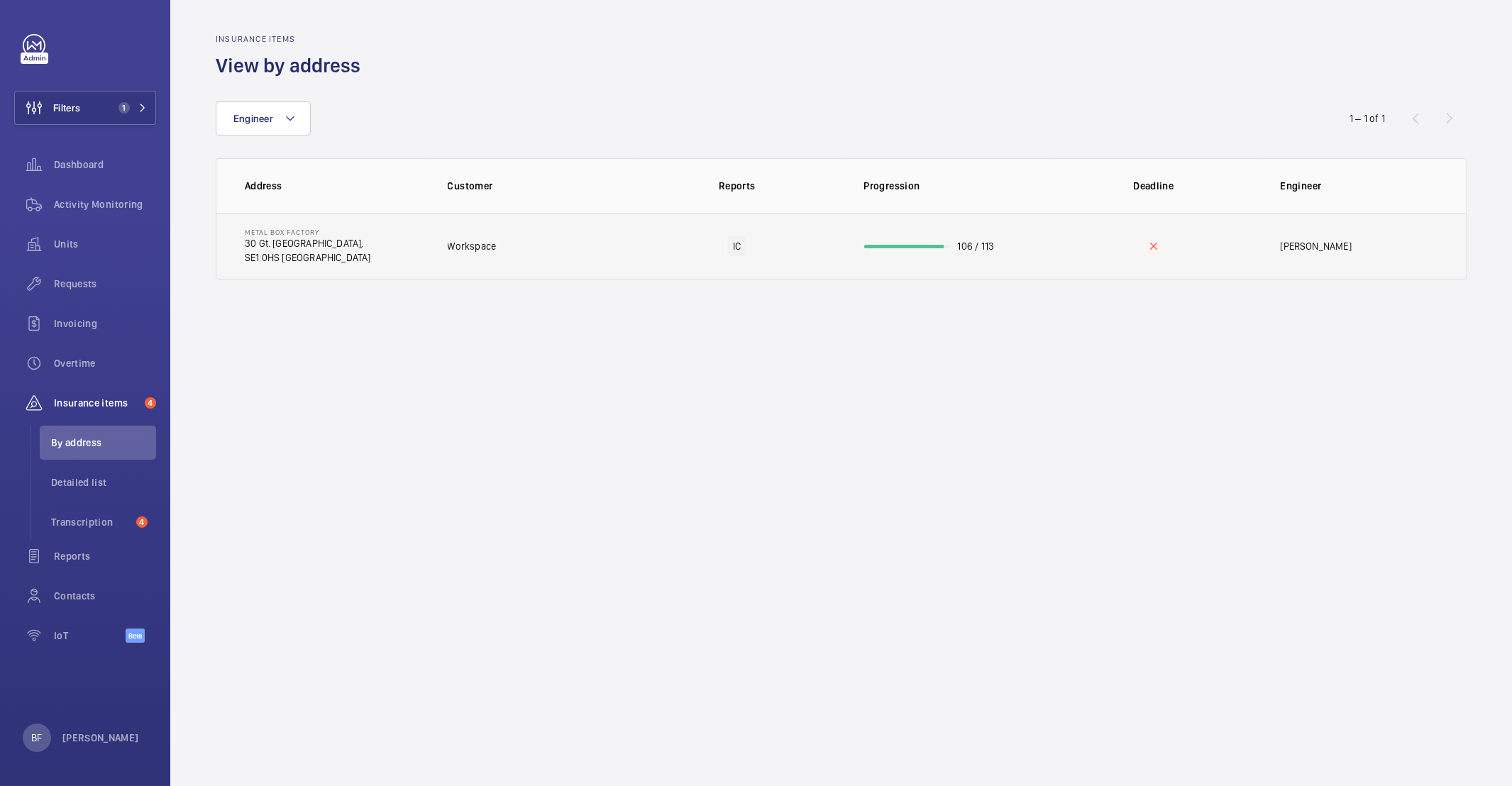
click at [370, 257] on td "Metal Box Factory 30 Gt. Guildford Street, SE1 0HS LONDON" at bounding box center [320, 246] width 209 height 66
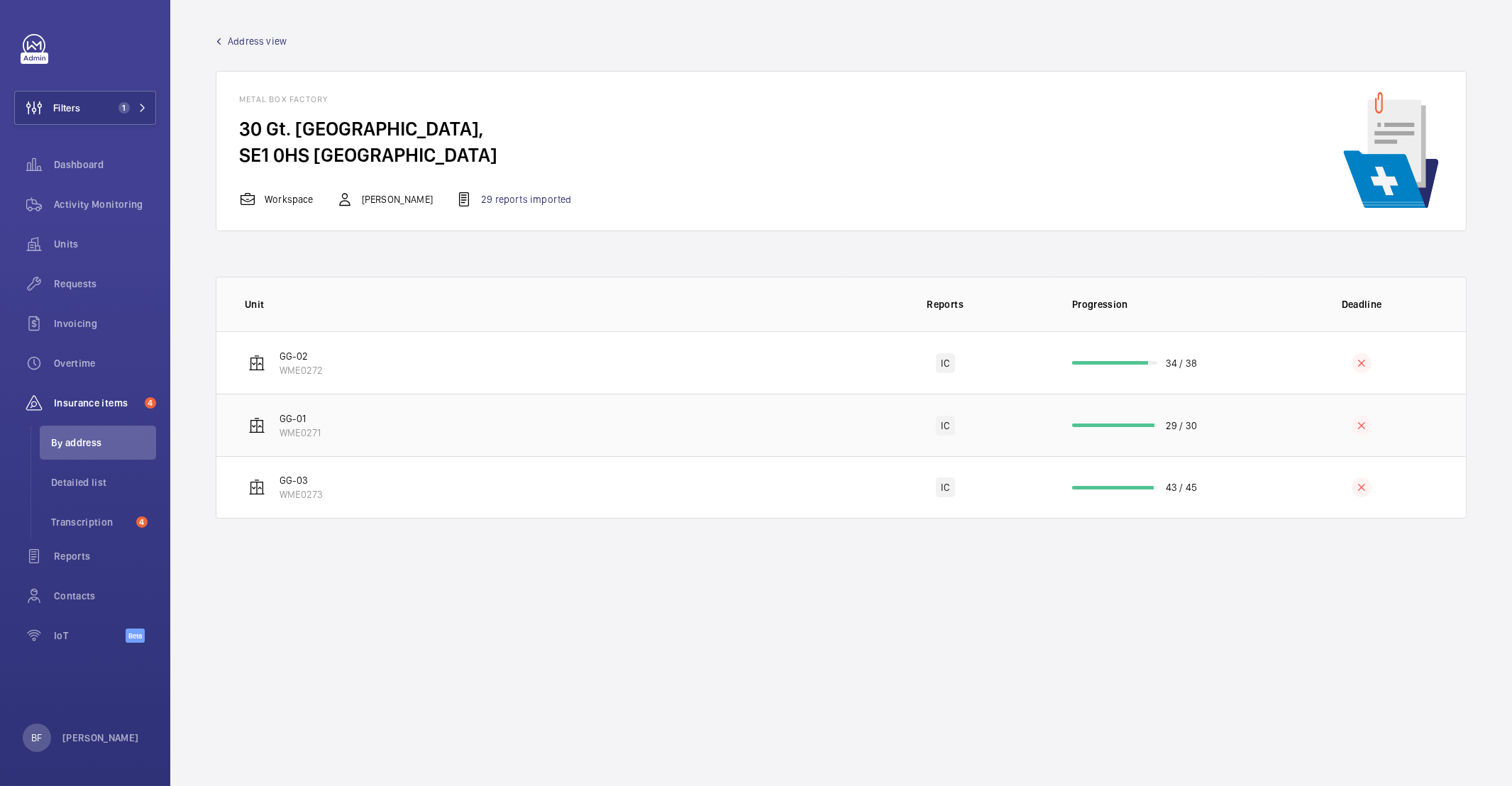
click at [616, 411] on td "GG-01 WME0271" at bounding box center [529, 425] width 625 height 63
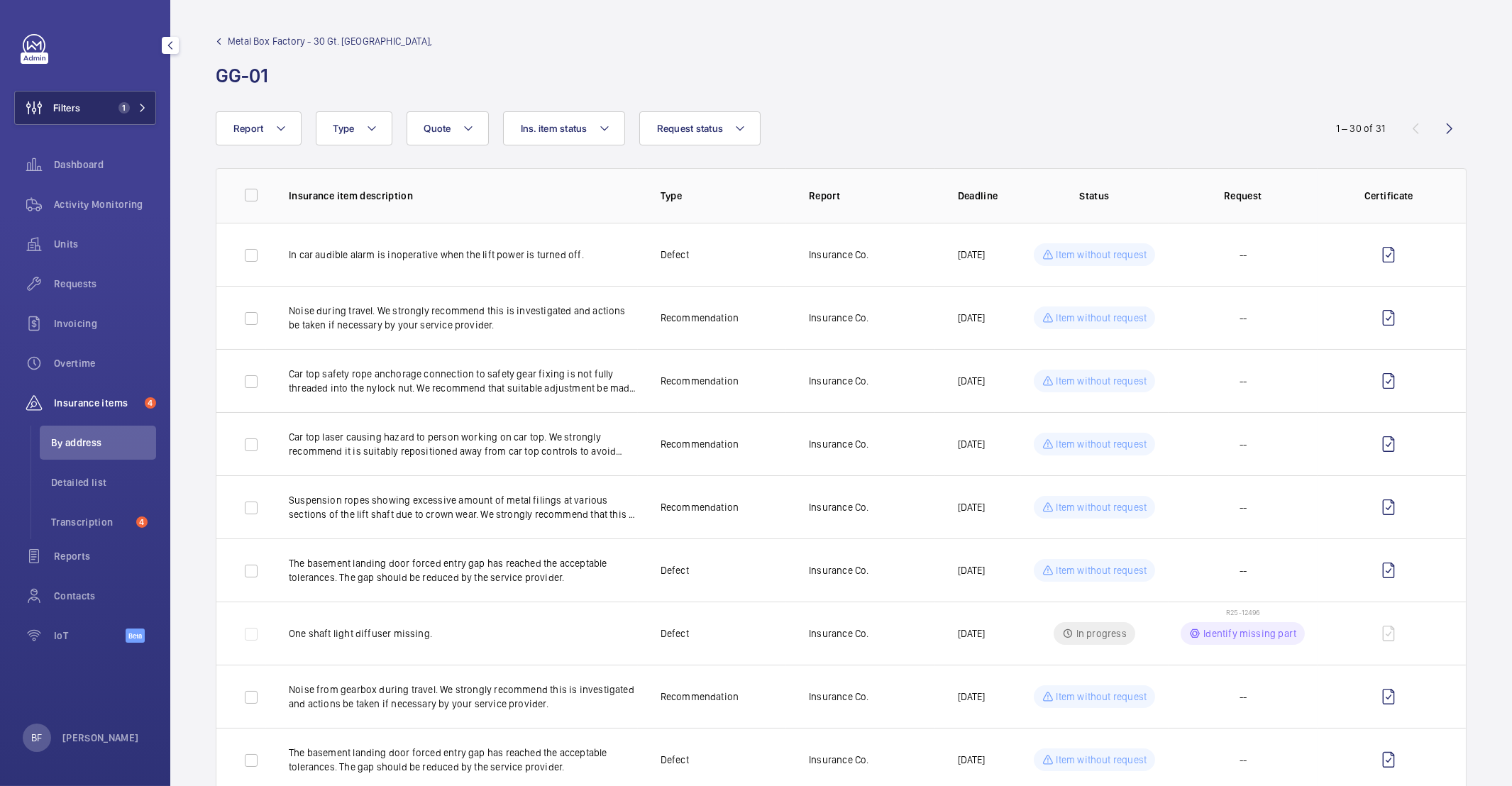
click at [108, 106] on button "Filters 1" at bounding box center [85, 107] width 142 height 34
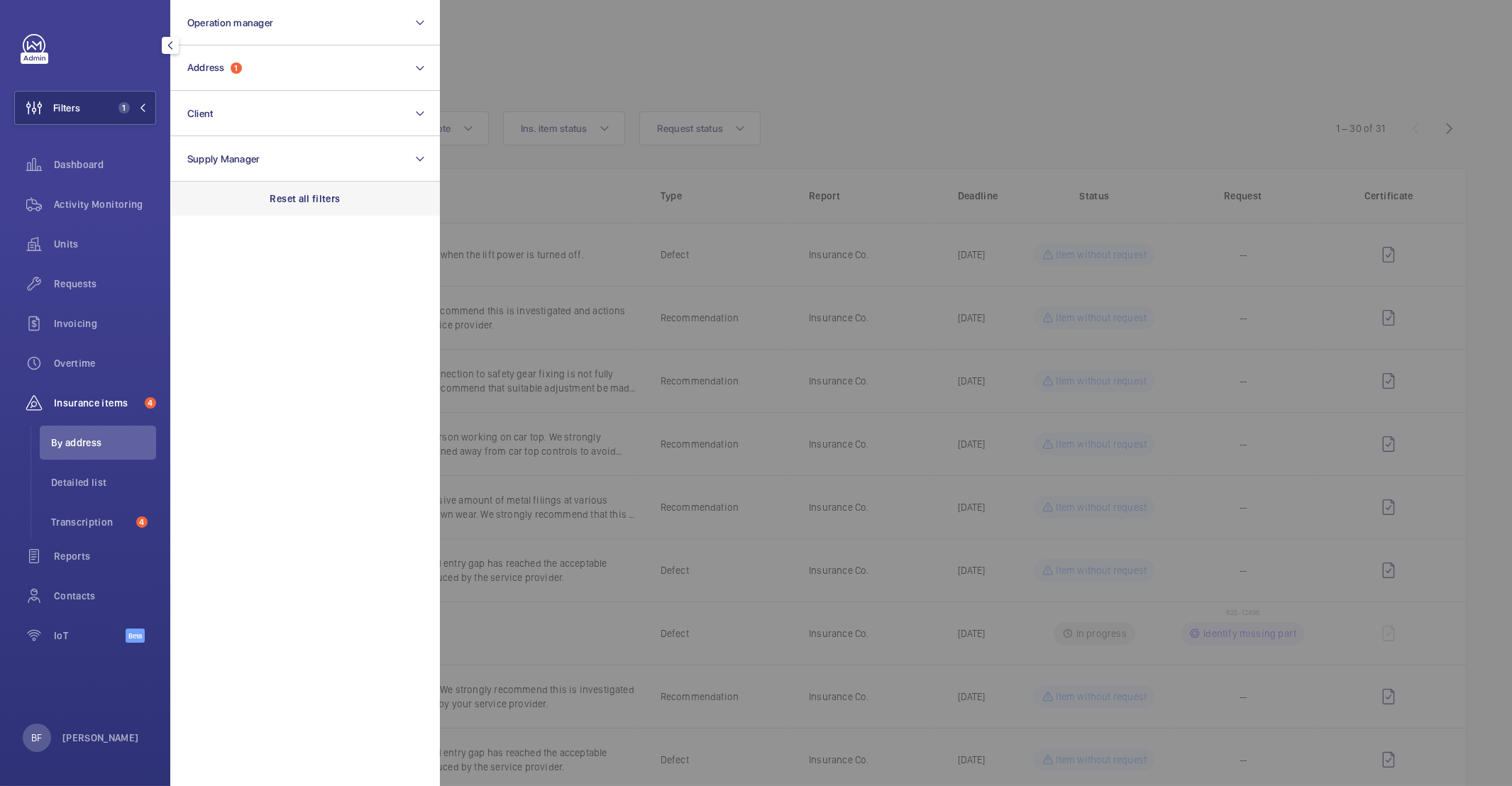
click at [290, 200] on p "Reset all filters" at bounding box center [305, 198] width 70 height 14
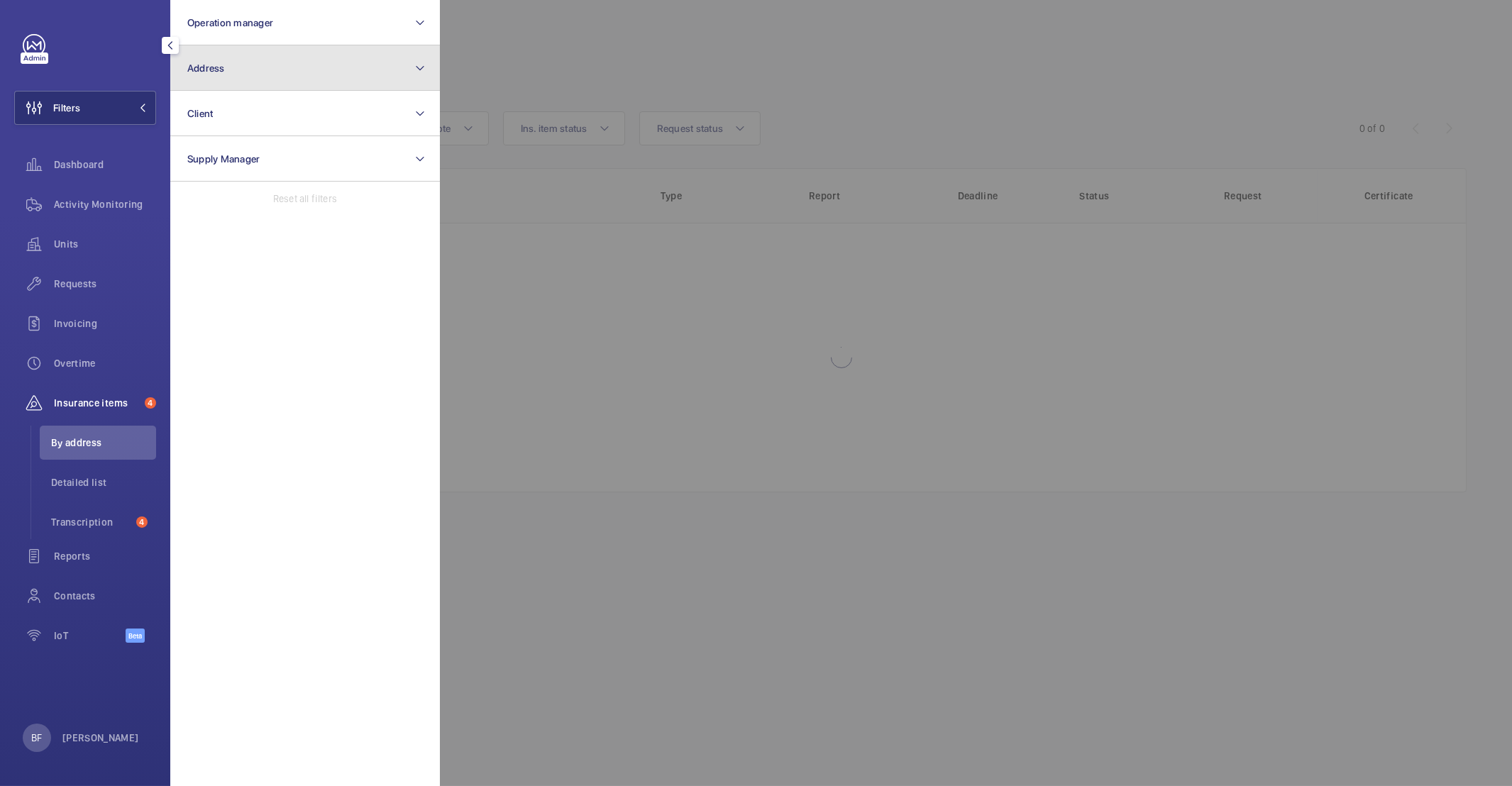
click at [293, 63] on button "Address" at bounding box center [305, 68] width 269 height 45
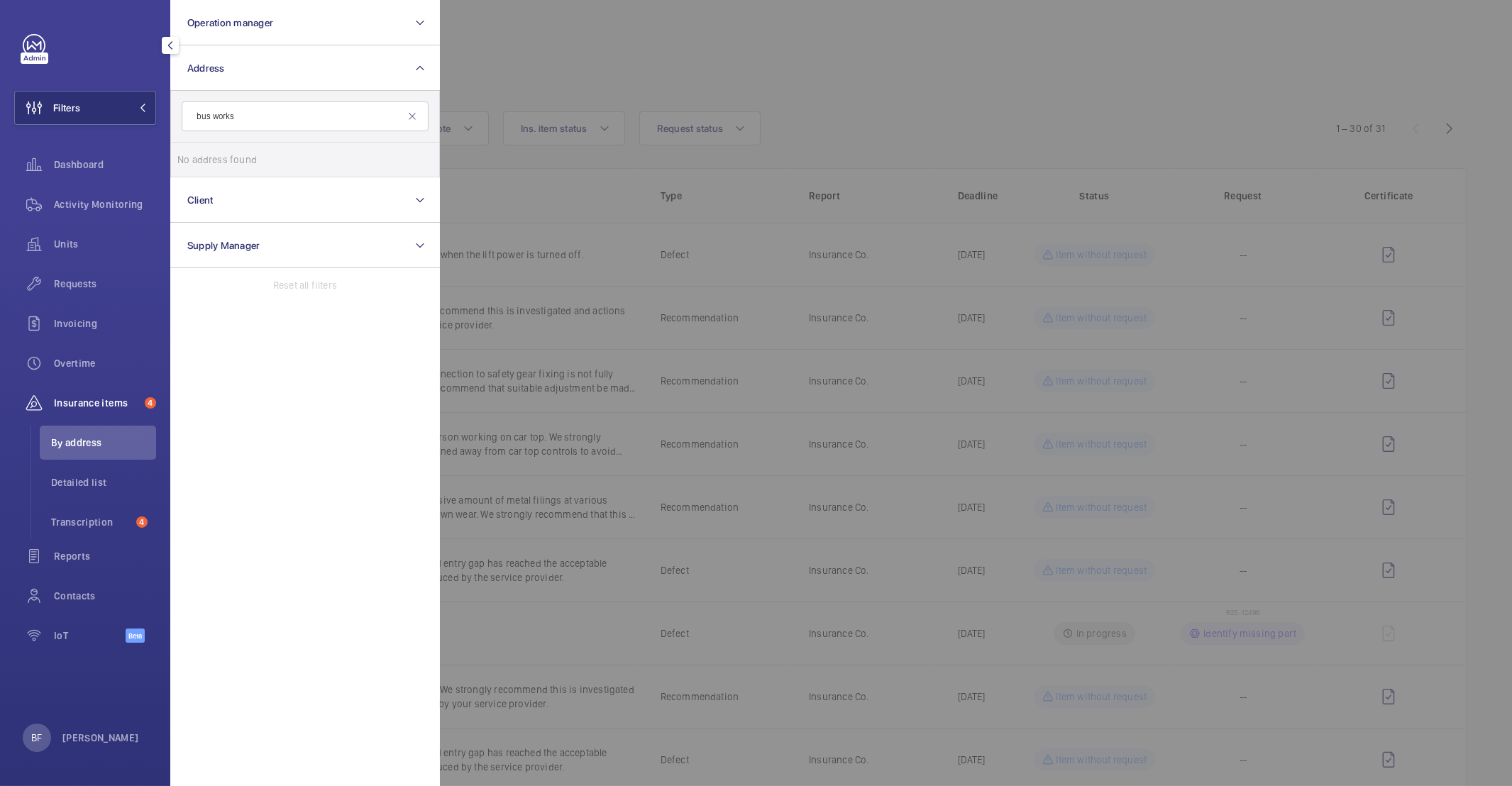
click at [213, 114] on input "bus works" at bounding box center [305, 117] width 247 height 30
type input "busworks"
click at [287, 160] on span "Busworks - North Road, London, LONDON N7 9DP" at bounding box center [306, 159] width 195 height 14
click at [206, 160] on input "Busworks - North Road, London, LONDON N7 9DP" at bounding box center [192, 160] width 29 height 29
checkbox input "true"
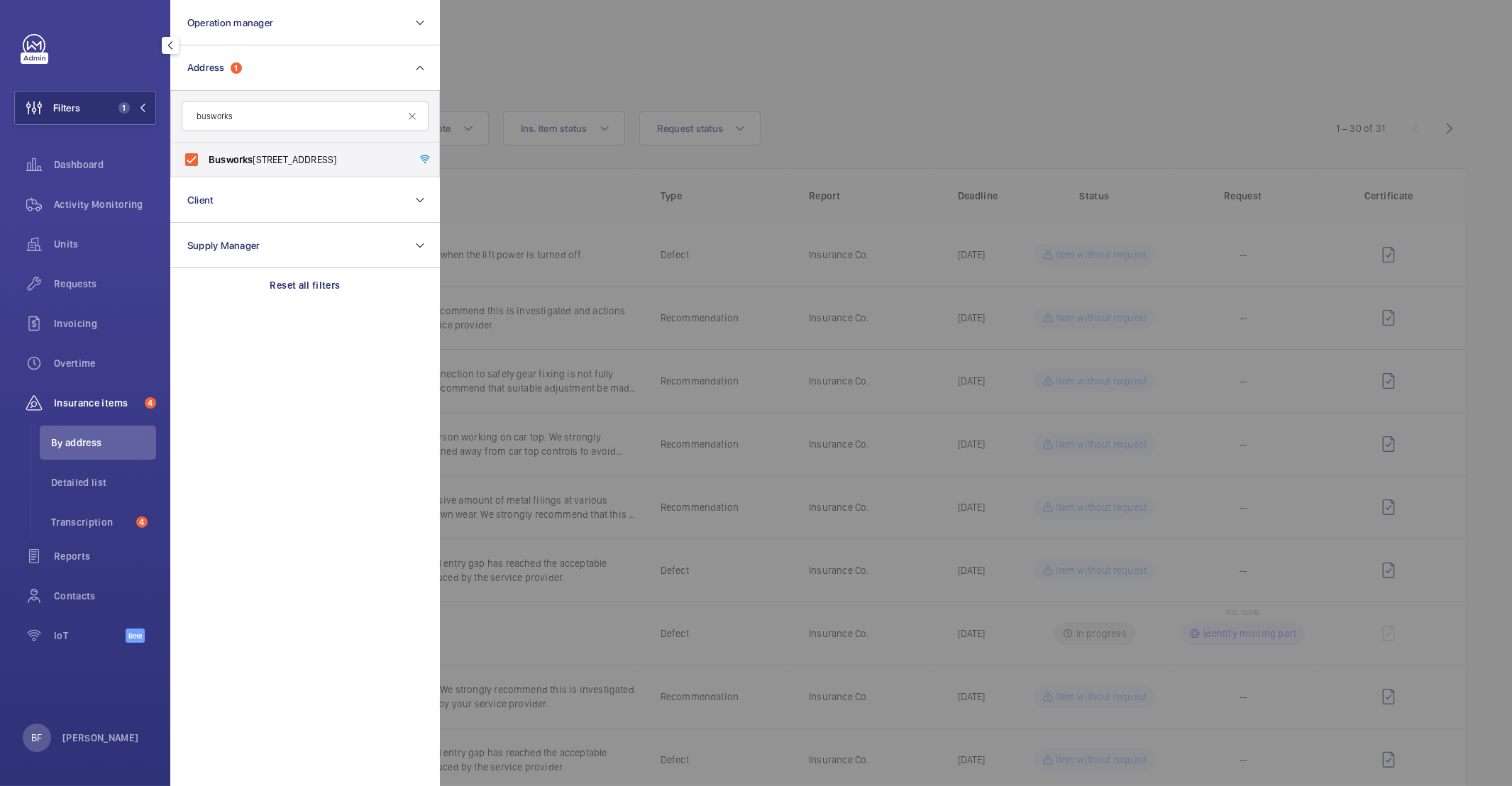
click at [1033, 48] on div at bounding box center [1195, 393] width 1512 height 786
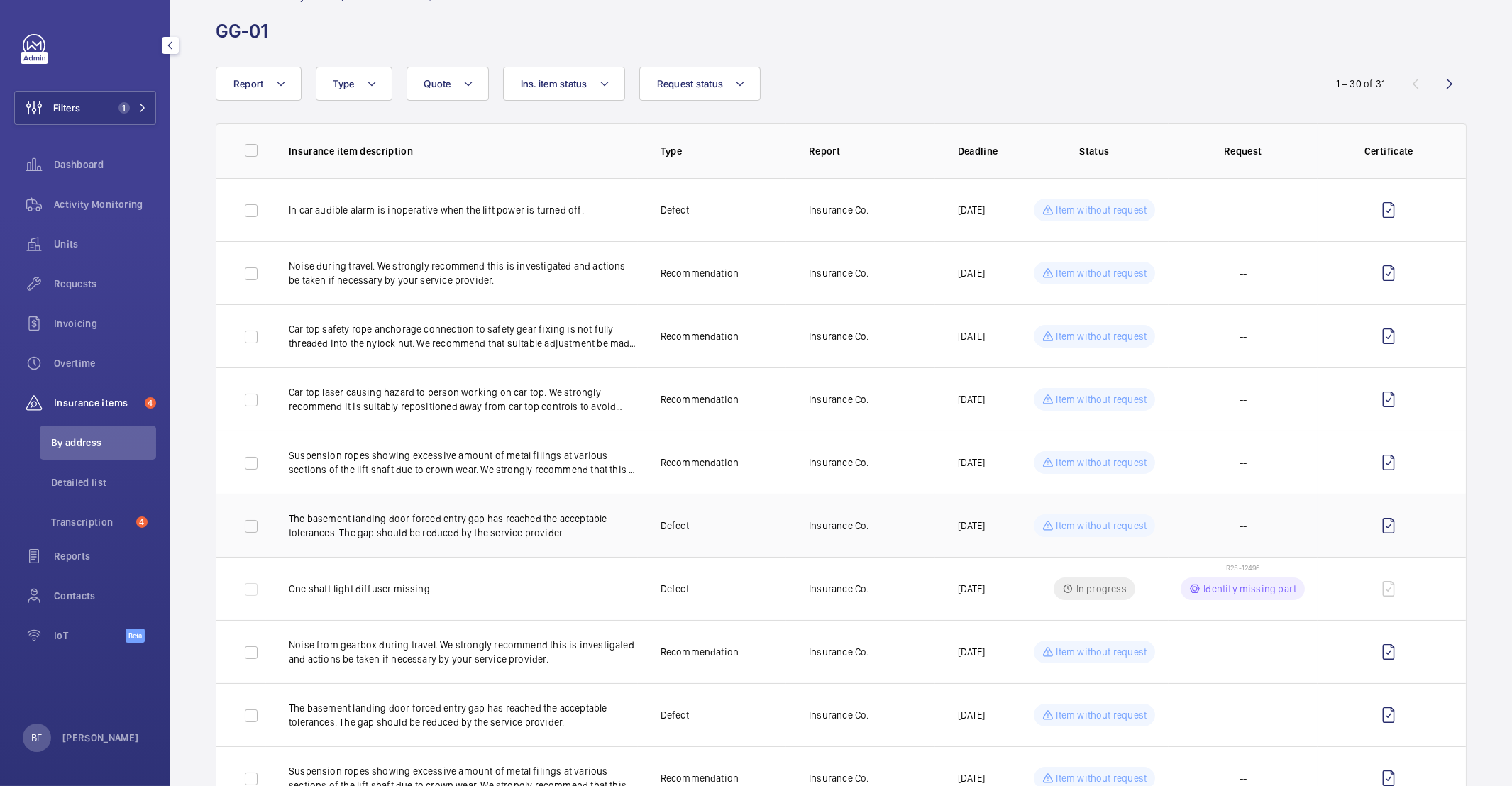
scroll to position [48, 0]
click at [1387, 586] on td at bounding box center [1391, 585] width 149 height 63
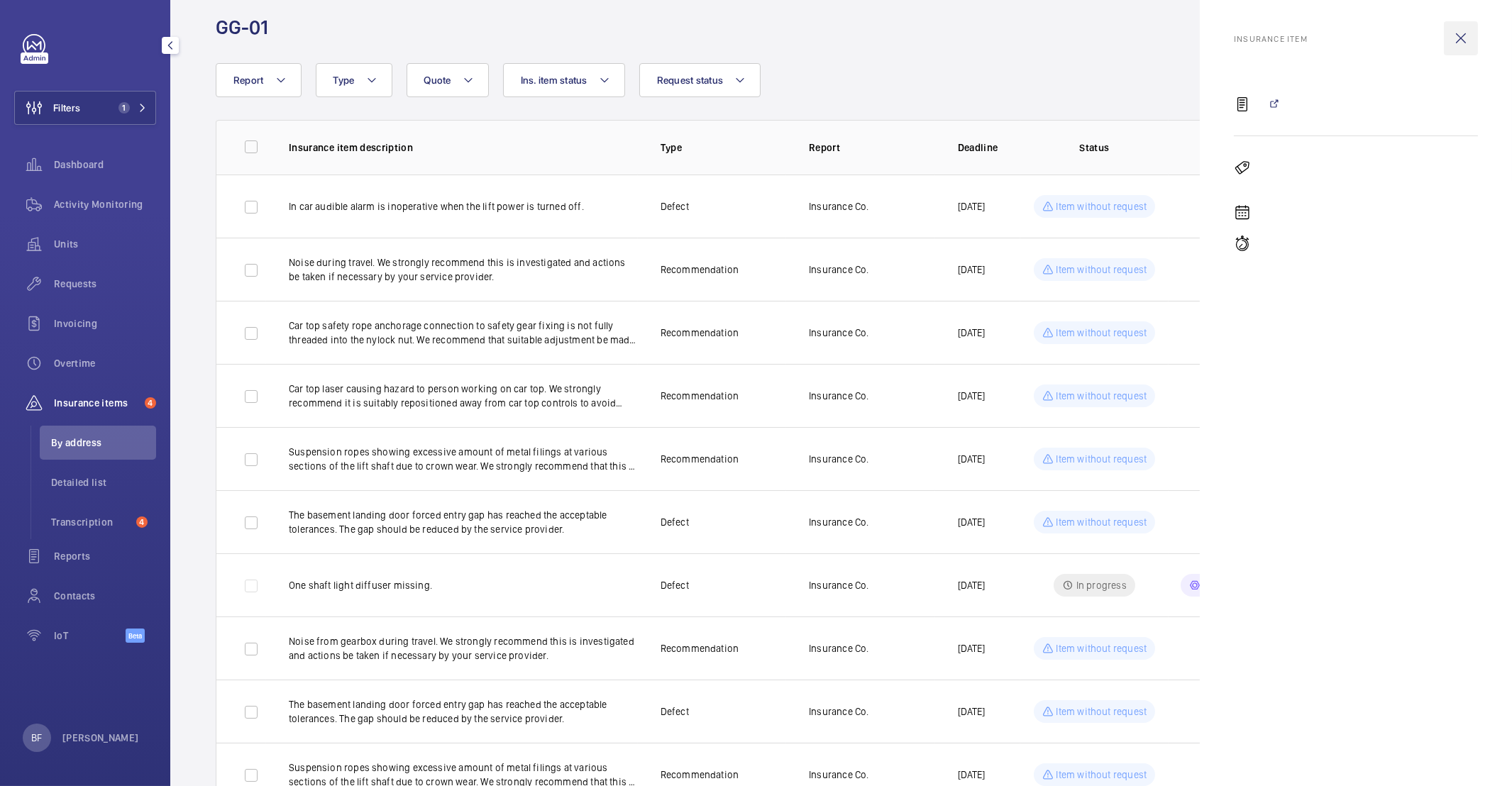
click at [1470, 43] on wm-front-icon-button at bounding box center [1460, 38] width 34 height 34
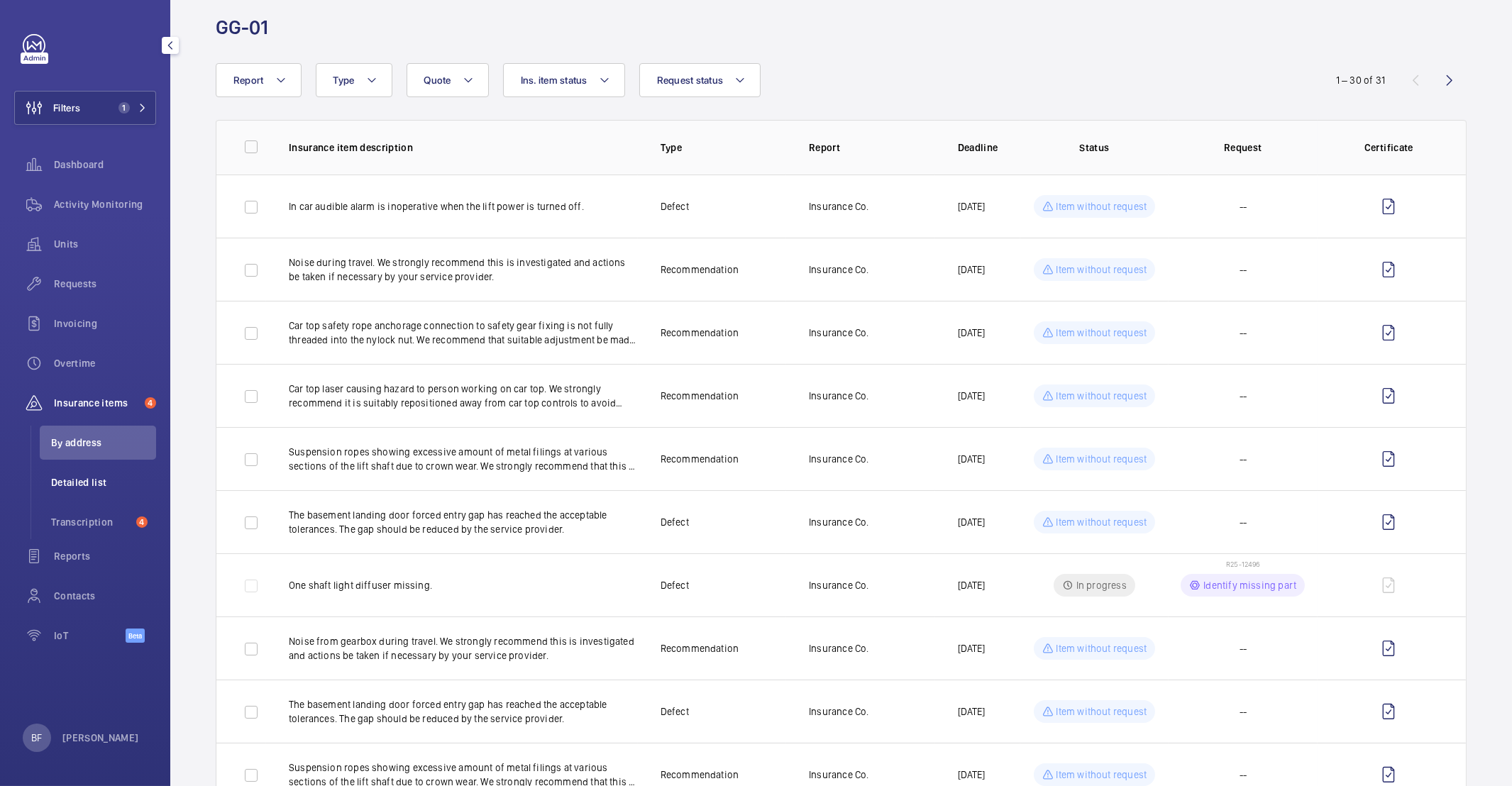
click at [112, 476] on span "Detailed list" at bounding box center [103, 482] width 105 height 14
